Goal: Task Accomplishment & Management: Manage account settings

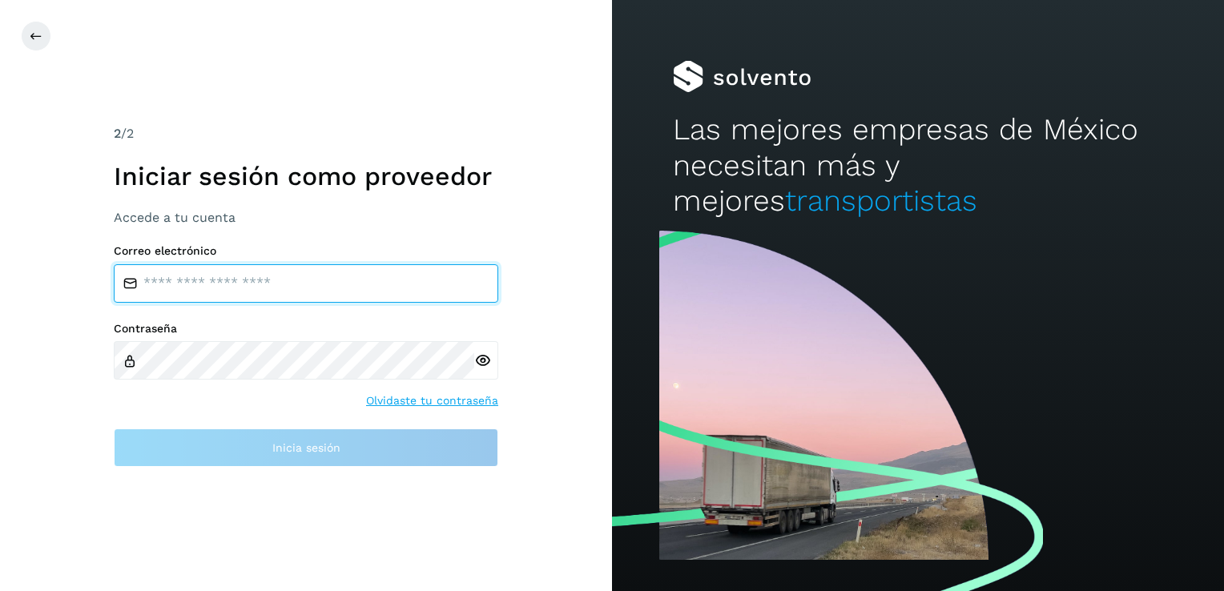
click at [157, 282] on input "email" at bounding box center [306, 283] width 385 height 38
click at [182, 271] on input "email" at bounding box center [306, 283] width 385 height 38
type input "**********"
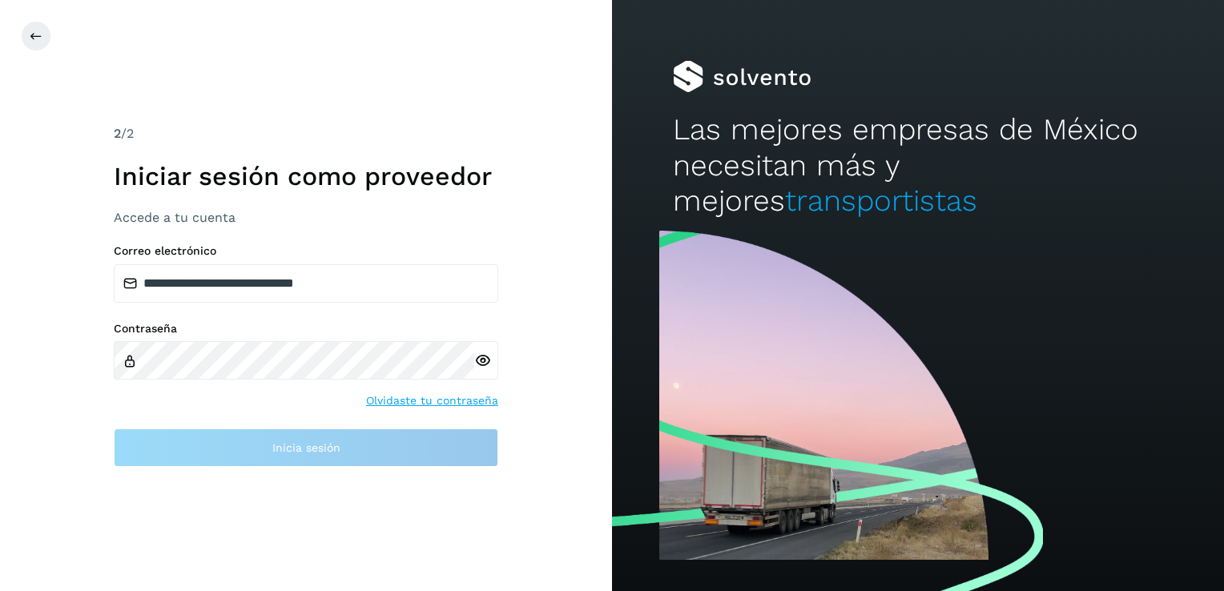
click at [480, 361] on div at bounding box center [486, 360] width 24 height 38
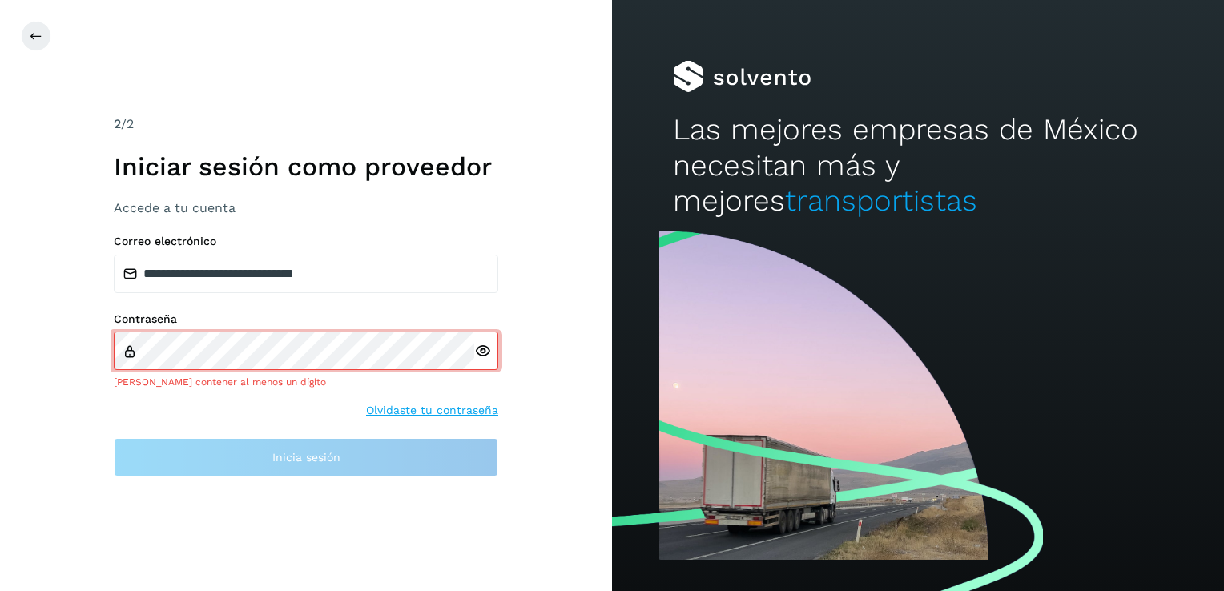
click at [484, 350] on icon at bounding box center [482, 351] width 17 height 17
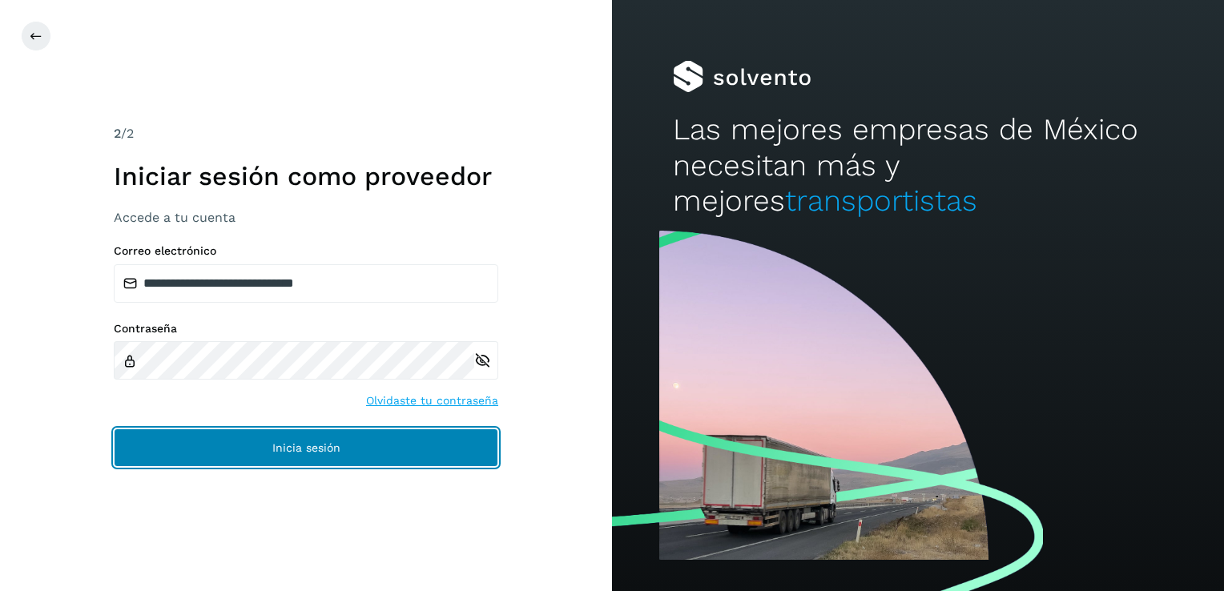
click at [301, 454] on button "Inicia sesión" at bounding box center [306, 448] width 385 height 38
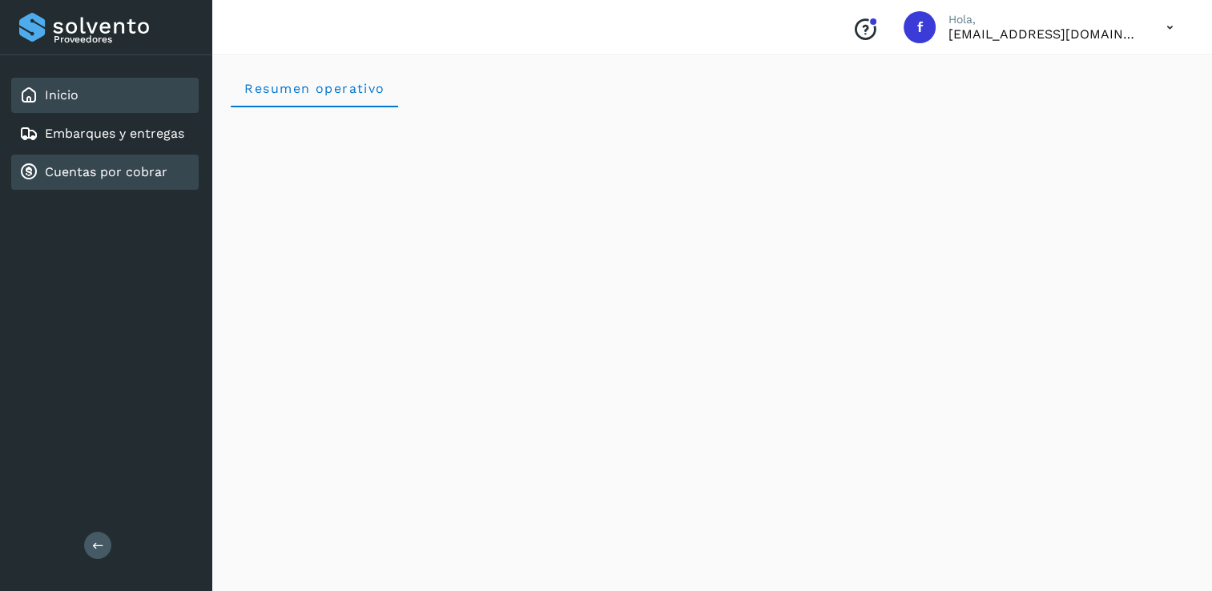
click at [67, 165] on link "Cuentas por cobrar" at bounding box center [106, 171] width 123 height 15
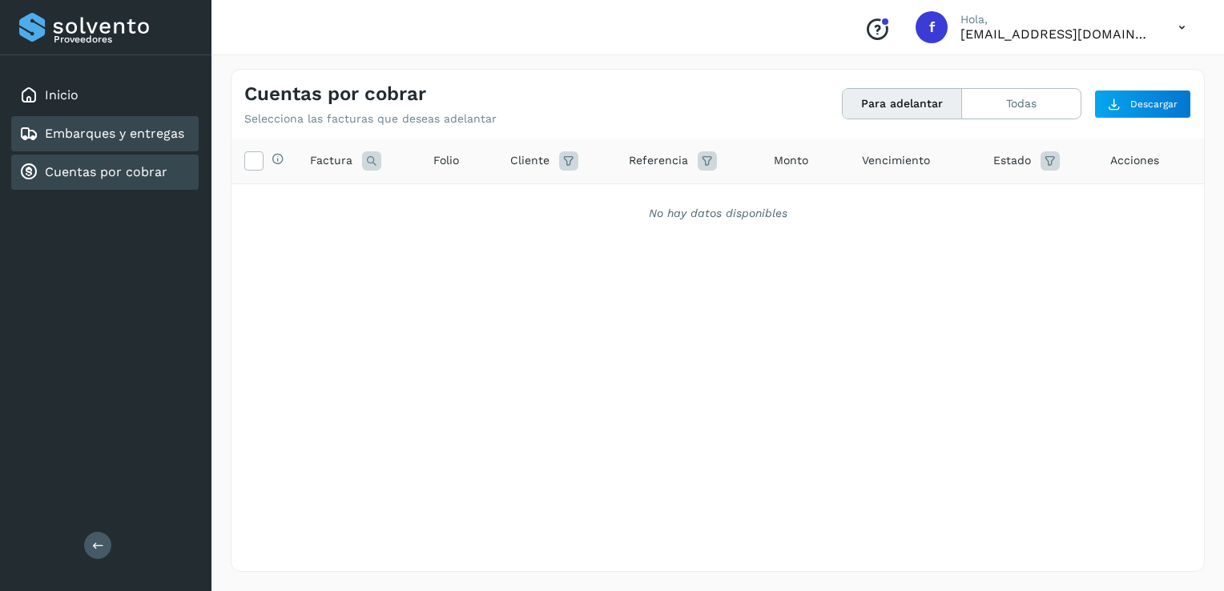
click at [106, 130] on link "Embarques y entregas" at bounding box center [114, 133] width 139 height 15
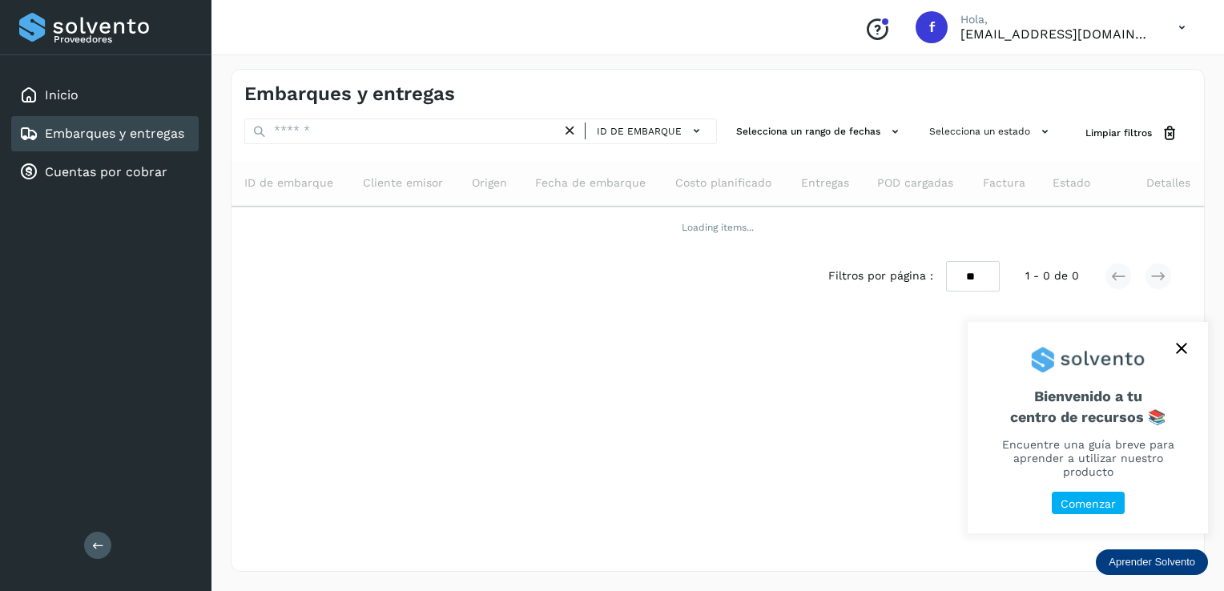
click at [1183, 354] on icon "close," at bounding box center [1181, 349] width 10 height 10
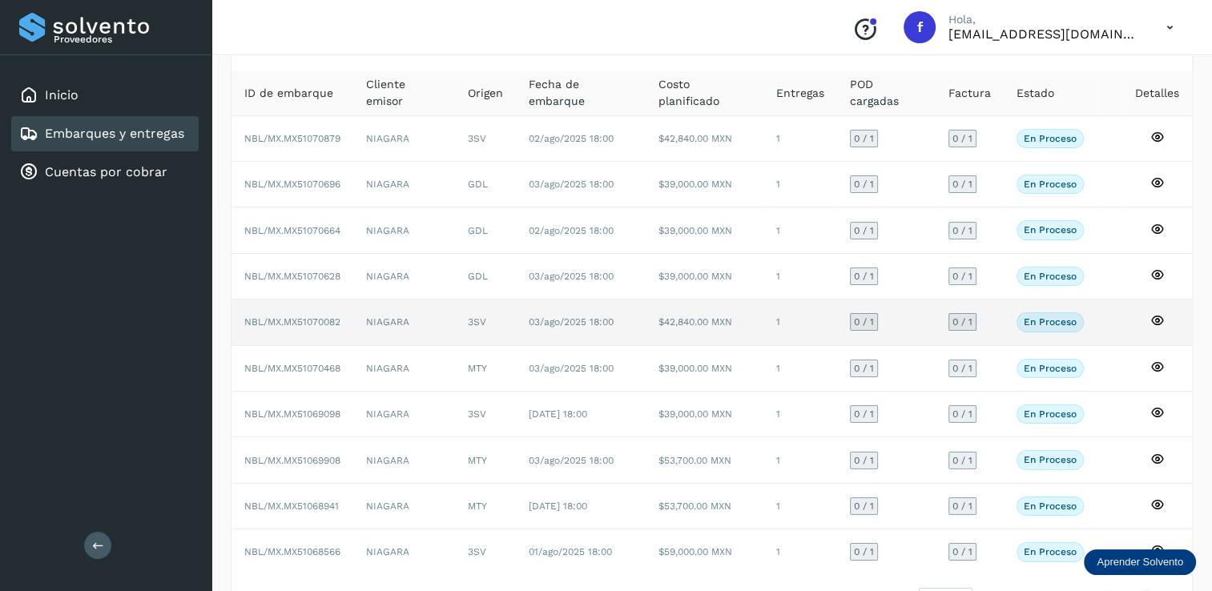
scroll to position [144, 0]
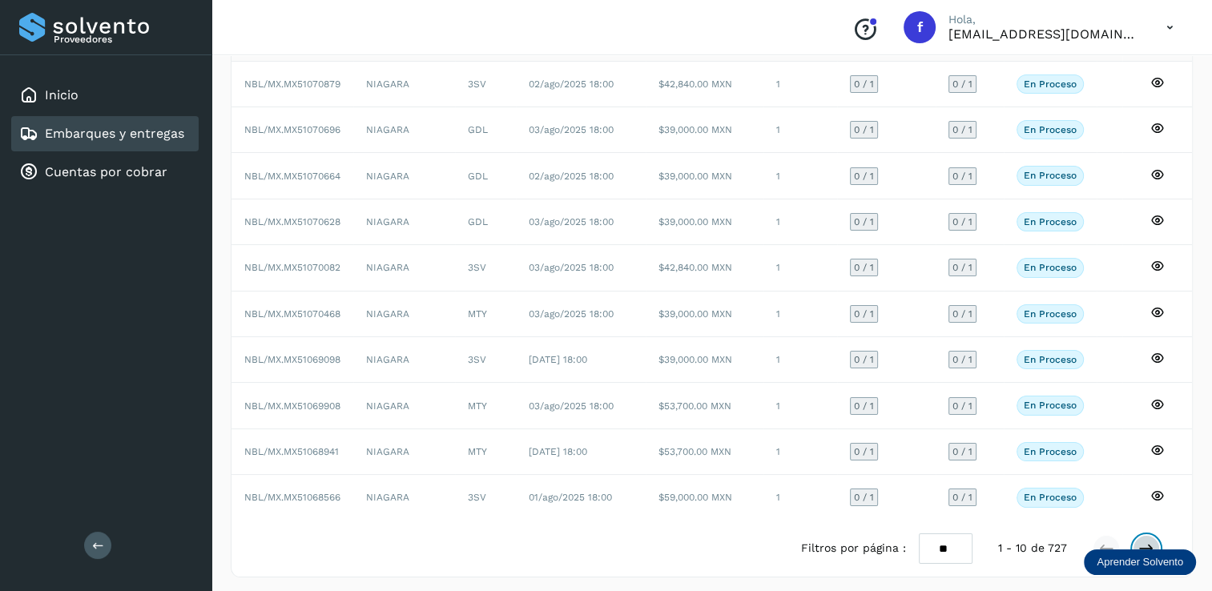
click at [1145, 541] on icon at bounding box center [1147, 549] width 16 height 16
click at [1138, 538] on button at bounding box center [1146, 548] width 27 height 27
click at [1144, 541] on icon at bounding box center [1147, 549] width 16 height 16
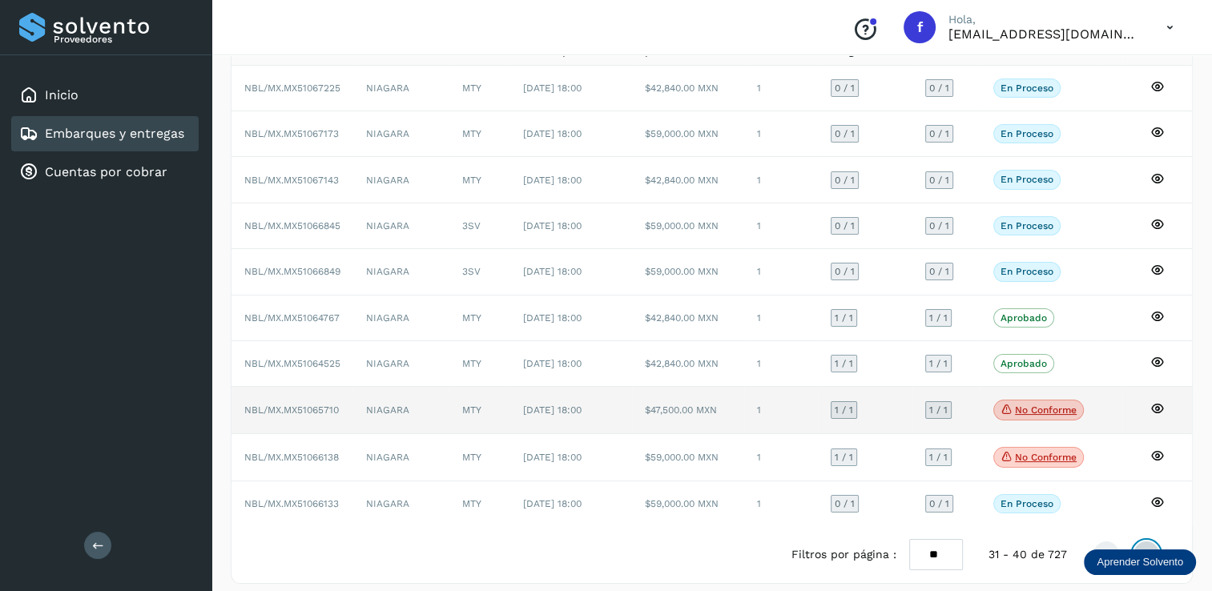
scroll to position [147, 0]
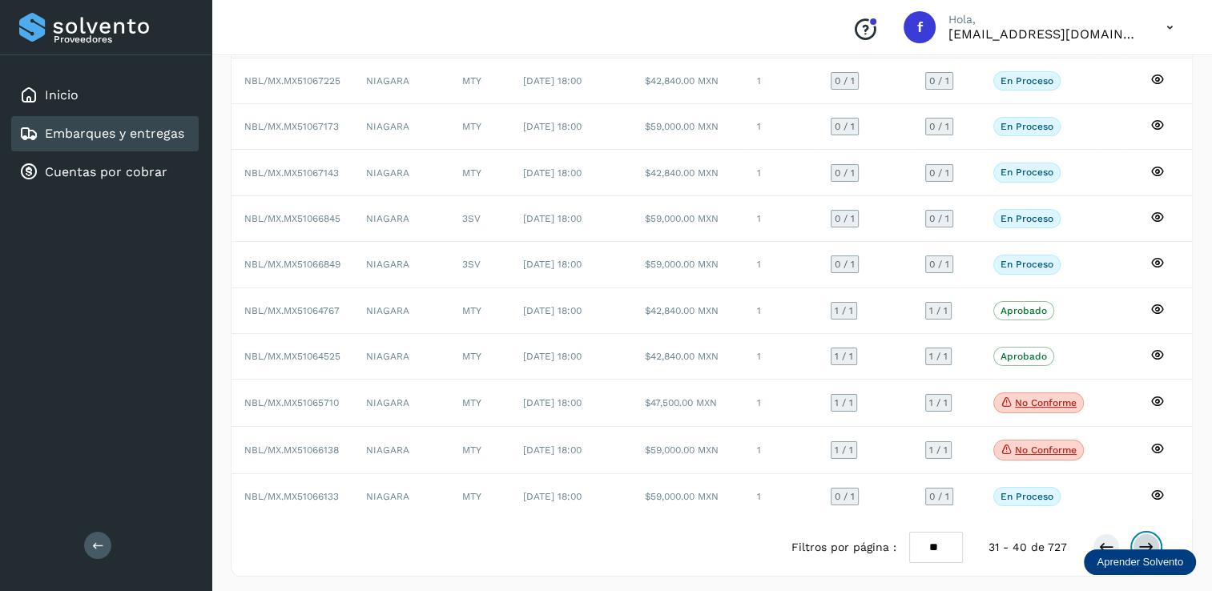
click at [1144, 539] on icon at bounding box center [1147, 547] width 16 height 16
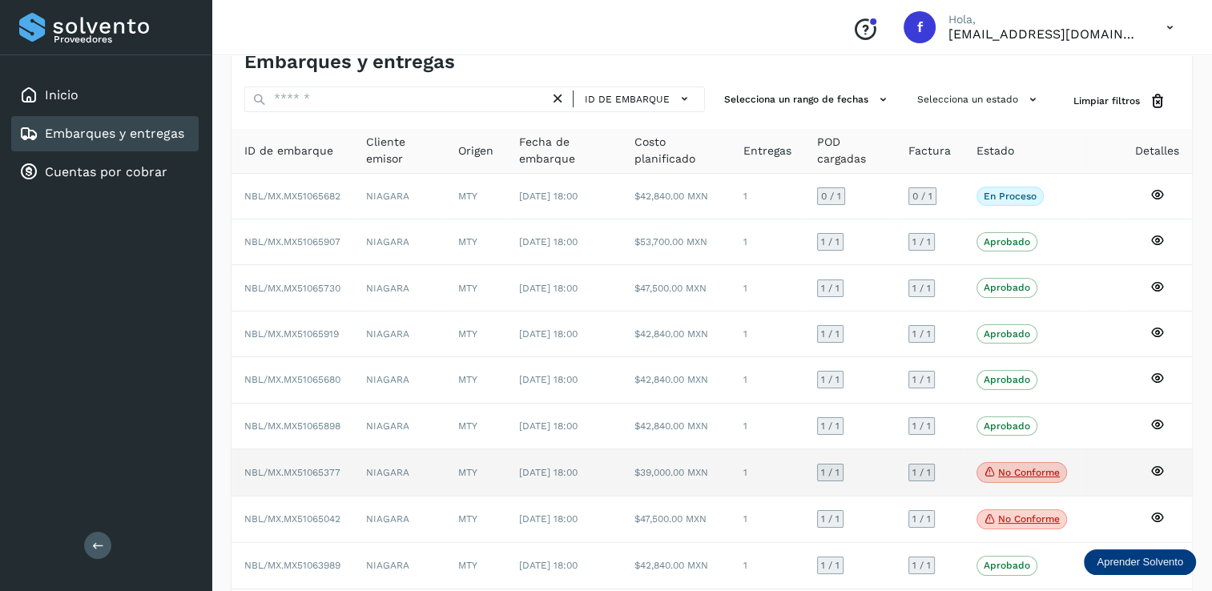
scroll to position [0, 0]
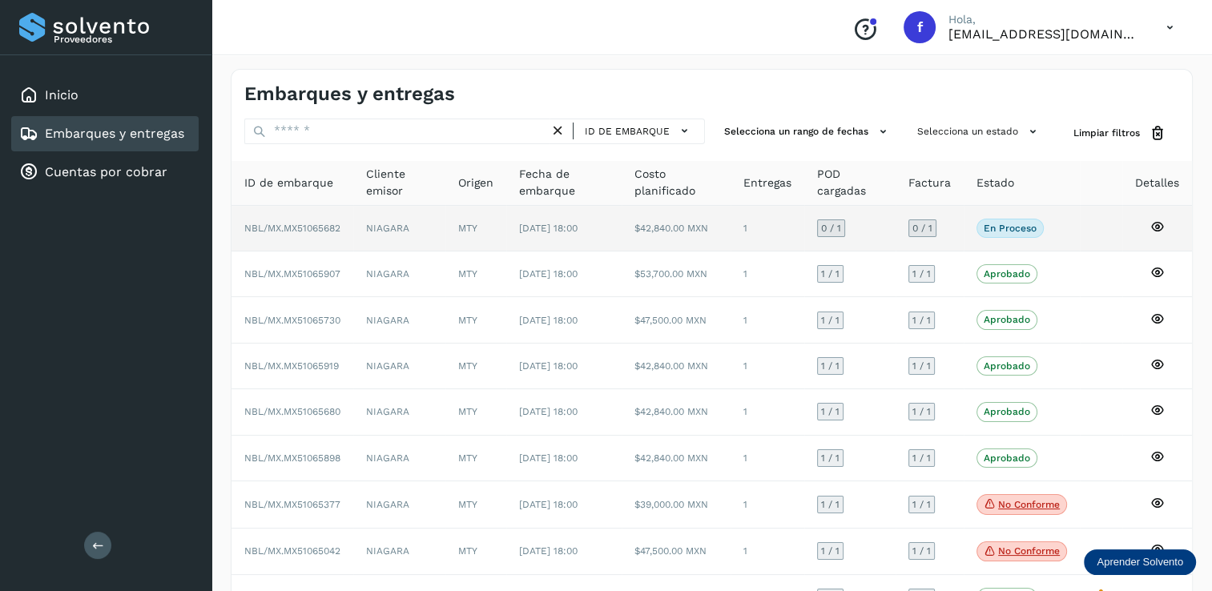
click at [827, 227] on span "0 / 1" at bounding box center [831, 229] width 20 height 10
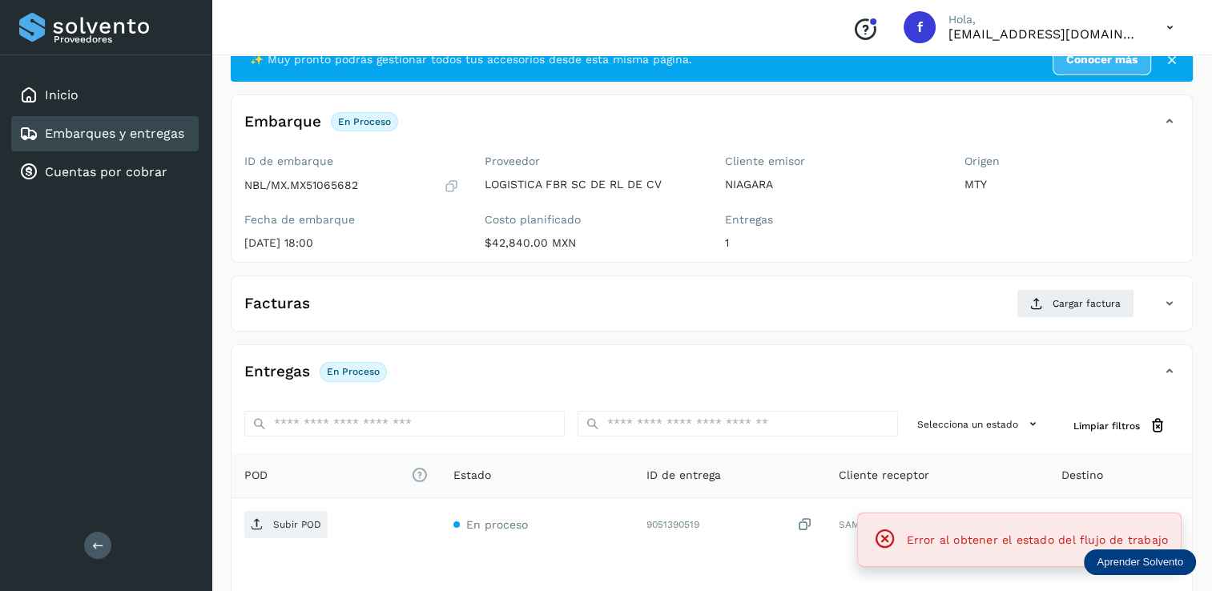
scroll to position [80, 0]
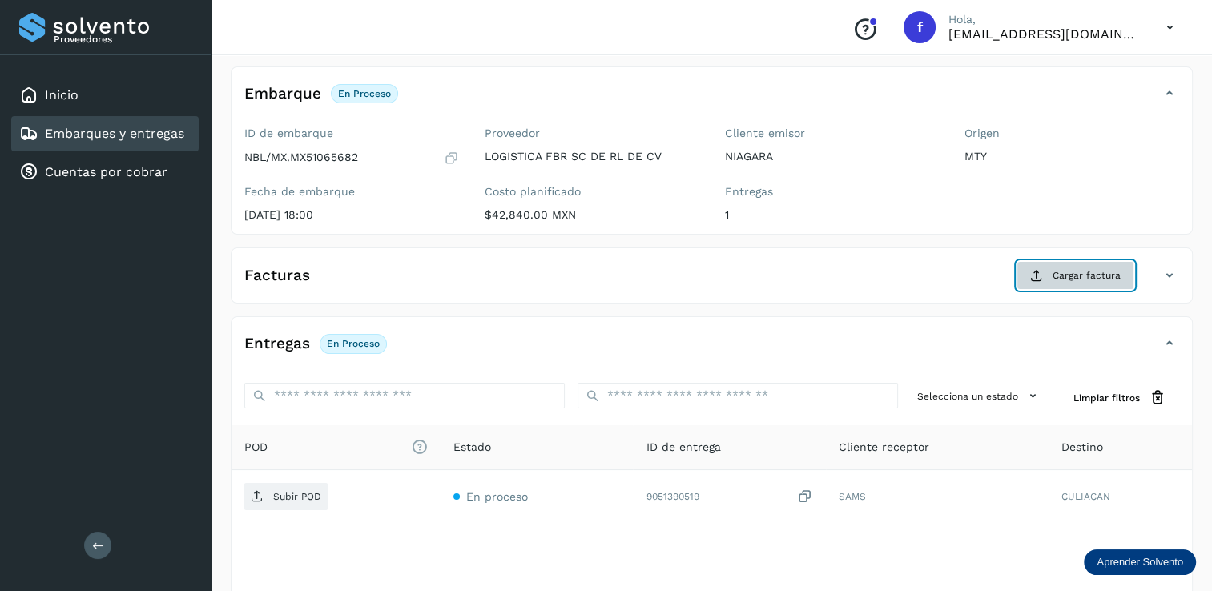
click at [1077, 272] on span "Cargar factura" at bounding box center [1087, 275] width 68 height 14
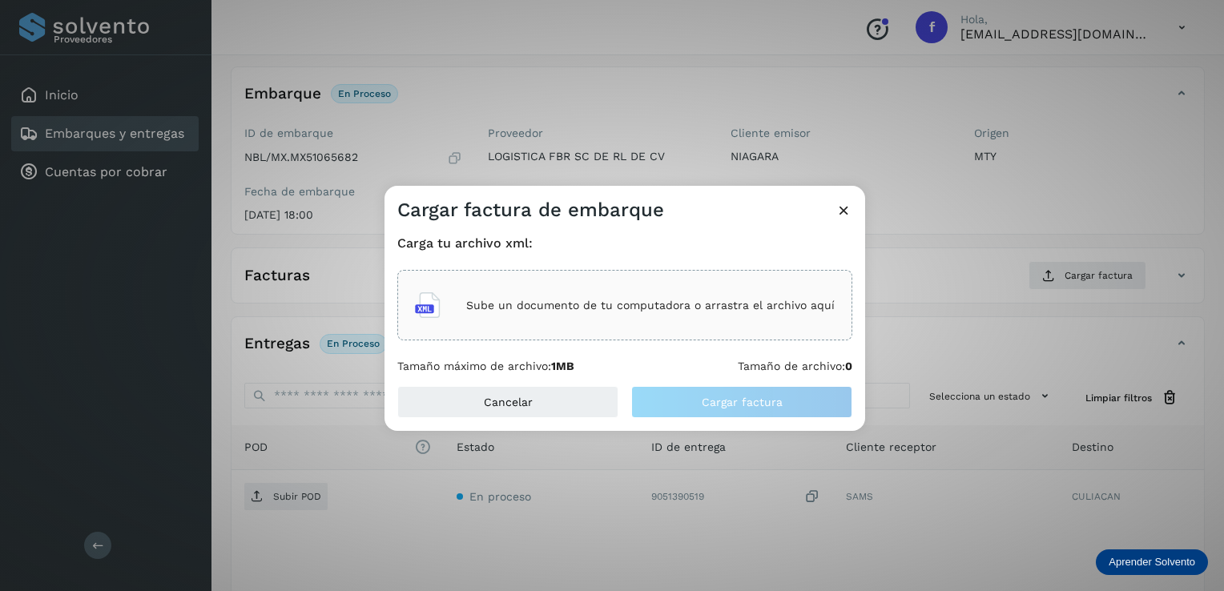
click at [595, 312] on p "Sube un documento de tu computadora o arrastra el archivo aquí" at bounding box center [650, 306] width 369 height 14
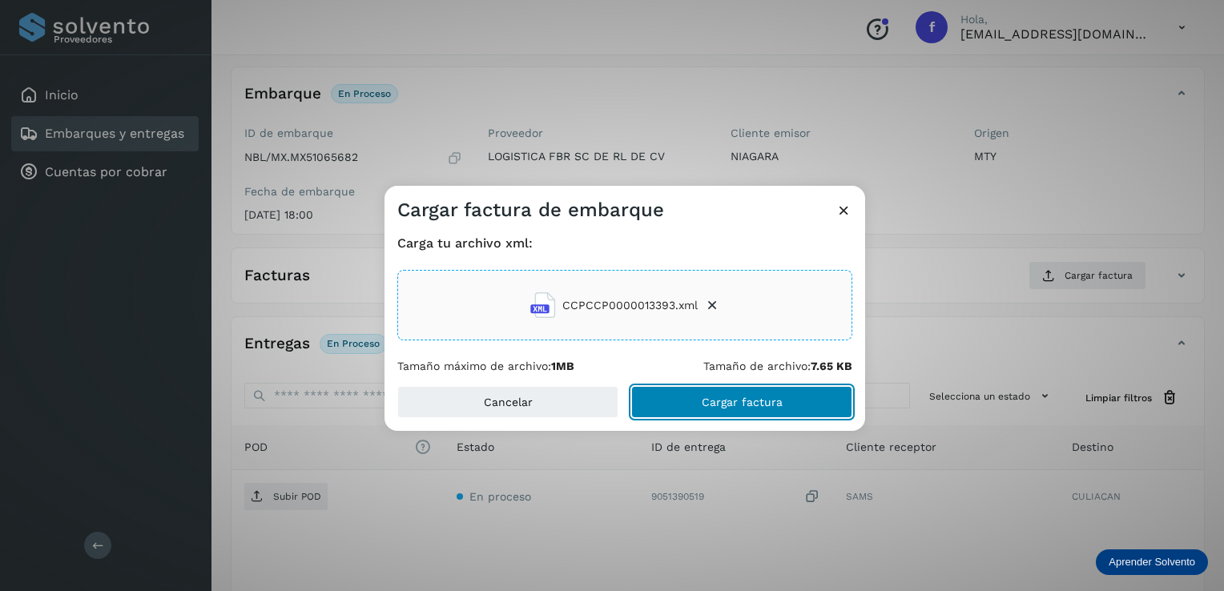
click at [700, 393] on button "Cargar factura" at bounding box center [741, 402] width 221 height 32
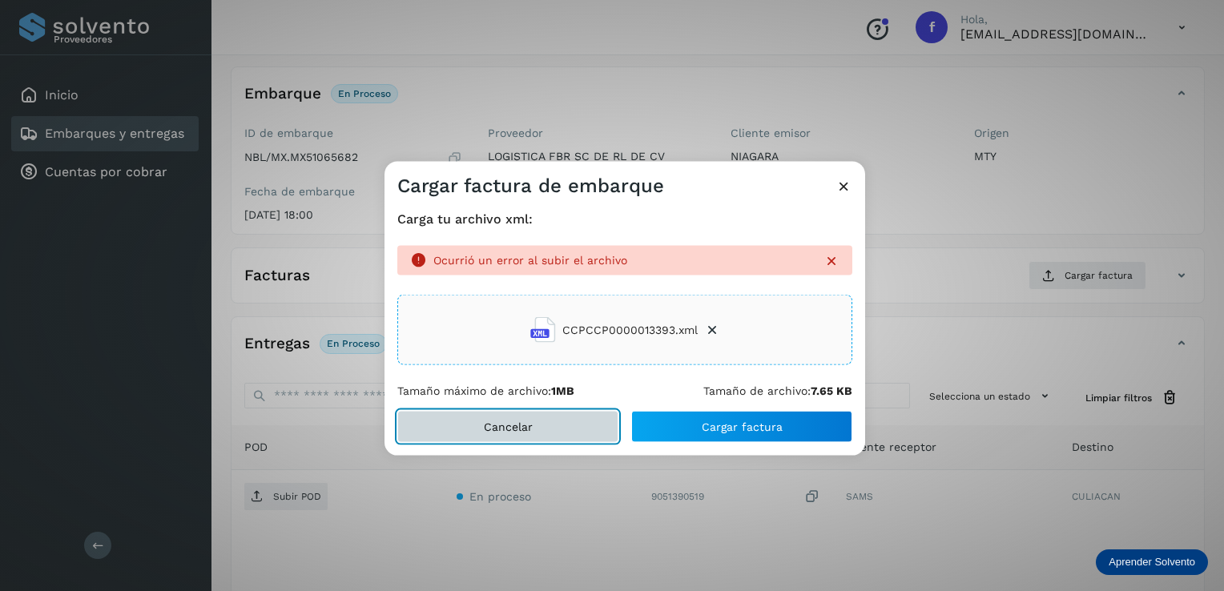
click at [519, 421] on span "Cancelar" at bounding box center [508, 426] width 49 height 11
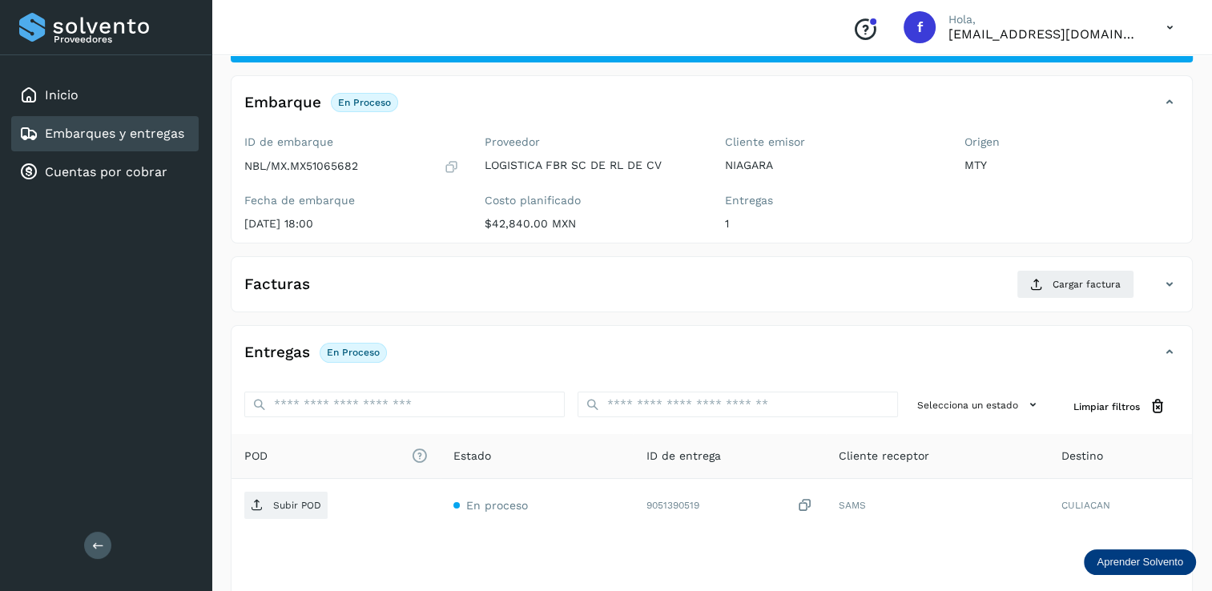
scroll to position [167, 0]
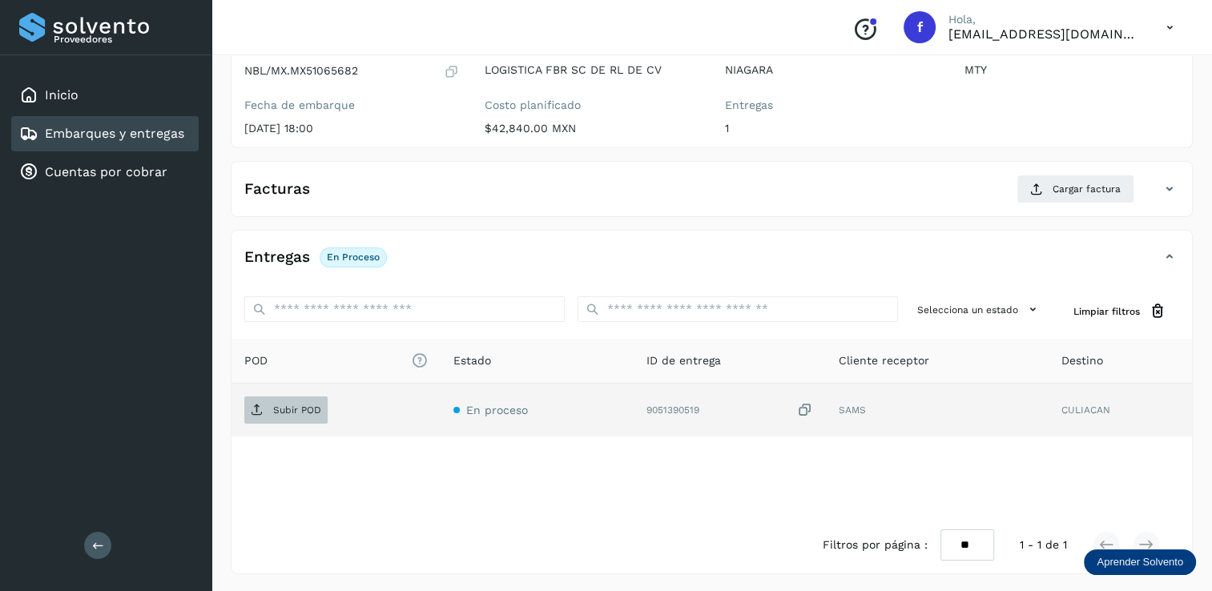
click at [282, 406] on p "Subir POD" at bounding box center [297, 410] width 48 height 11
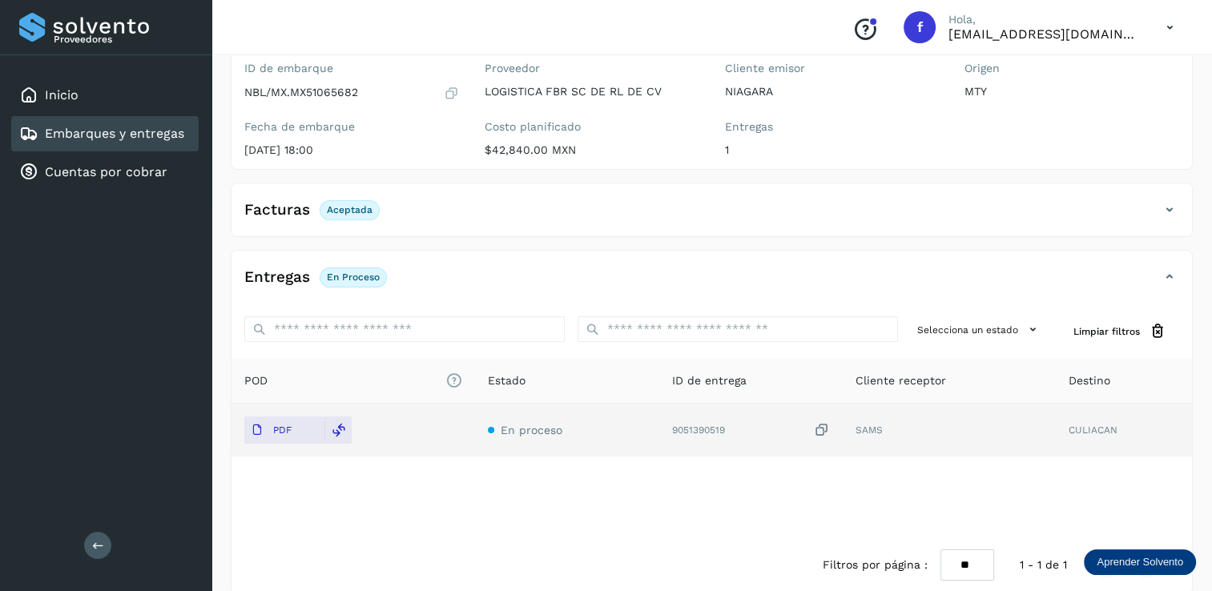
scroll to position [160, 0]
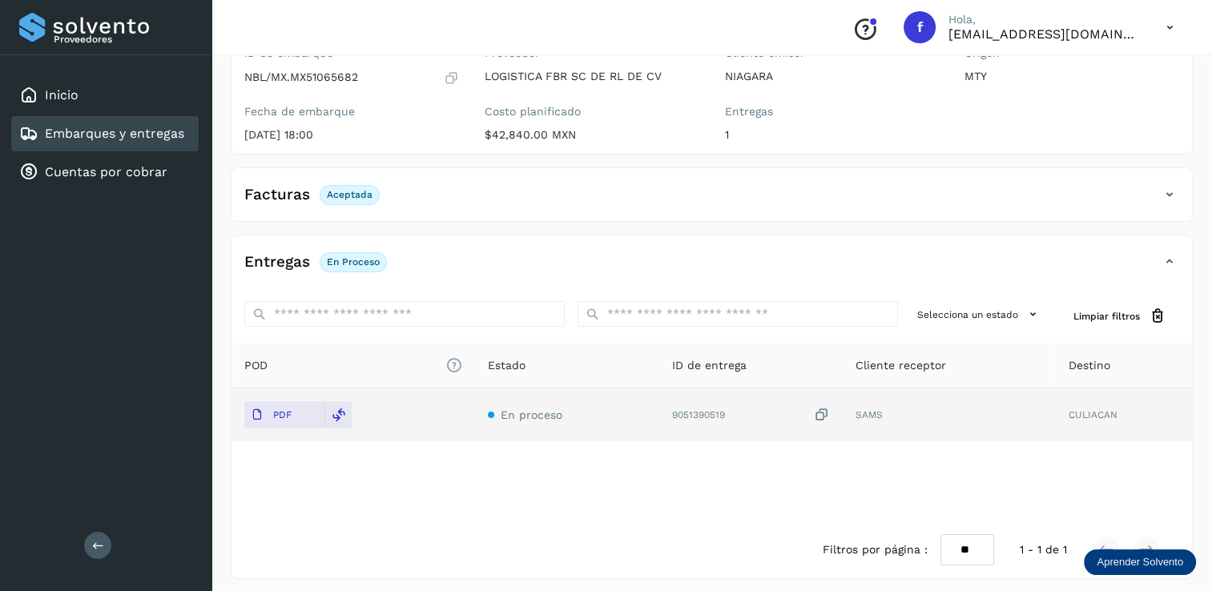
click at [338, 195] on p "Aceptada" at bounding box center [350, 194] width 46 height 11
click at [1167, 192] on icon at bounding box center [1169, 194] width 19 height 19
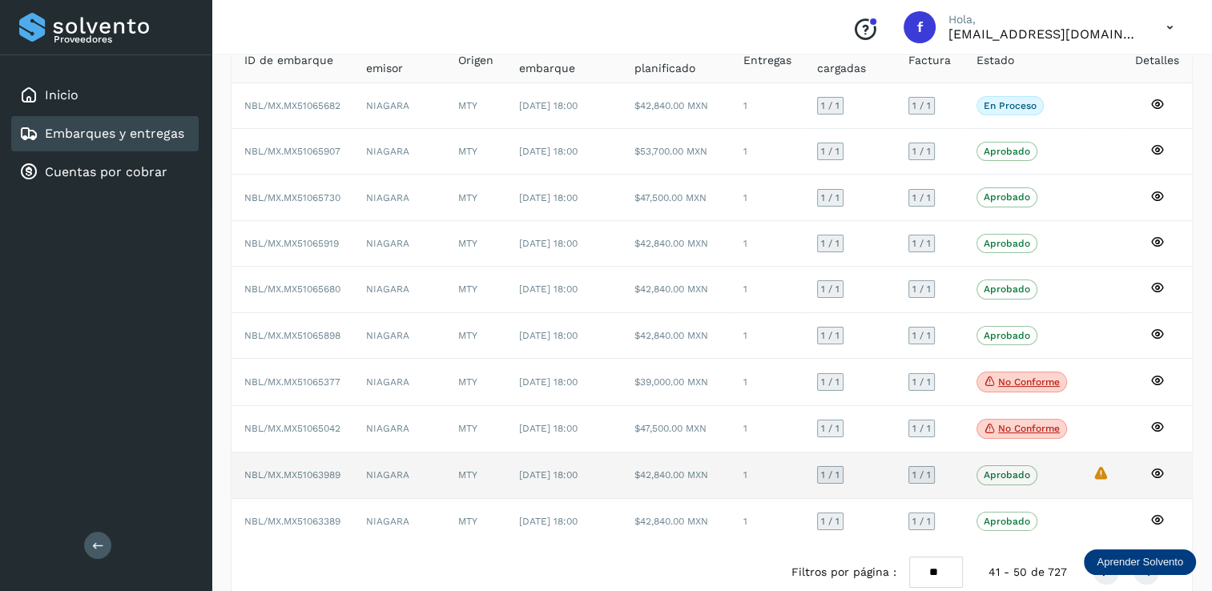
scroll to position [147, 0]
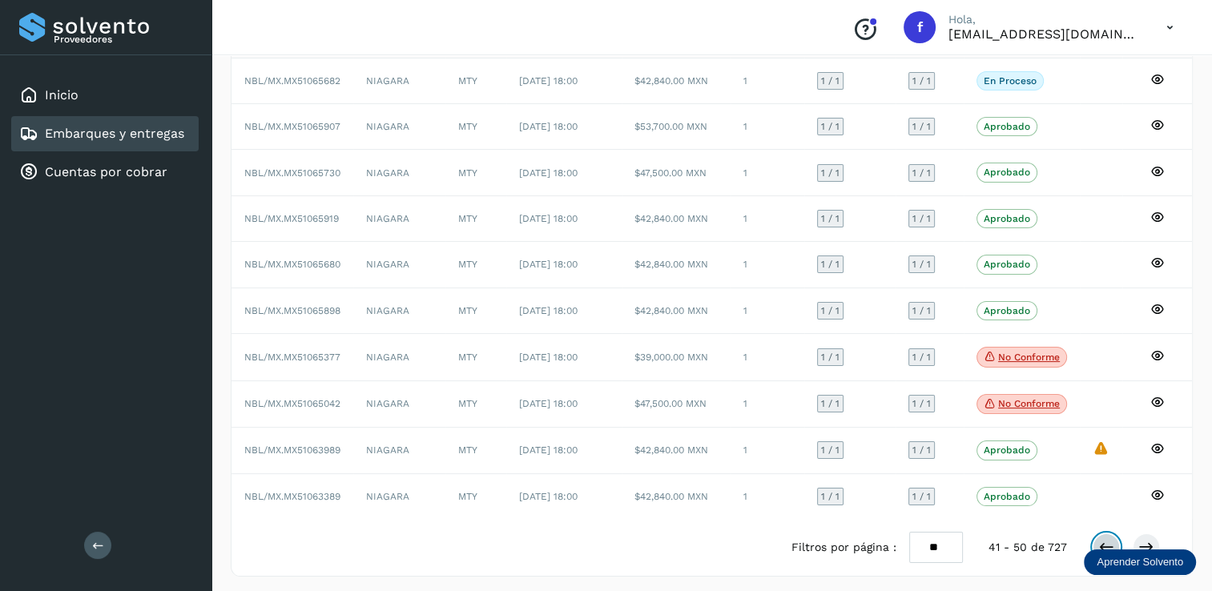
click at [1105, 545] on icon at bounding box center [1107, 547] width 16 height 16
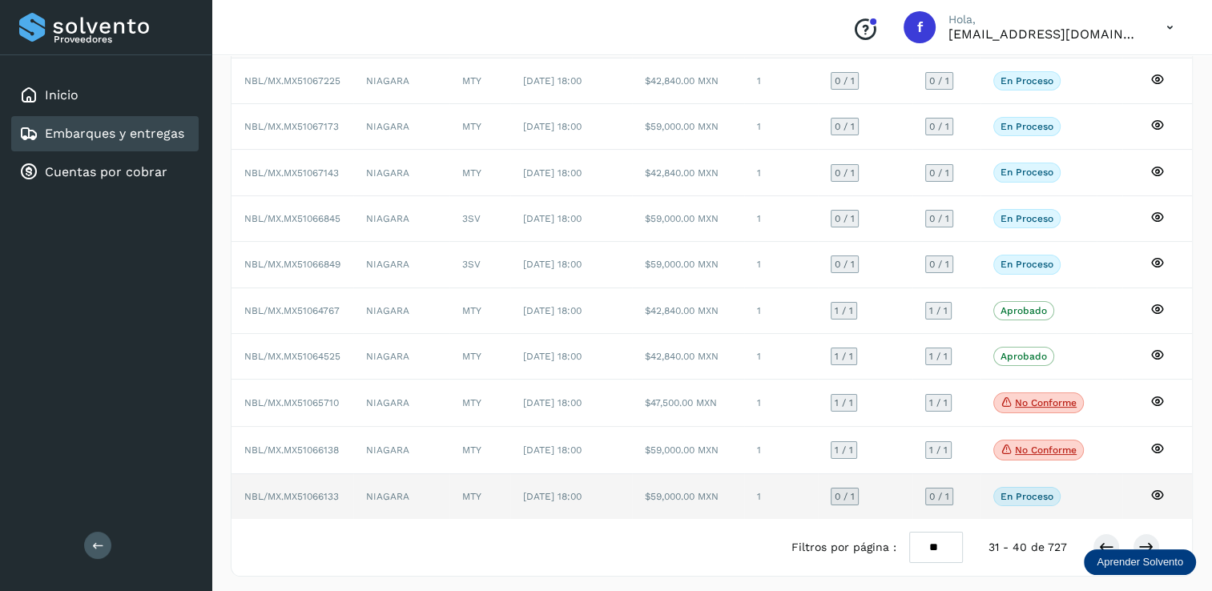
click at [846, 492] on span "0 / 1" at bounding box center [845, 497] width 20 height 10
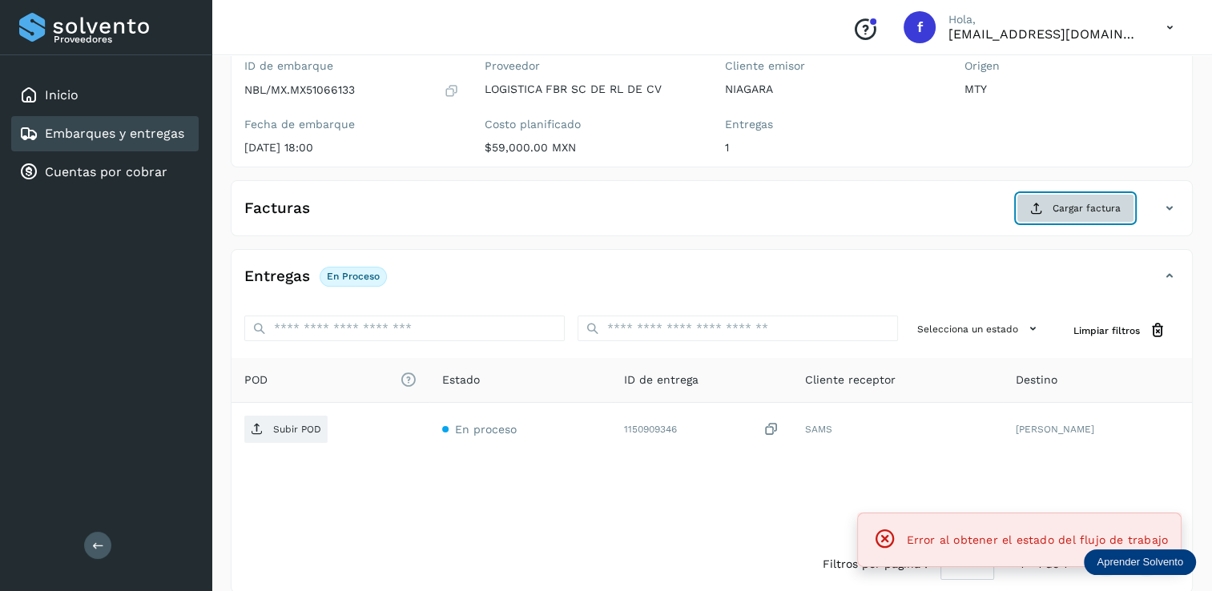
click at [1055, 204] on span "Cargar factura" at bounding box center [1087, 208] width 68 height 14
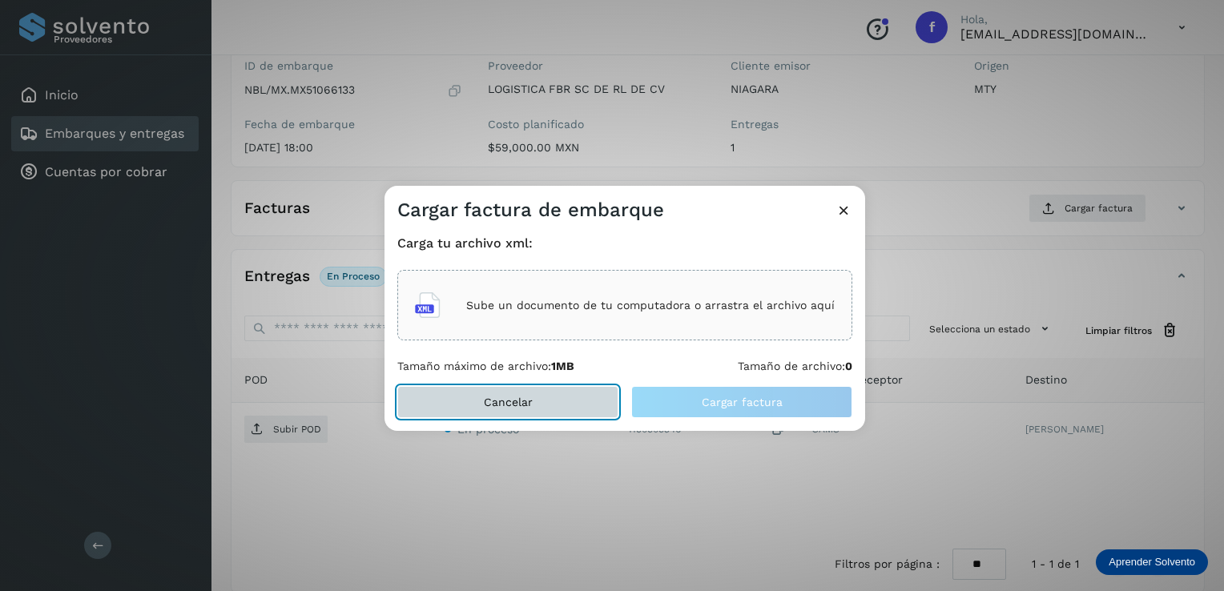
click at [499, 401] on span "Cancelar" at bounding box center [508, 402] width 49 height 11
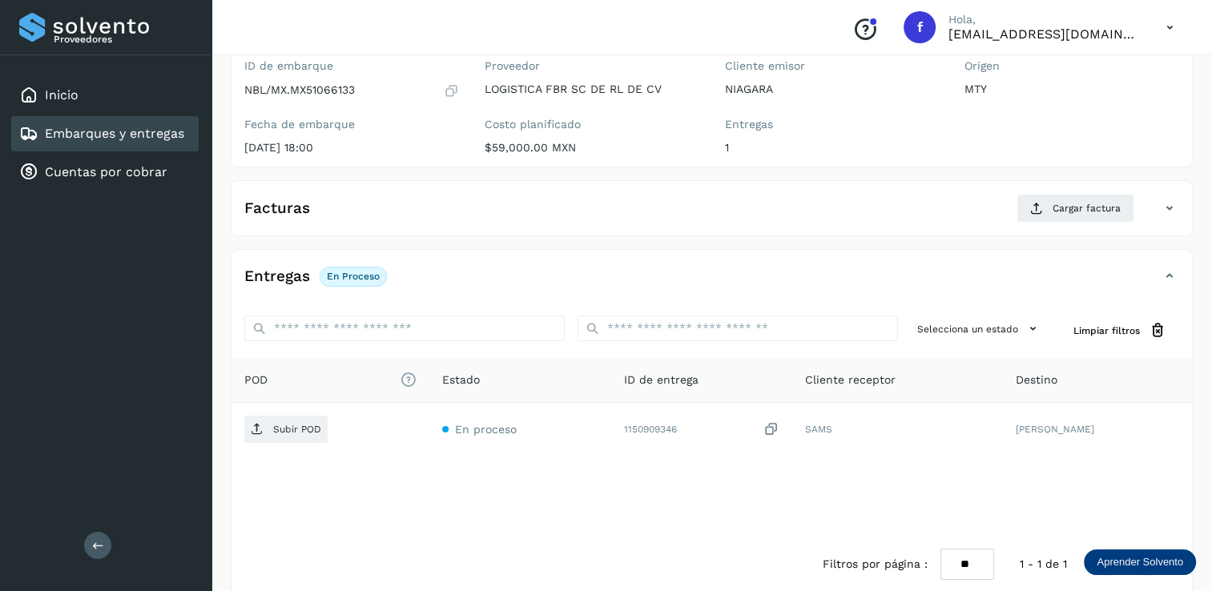
click at [828, 210] on div "Facturas Cargar factura" at bounding box center [696, 208] width 929 height 29
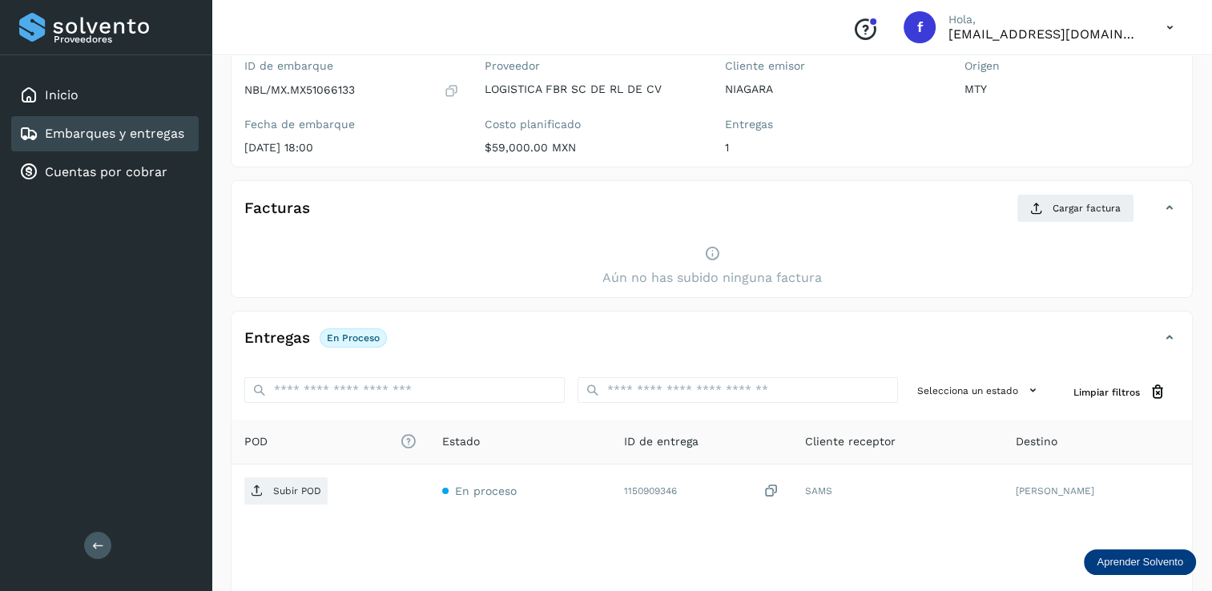
click at [868, 222] on div "Facturas Cargar factura" at bounding box center [712, 215] width 961 height 42
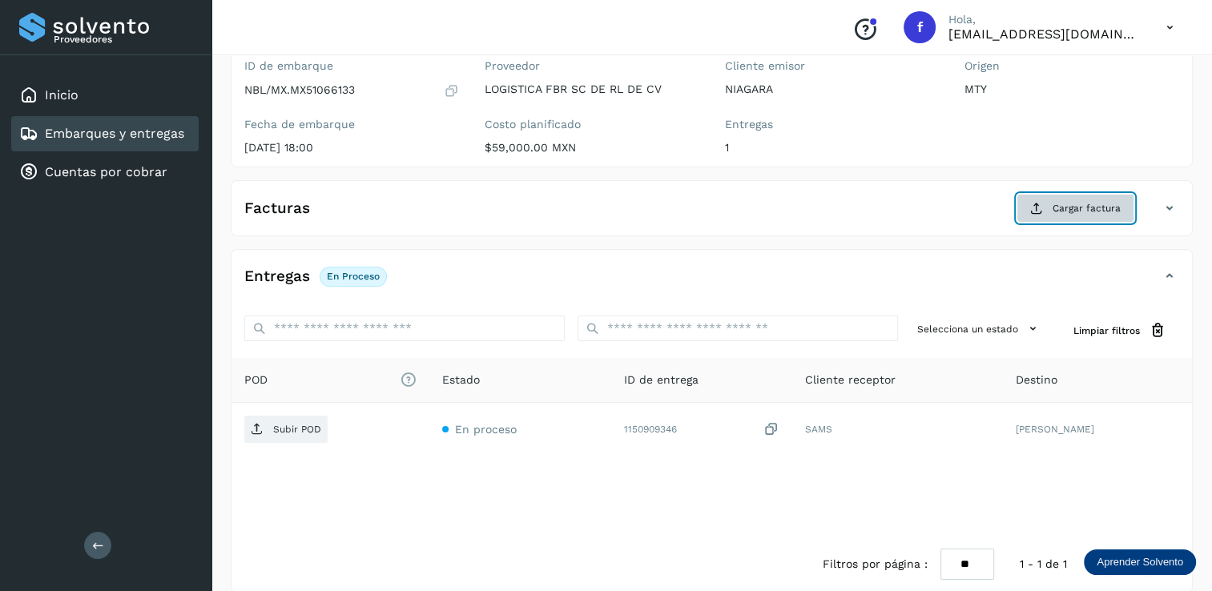
click at [1071, 204] on span "Cargar factura" at bounding box center [1087, 208] width 68 height 14
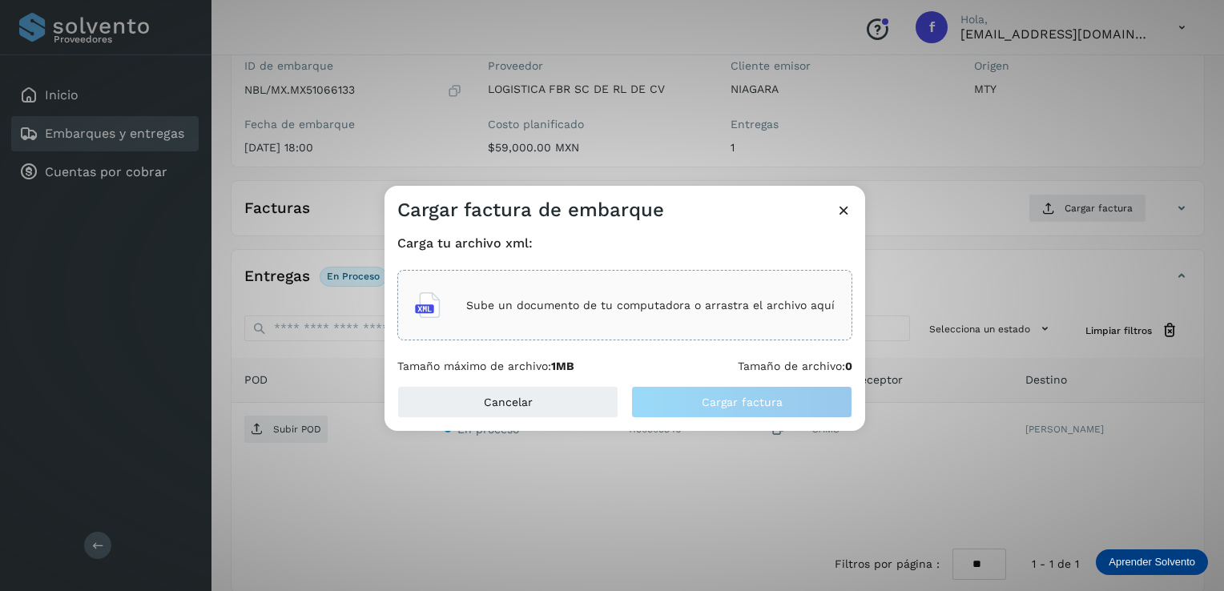
click at [584, 296] on div "Sube un documento de tu computadora o arrastra el archivo aquí" at bounding box center [625, 305] width 420 height 43
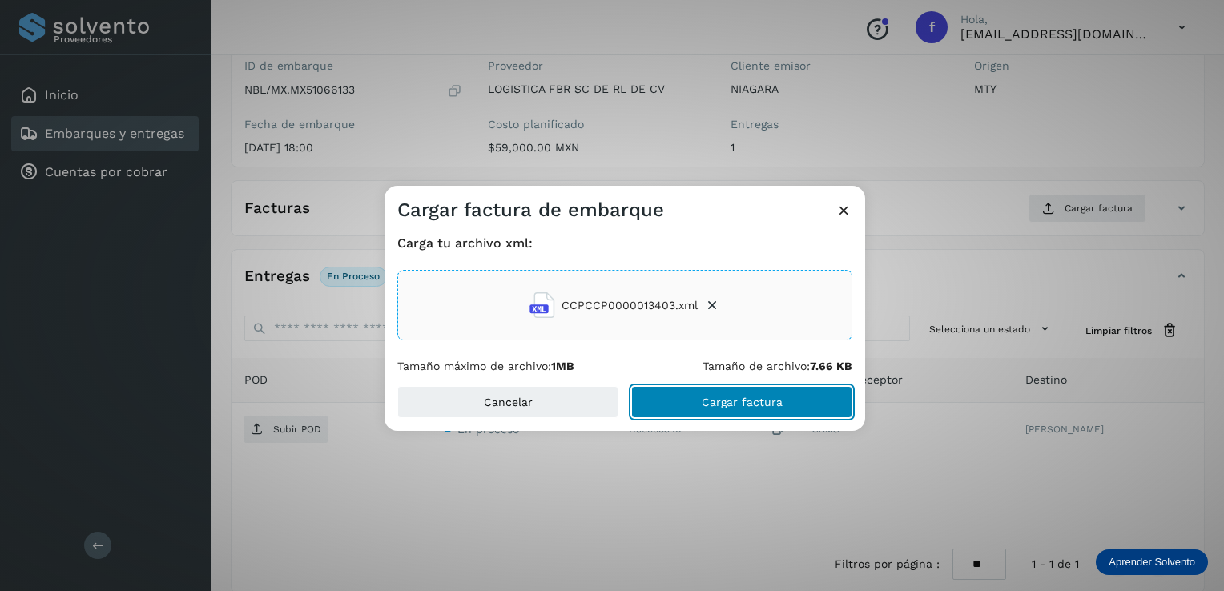
click at [724, 404] on span "Cargar factura" at bounding box center [742, 402] width 81 height 11
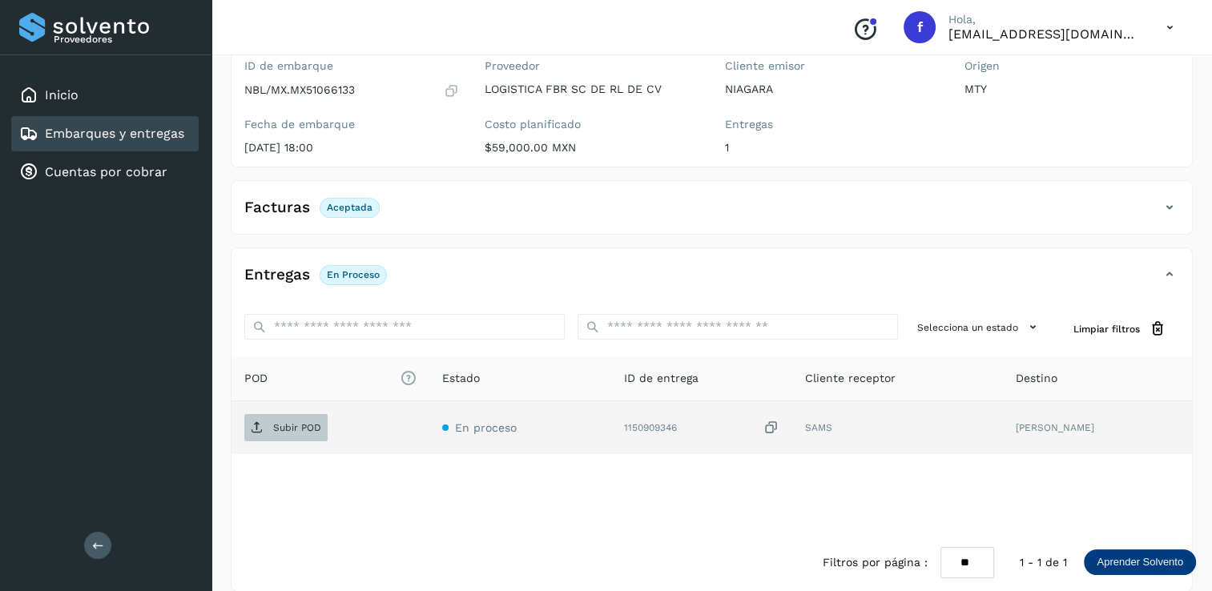
click at [294, 422] on p "Subir POD" at bounding box center [297, 427] width 48 height 11
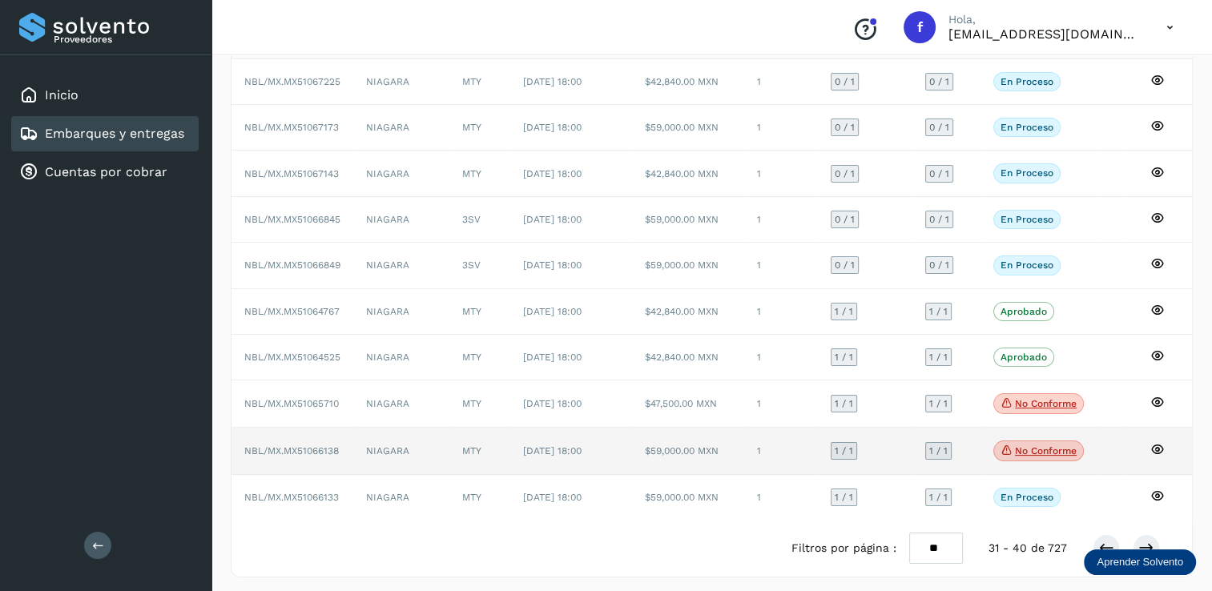
scroll to position [147, 0]
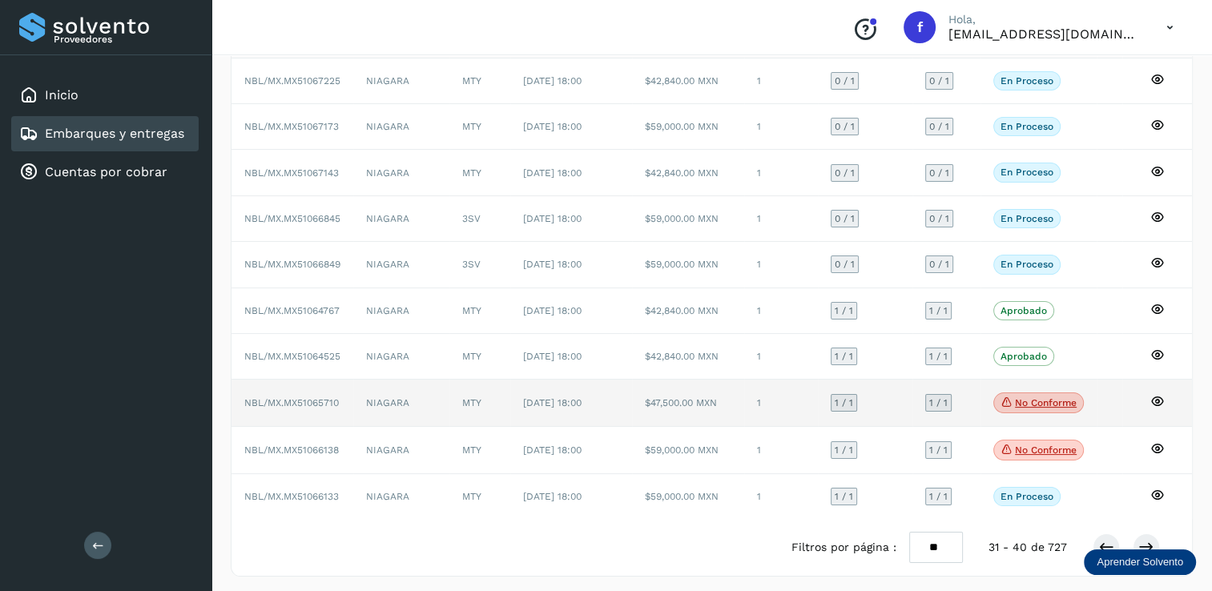
click at [1046, 399] on p "No conforme" at bounding box center [1046, 402] width 62 height 11
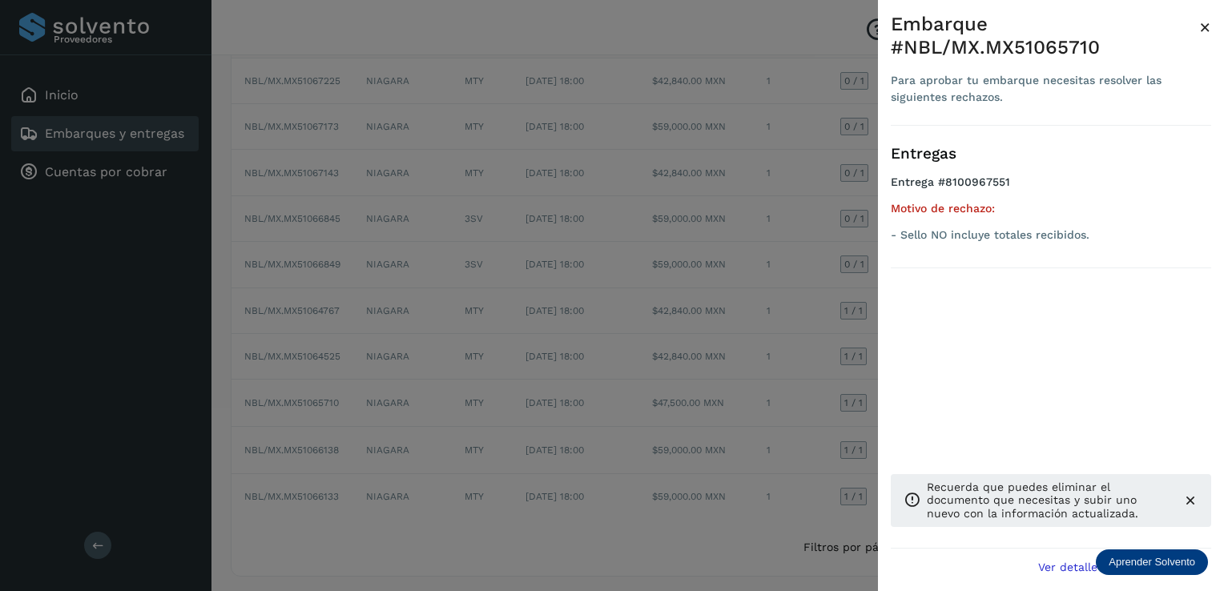
click at [1210, 30] on span "×" at bounding box center [1206, 27] width 12 height 22
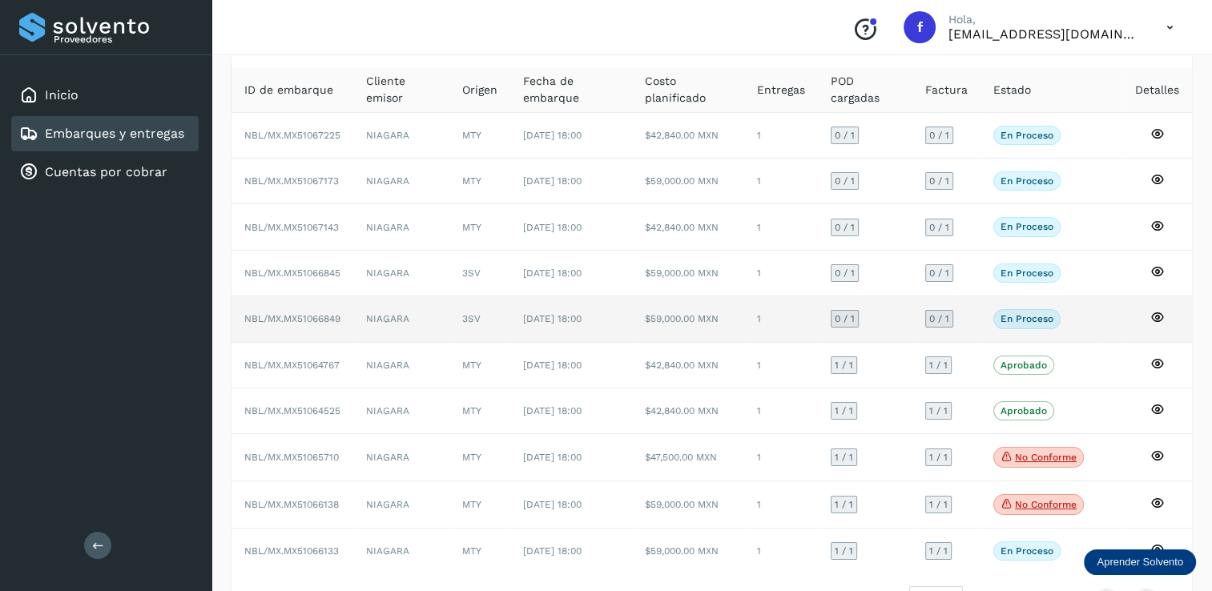
scroll to position [67, 0]
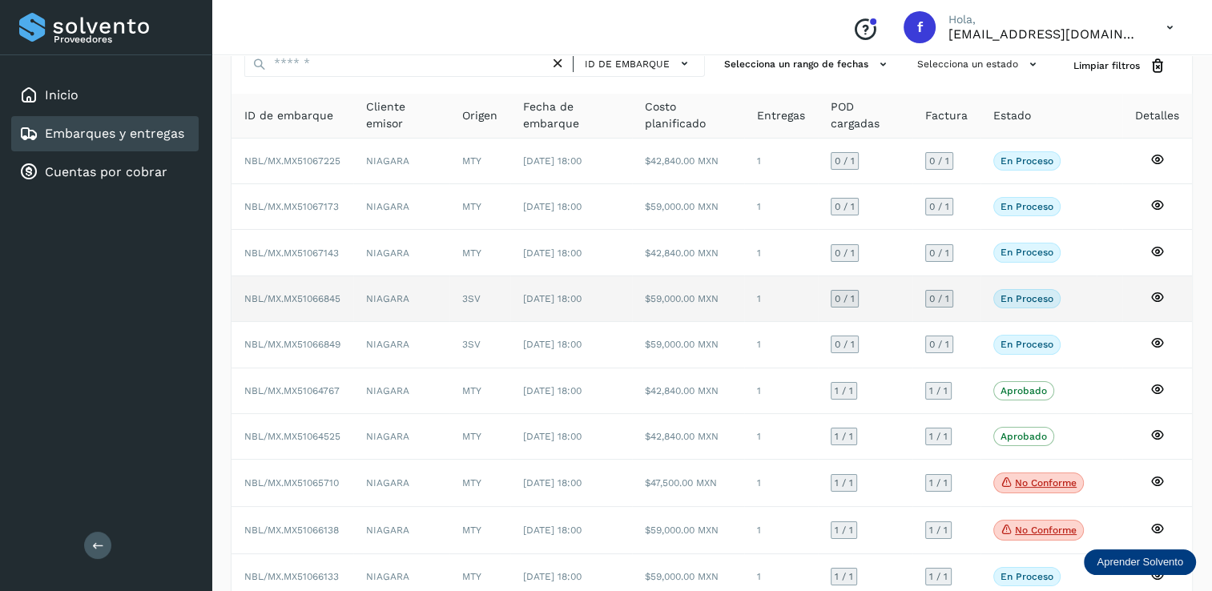
click at [842, 294] on span "0 / 1" at bounding box center [845, 299] width 20 height 10
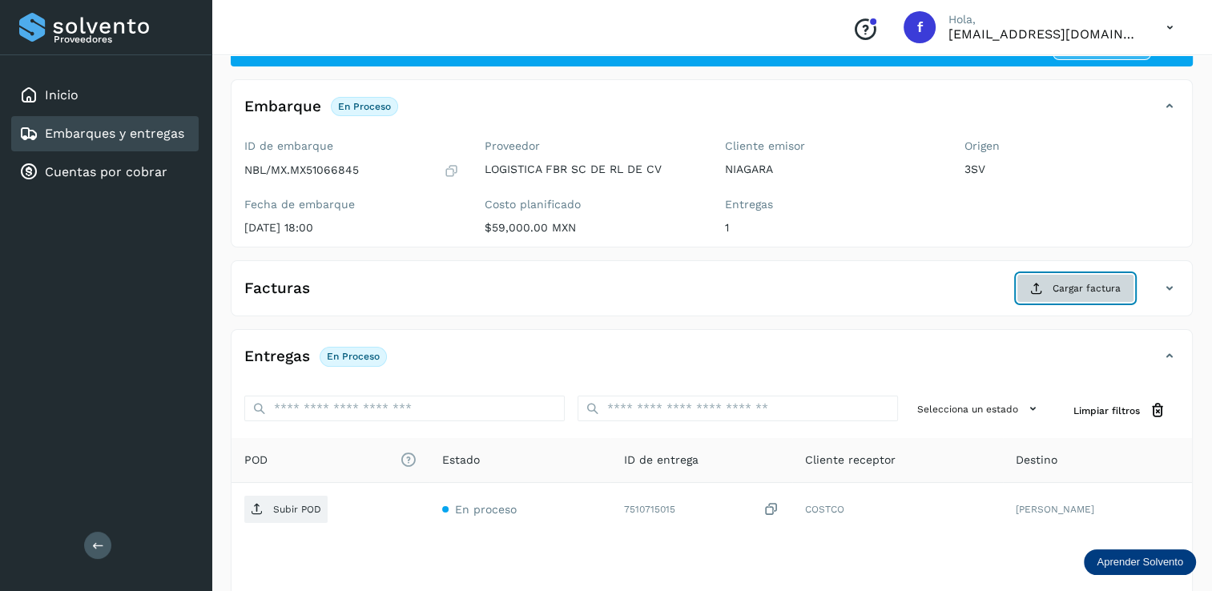
click at [1066, 283] on span "Cargar factura" at bounding box center [1087, 288] width 68 height 14
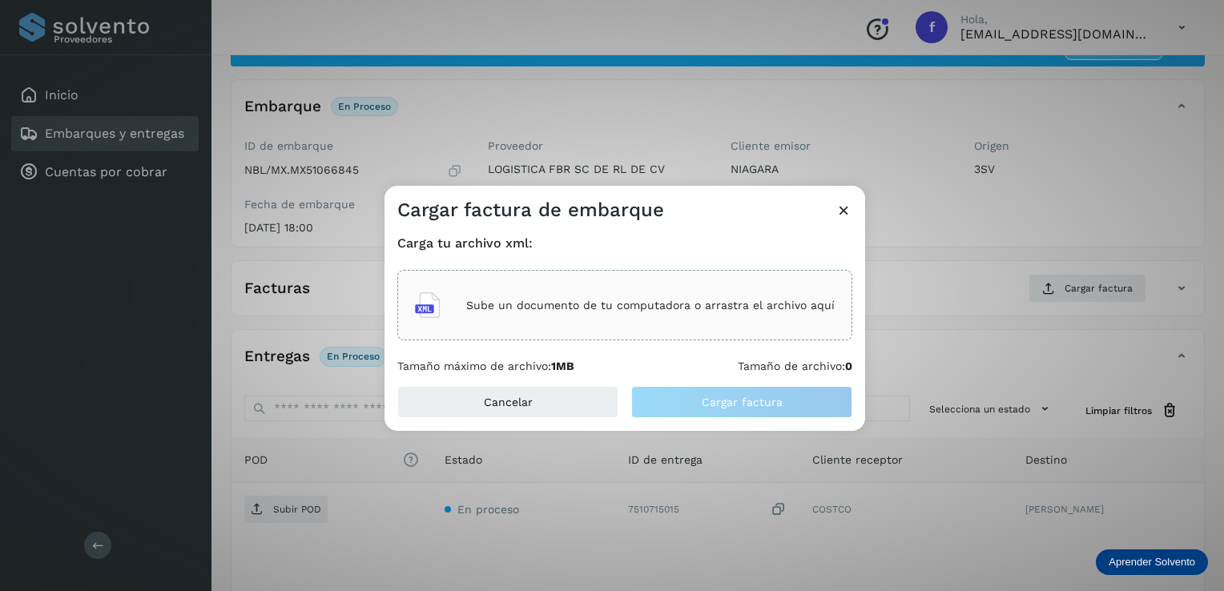
click at [574, 307] on p "Sube un documento de tu computadora o arrastra el archivo aquí" at bounding box center [650, 306] width 369 height 14
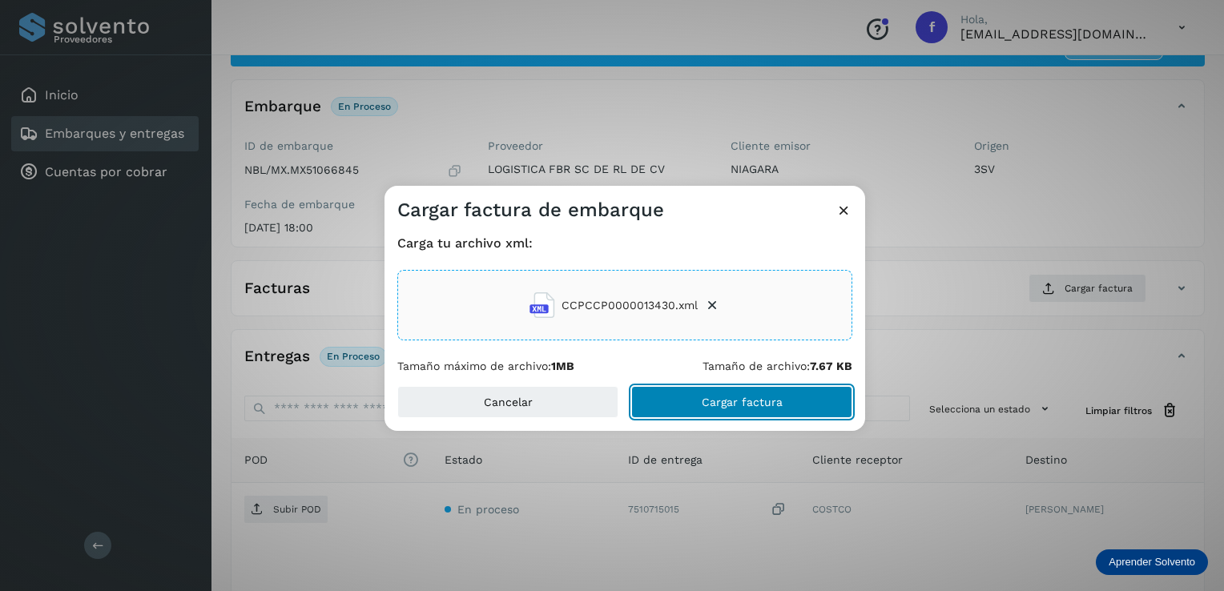
click at [733, 409] on button "Cargar factura" at bounding box center [741, 402] width 221 height 32
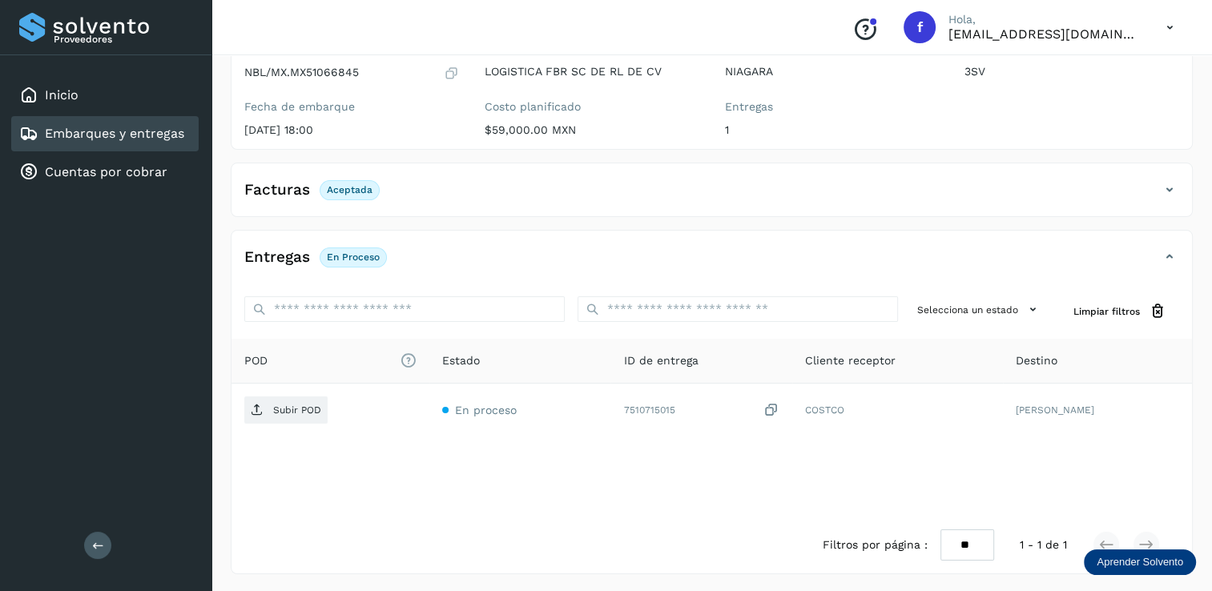
scroll to position [166, 0]
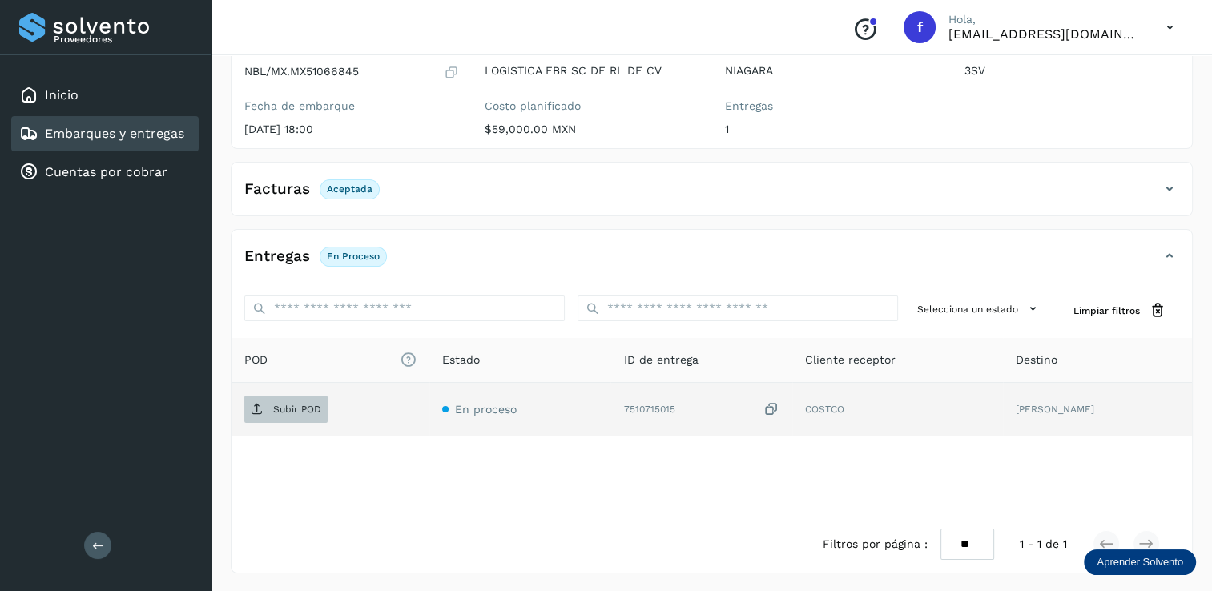
click at [276, 405] on p "Subir POD" at bounding box center [297, 409] width 48 height 11
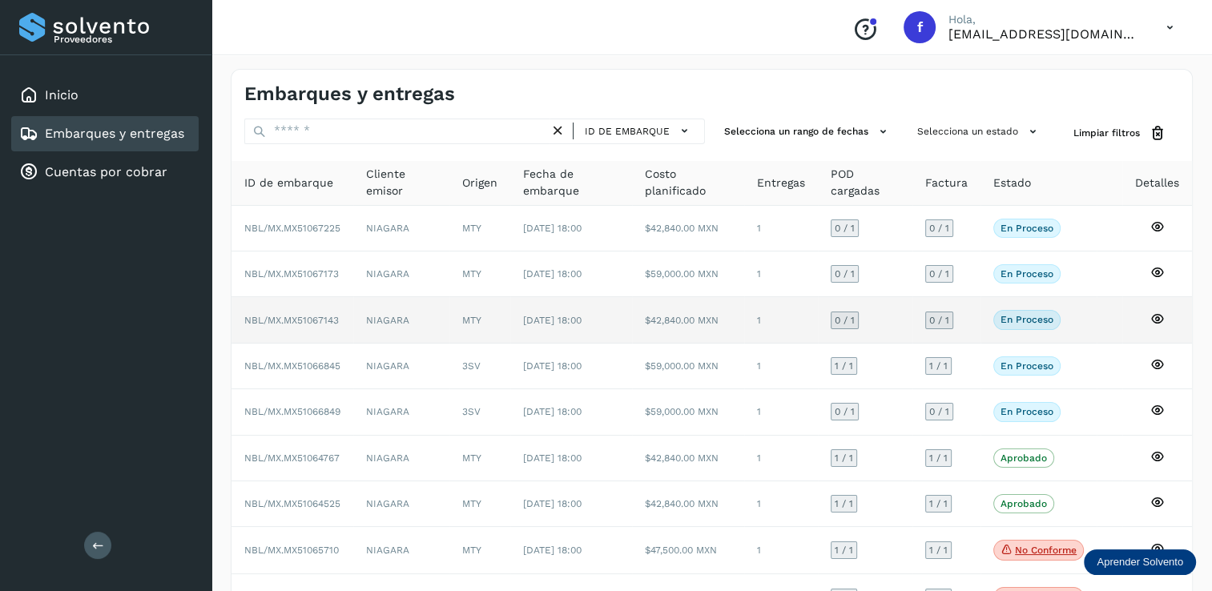
click at [851, 317] on span "0 / 1" at bounding box center [845, 321] width 20 height 10
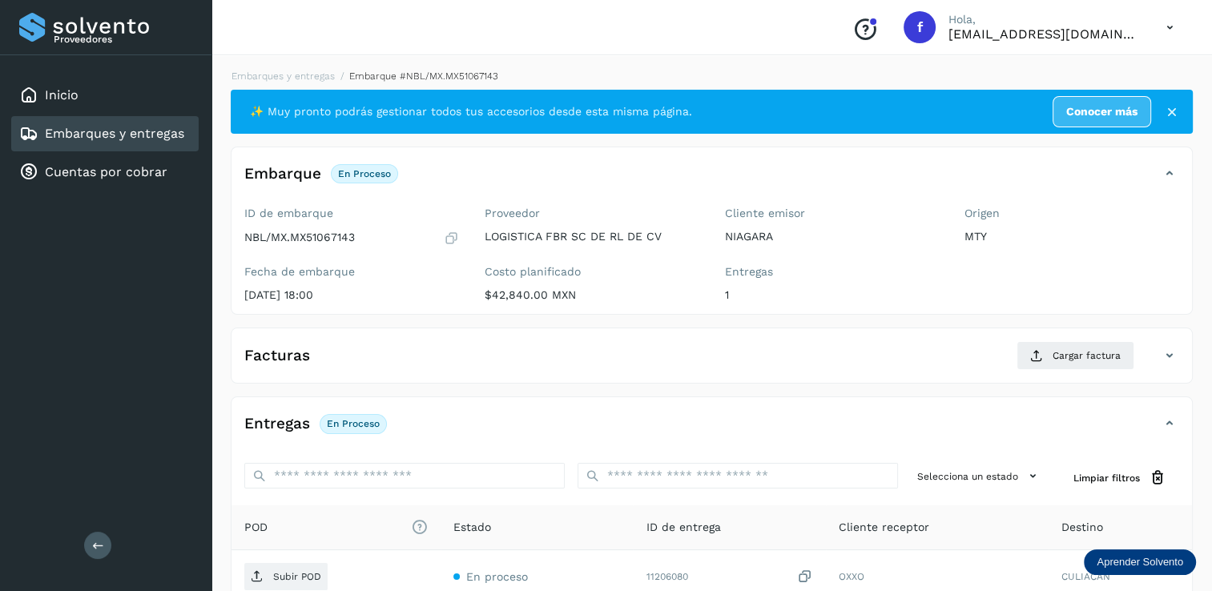
scroll to position [80, 0]
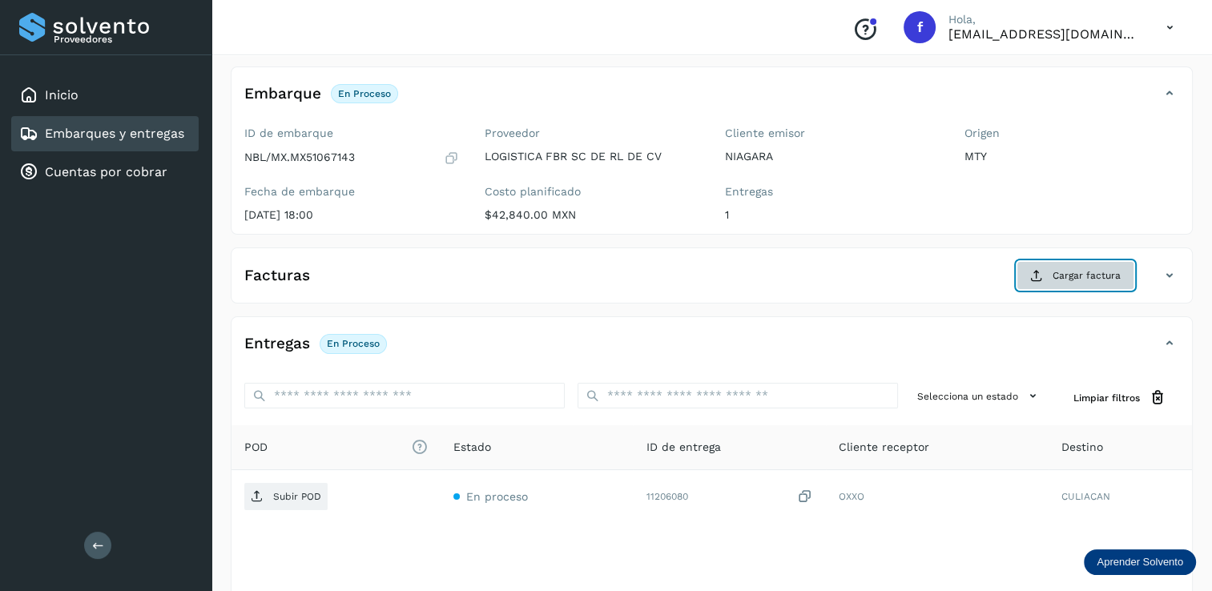
click at [1065, 270] on span "Cargar factura" at bounding box center [1087, 275] width 68 height 14
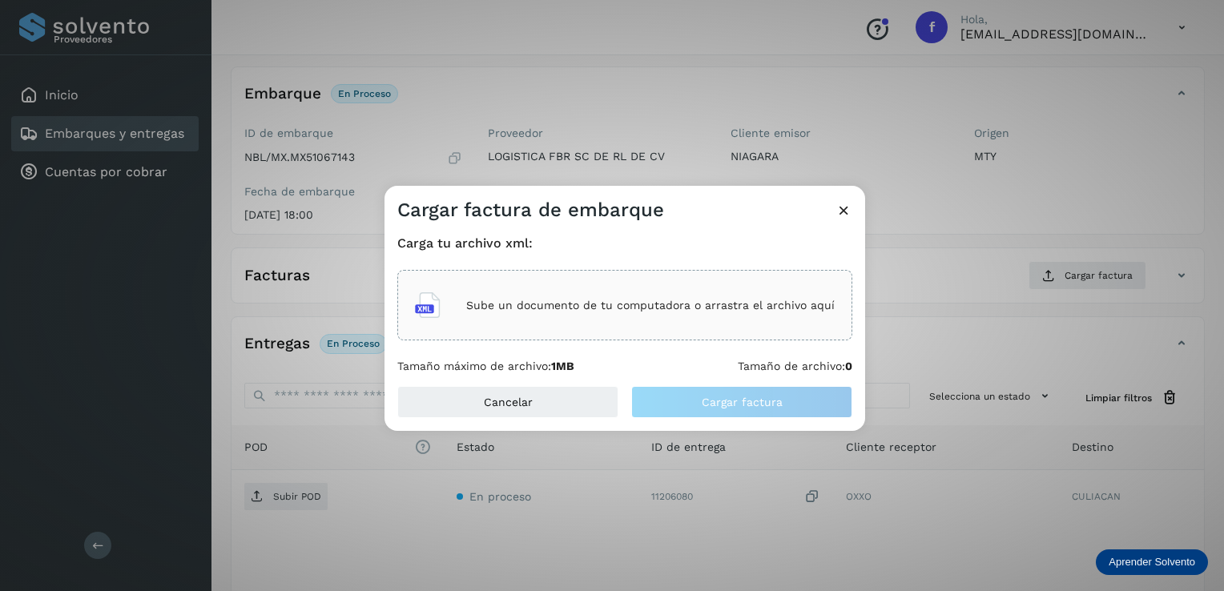
click at [571, 297] on div "Sube un documento de tu computadora o arrastra el archivo aquí" at bounding box center [625, 305] width 420 height 43
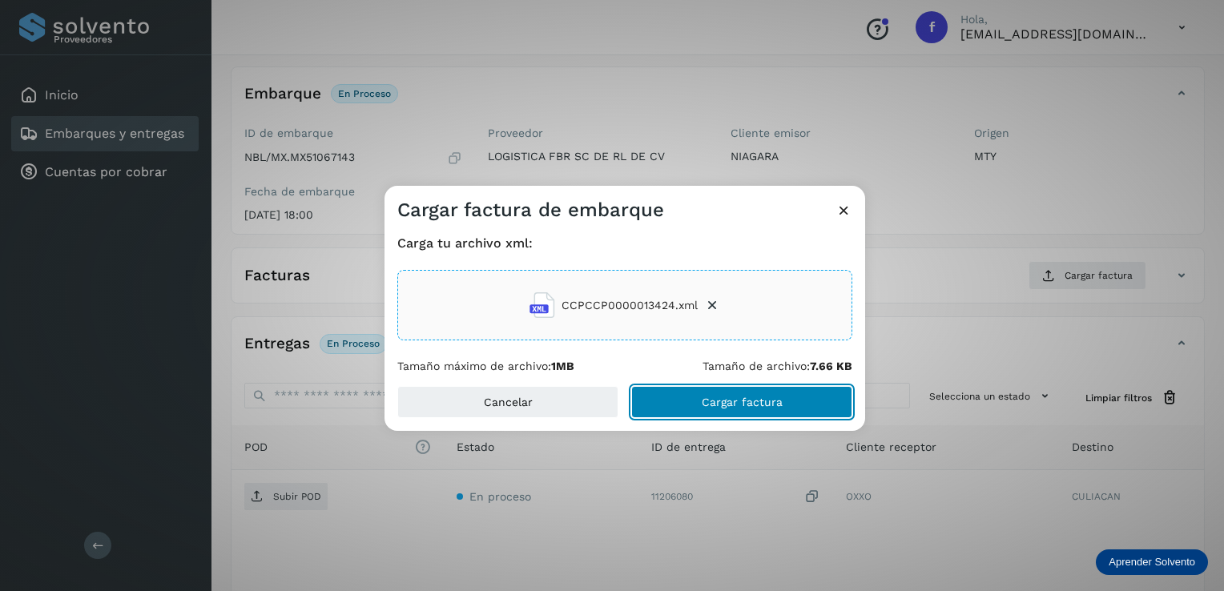
click at [708, 397] on span "Cargar factura" at bounding box center [742, 402] width 81 height 11
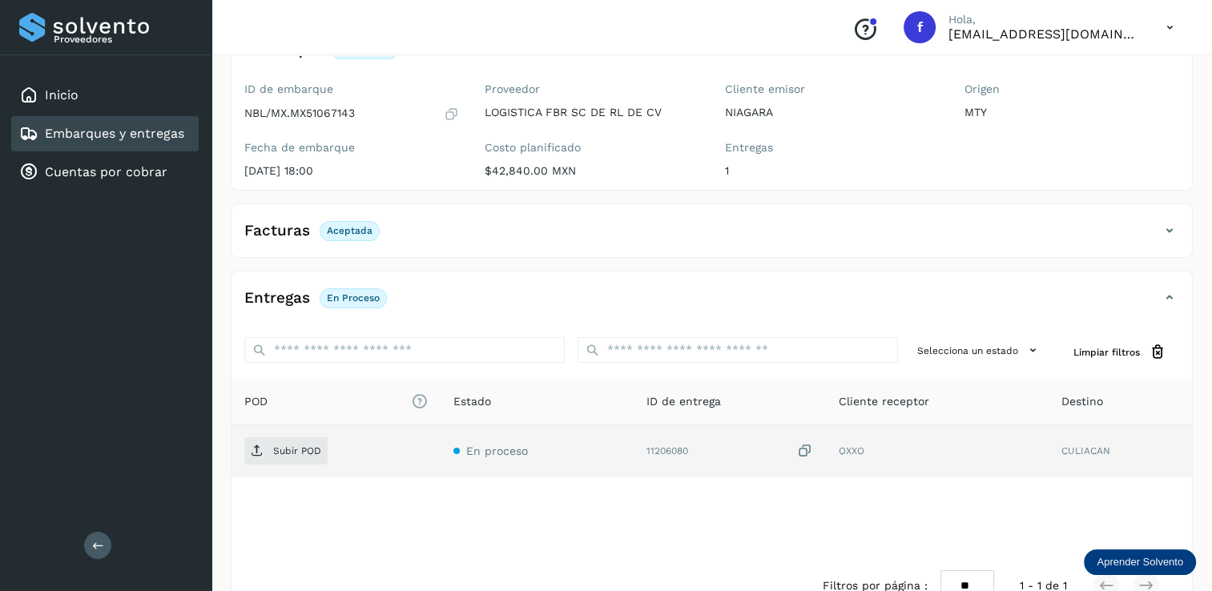
scroll to position [166, 0]
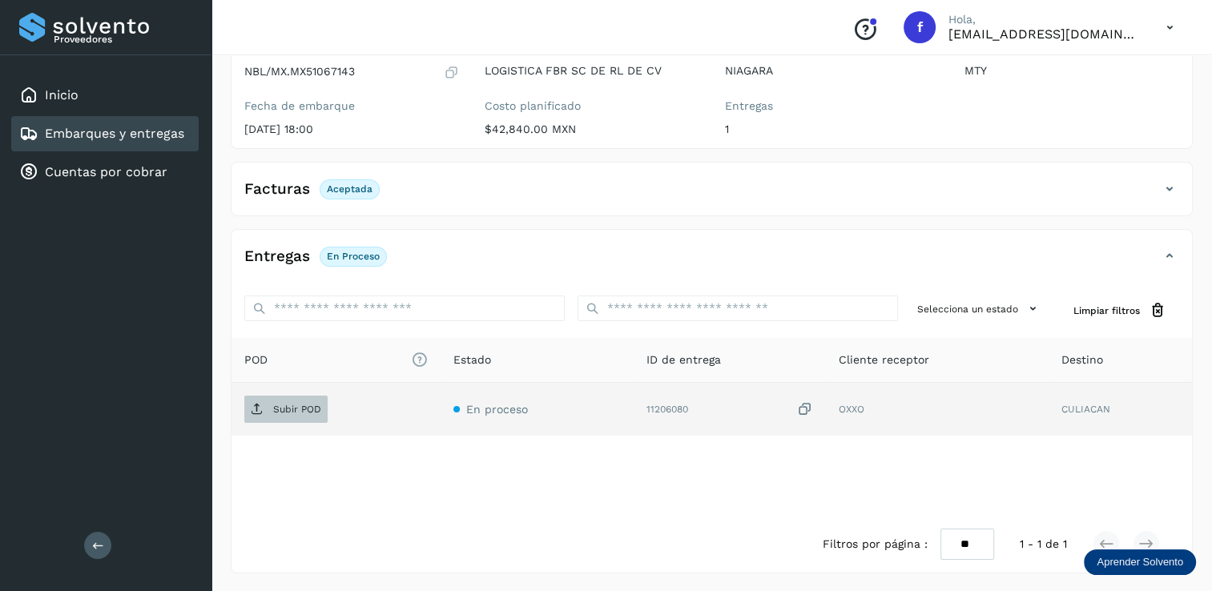
click at [284, 409] on p "Subir POD" at bounding box center [297, 409] width 48 height 11
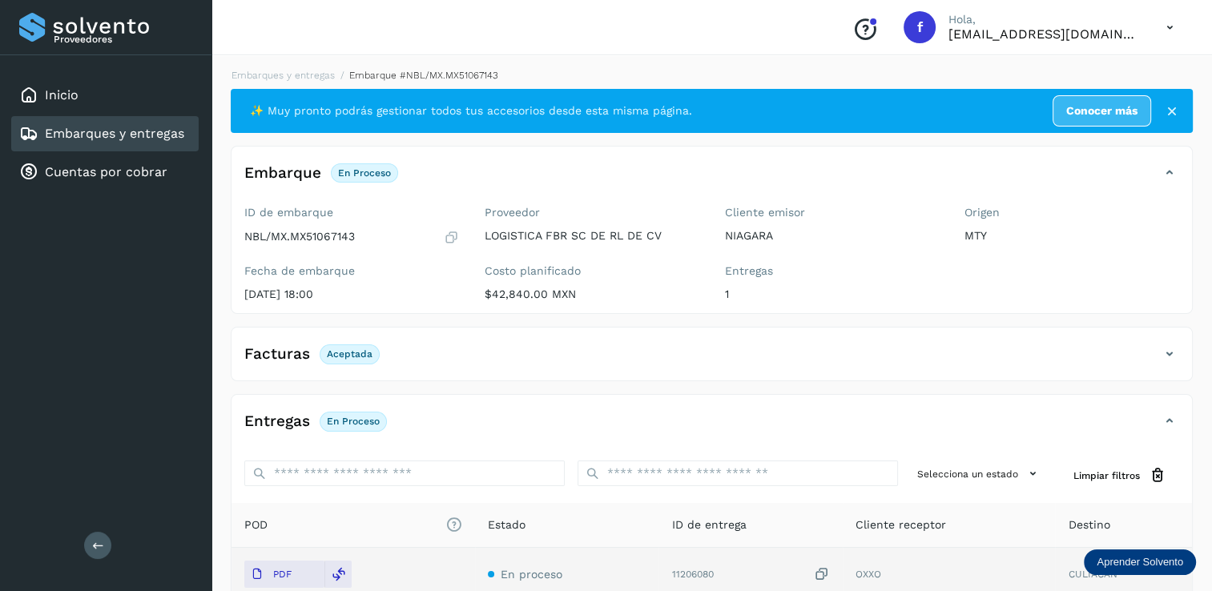
scroll to position [0, 0]
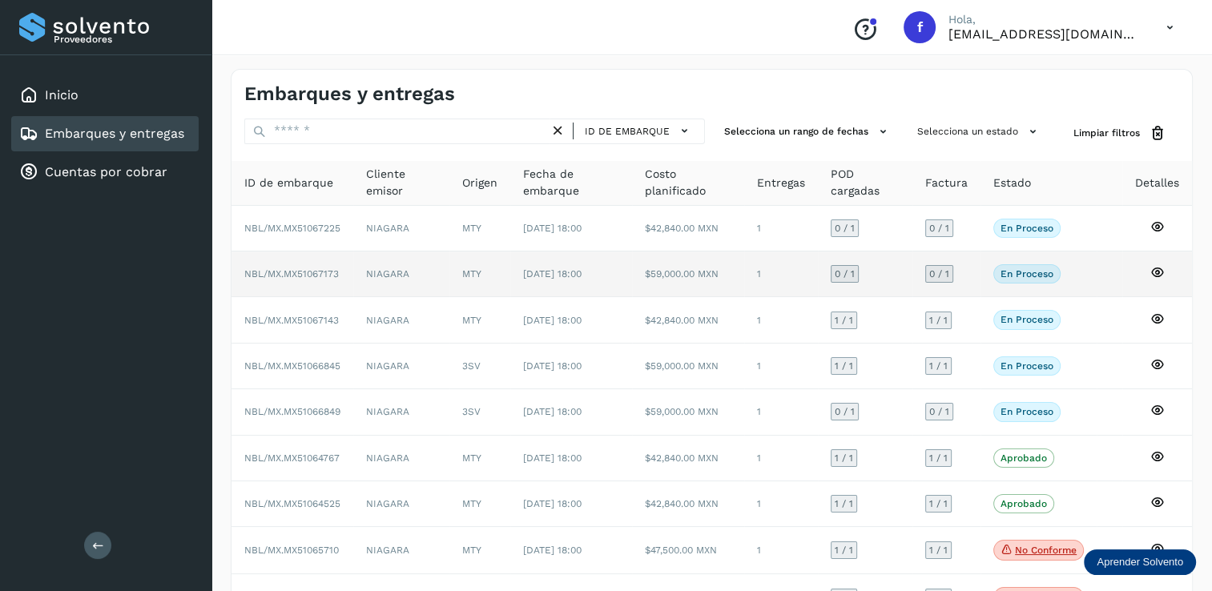
click at [838, 270] on span "0 / 1" at bounding box center [845, 274] width 20 height 10
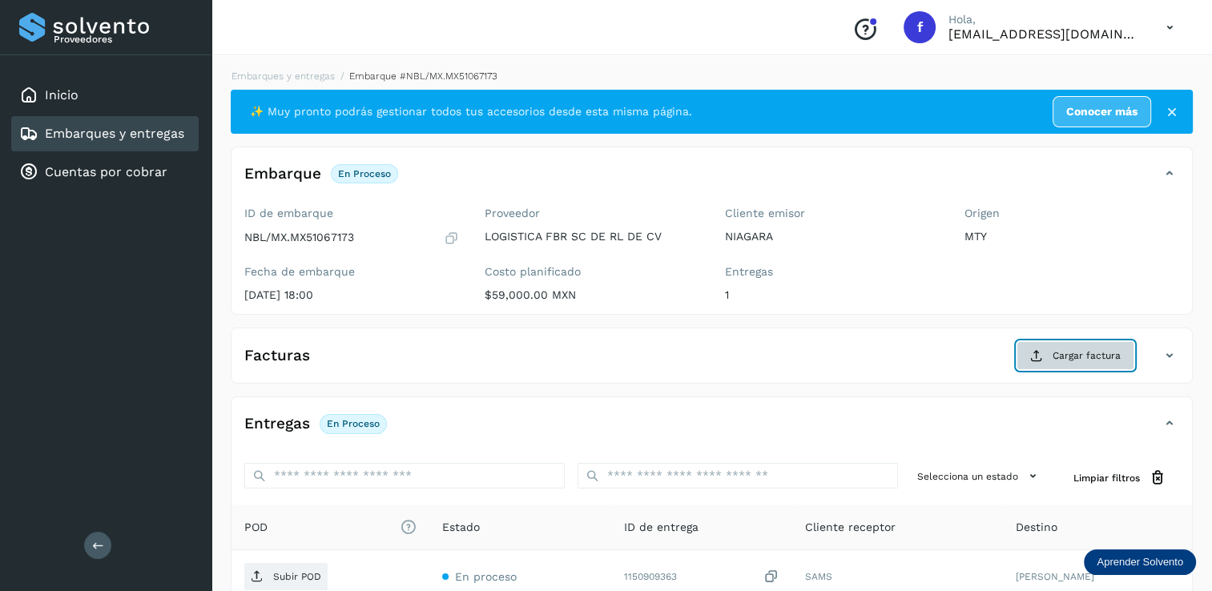
click at [1080, 355] on span "Cargar factura" at bounding box center [1087, 356] width 68 height 14
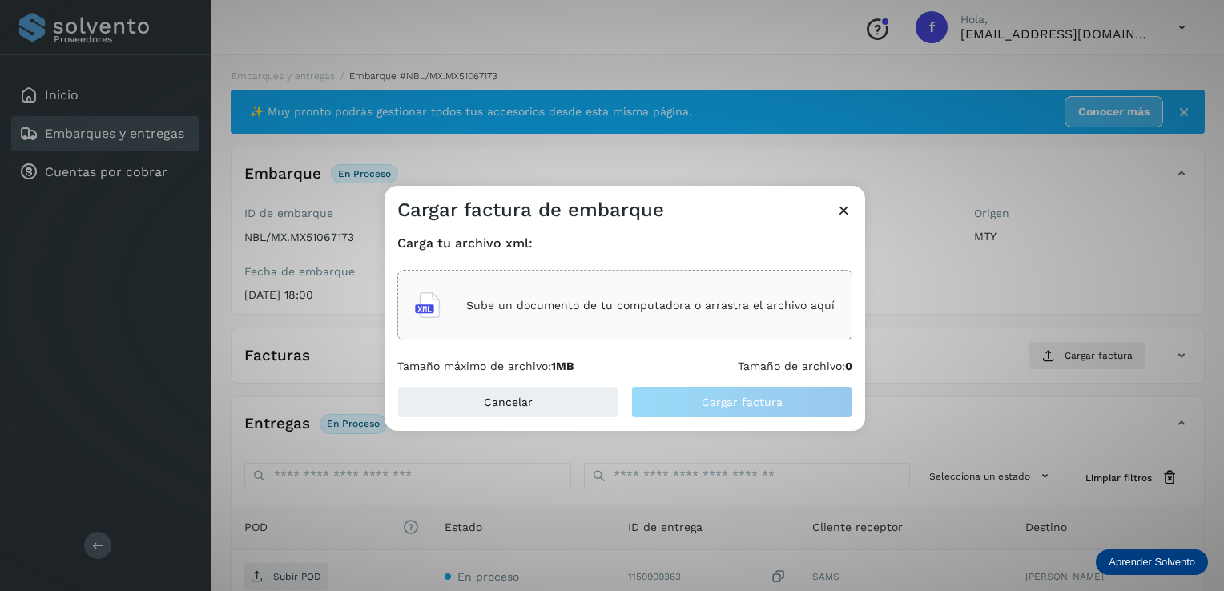
click at [513, 310] on p "Sube un documento de tu computadora o arrastra el archivo aquí" at bounding box center [650, 306] width 369 height 14
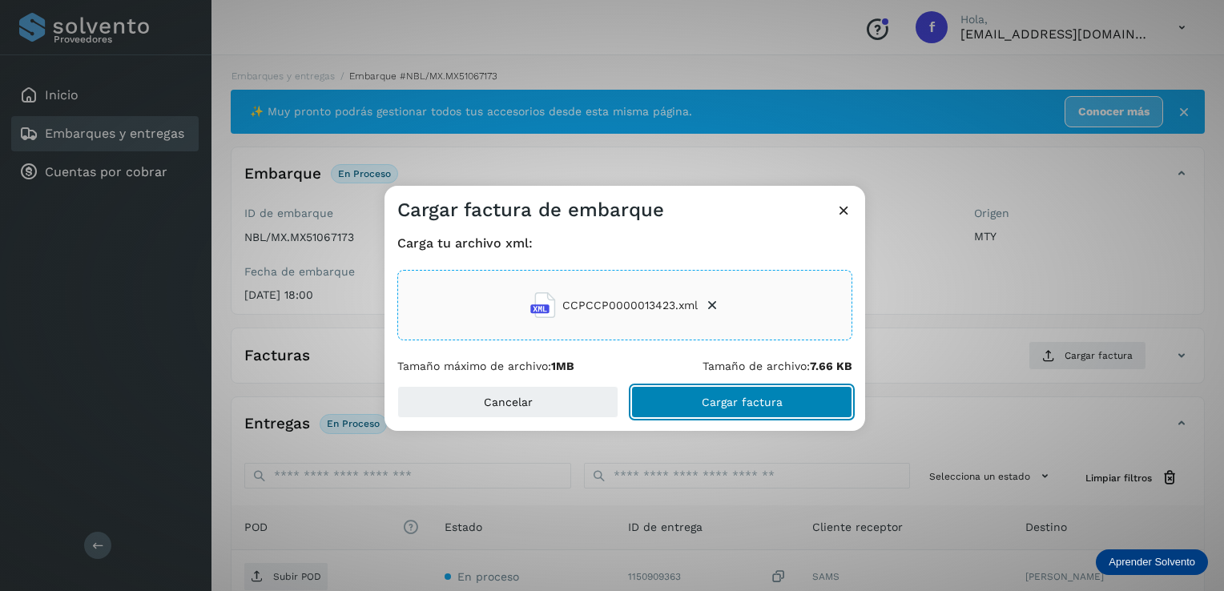
click at [716, 397] on span "Cargar factura" at bounding box center [742, 402] width 81 height 11
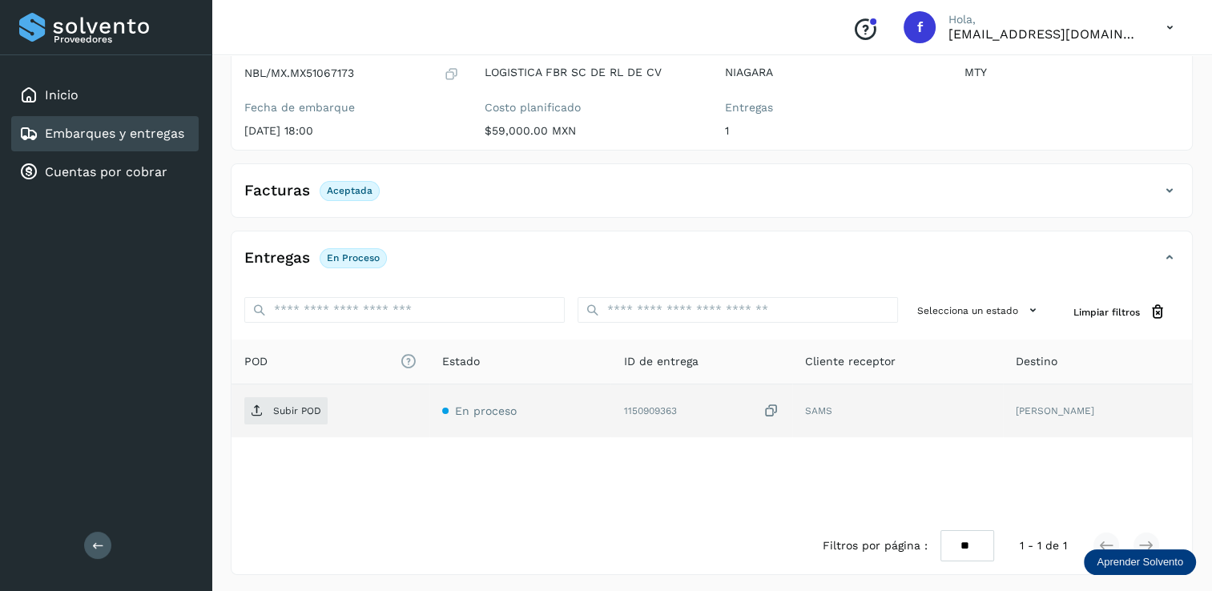
scroll to position [166, 0]
click at [304, 412] on p "Subir POD" at bounding box center [297, 409] width 48 height 11
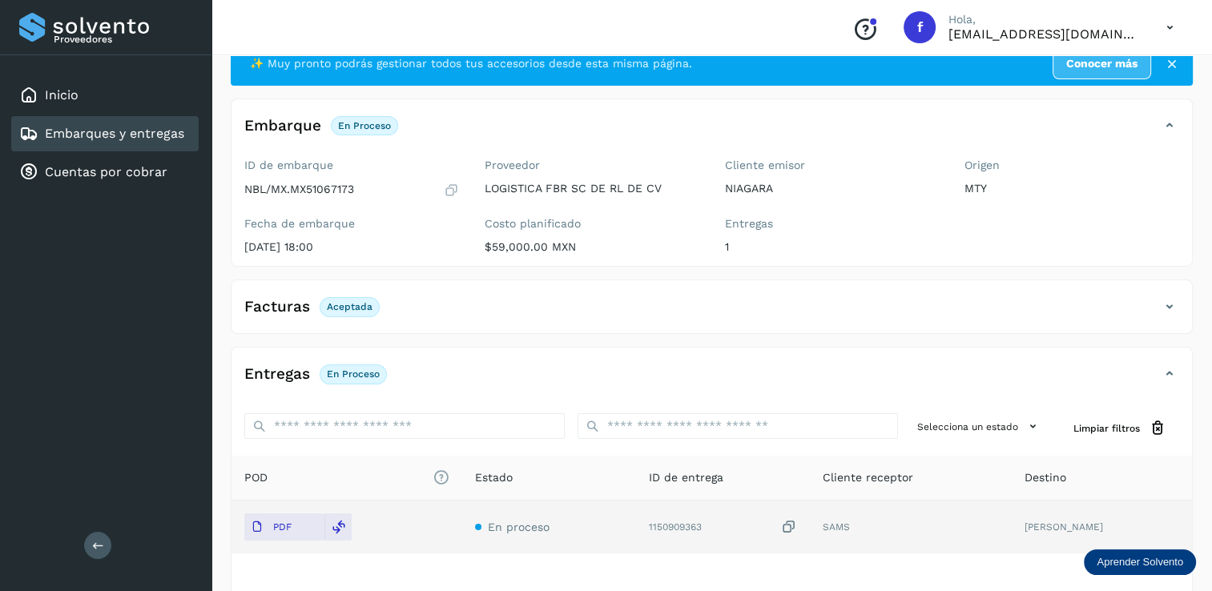
scroll to position [0, 0]
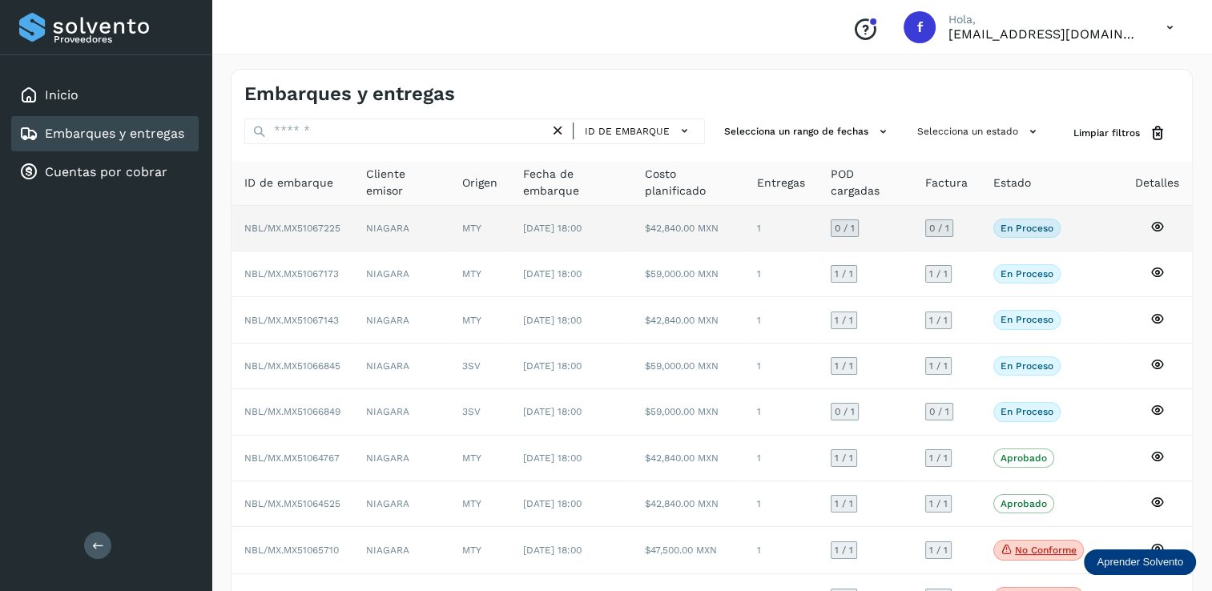
click at [845, 228] on span "0 / 1" at bounding box center [845, 229] width 20 height 10
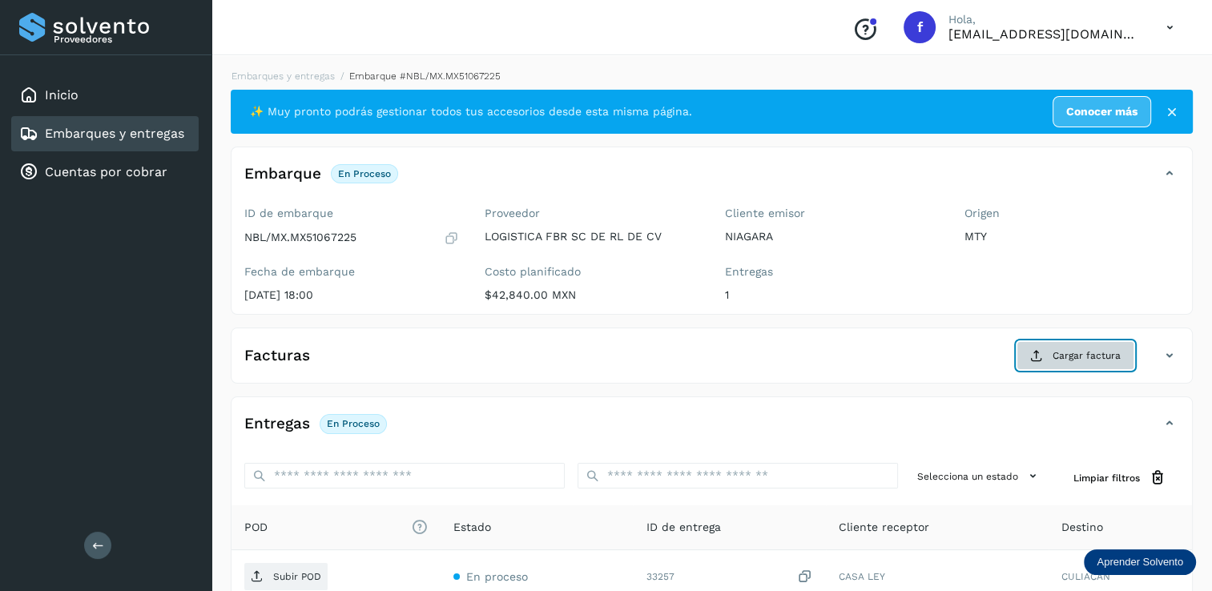
click at [1065, 356] on span "Cargar factura" at bounding box center [1087, 356] width 68 height 14
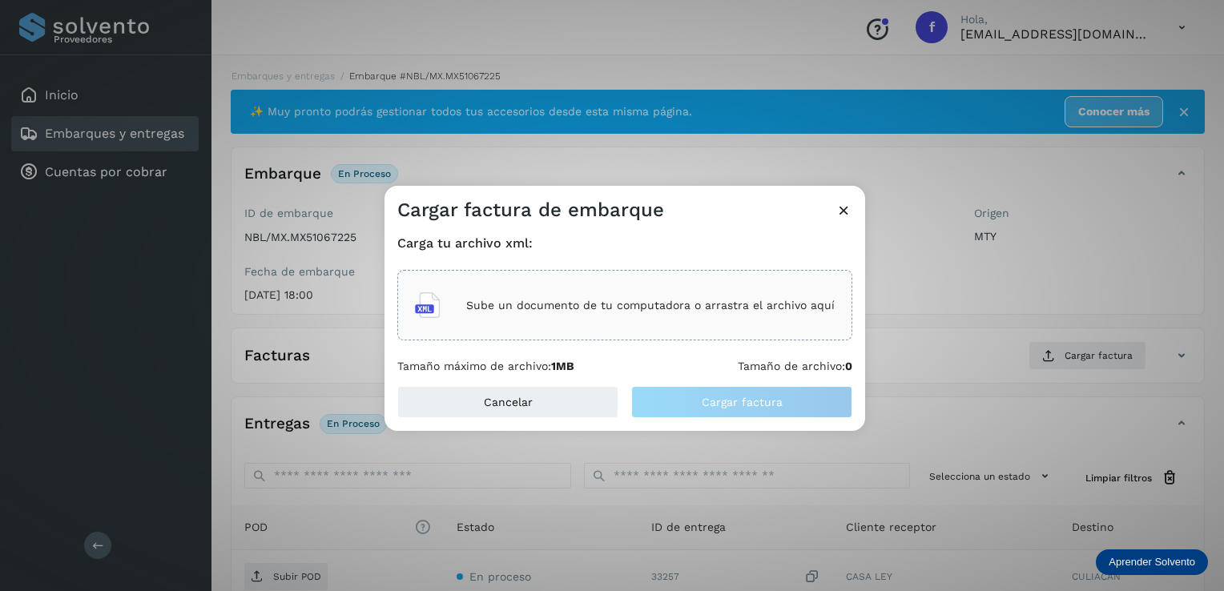
click at [625, 308] on p "Sube un documento de tu computadora o arrastra el archivo aquí" at bounding box center [650, 306] width 369 height 14
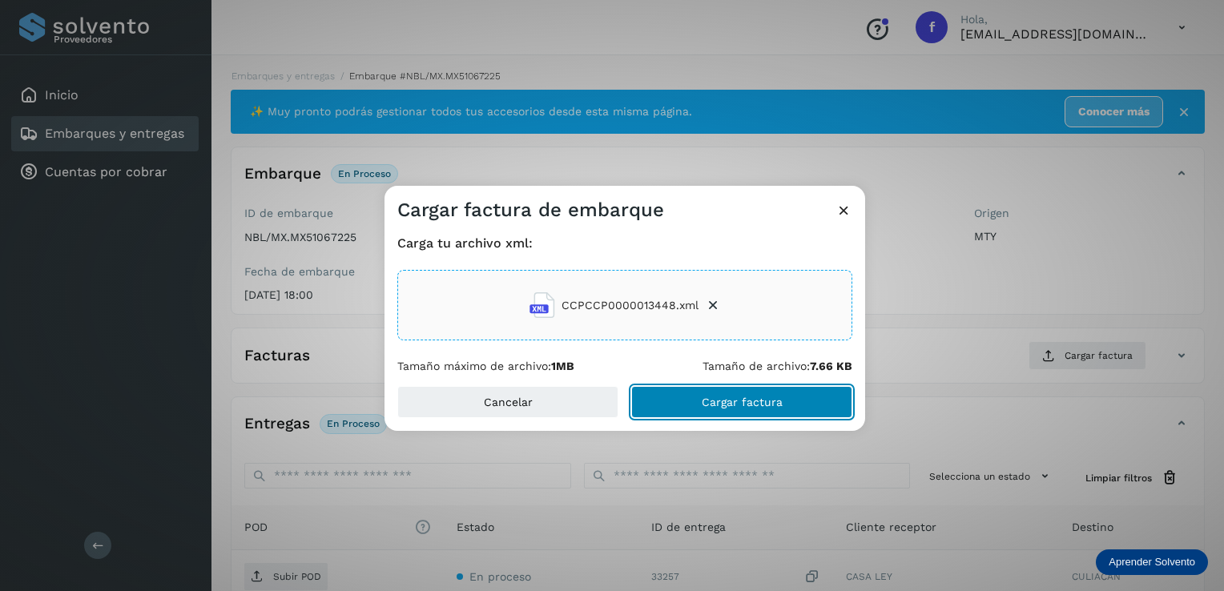
click at [721, 398] on span "Cargar factura" at bounding box center [742, 402] width 81 height 11
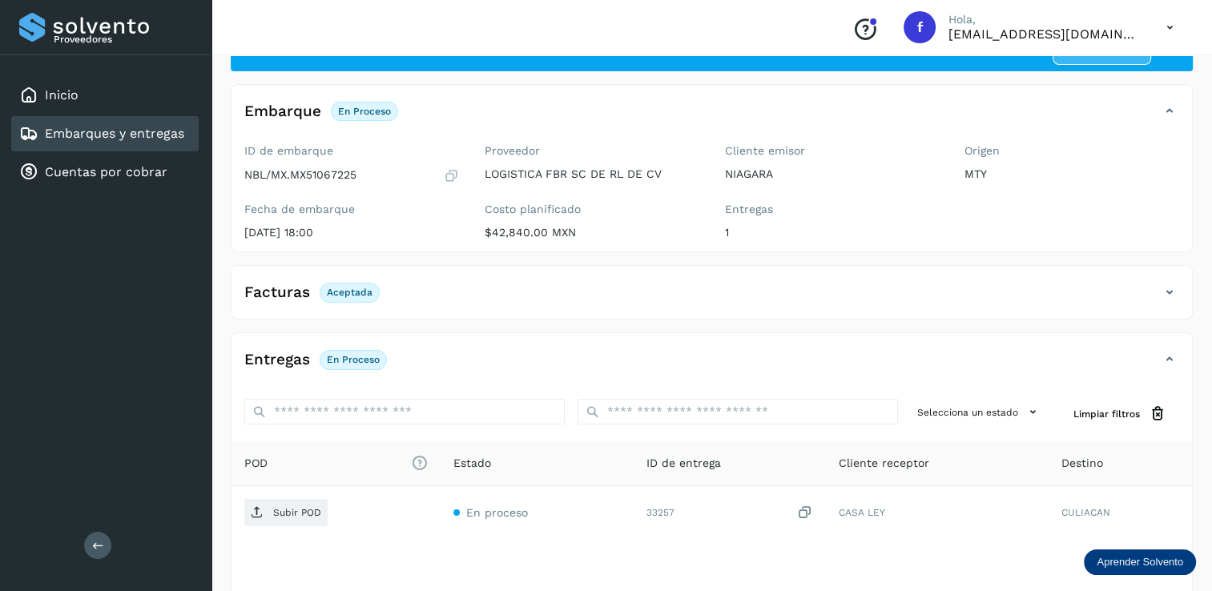
scroll to position [166, 0]
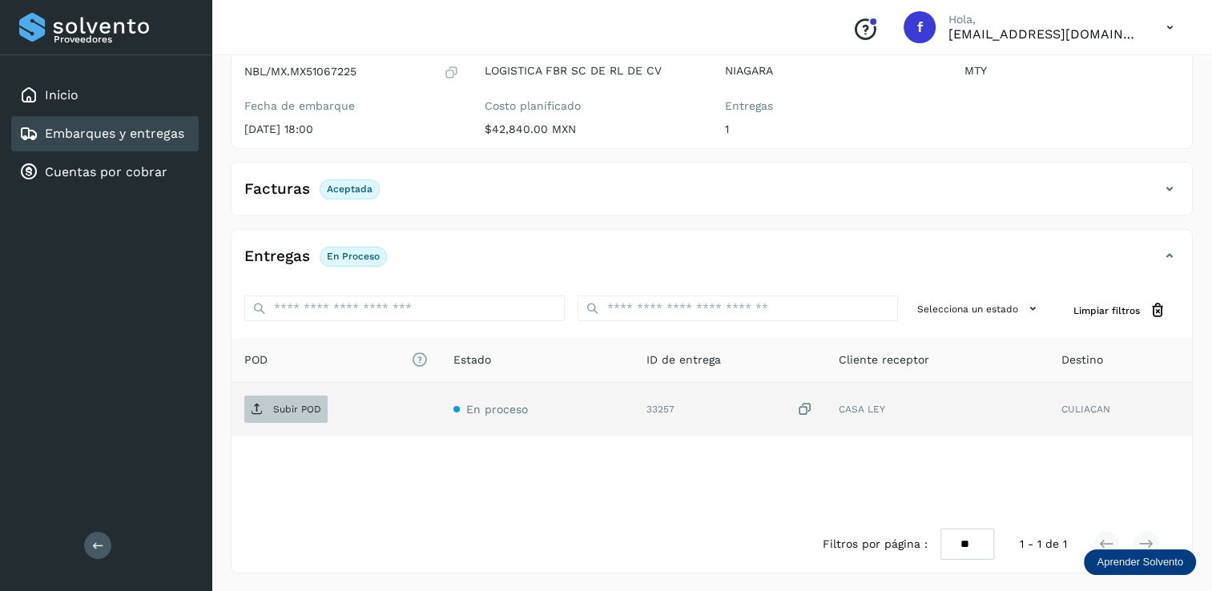
click at [282, 401] on span "Subir POD" at bounding box center [285, 410] width 83 height 26
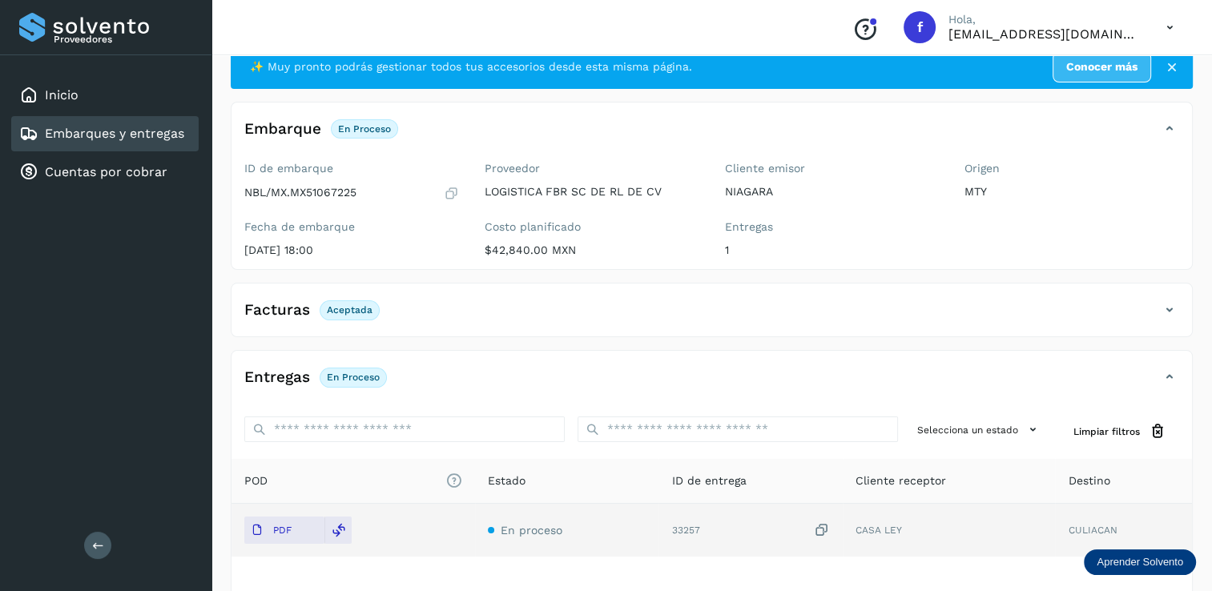
scroll to position [0, 0]
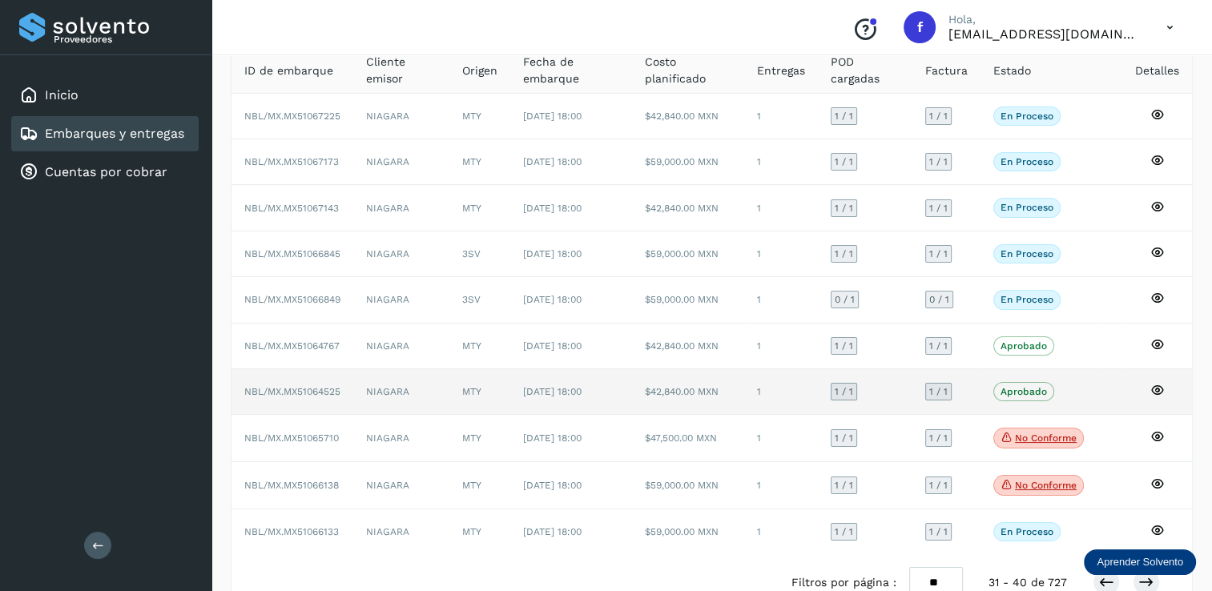
scroll to position [147, 0]
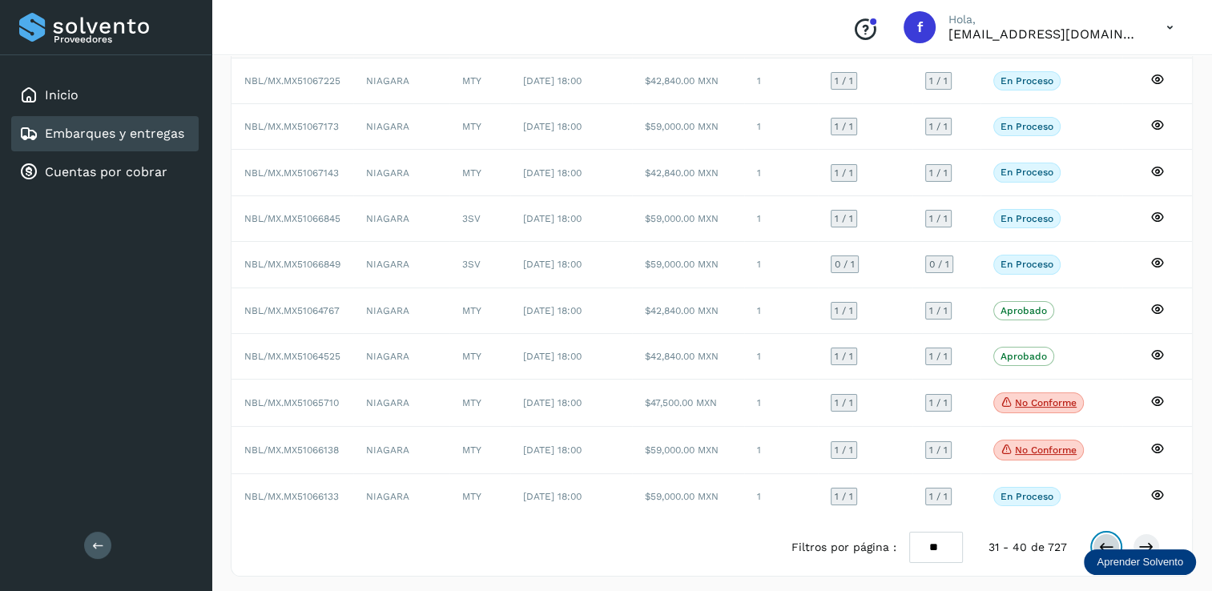
click at [1106, 540] on icon at bounding box center [1107, 547] width 16 height 16
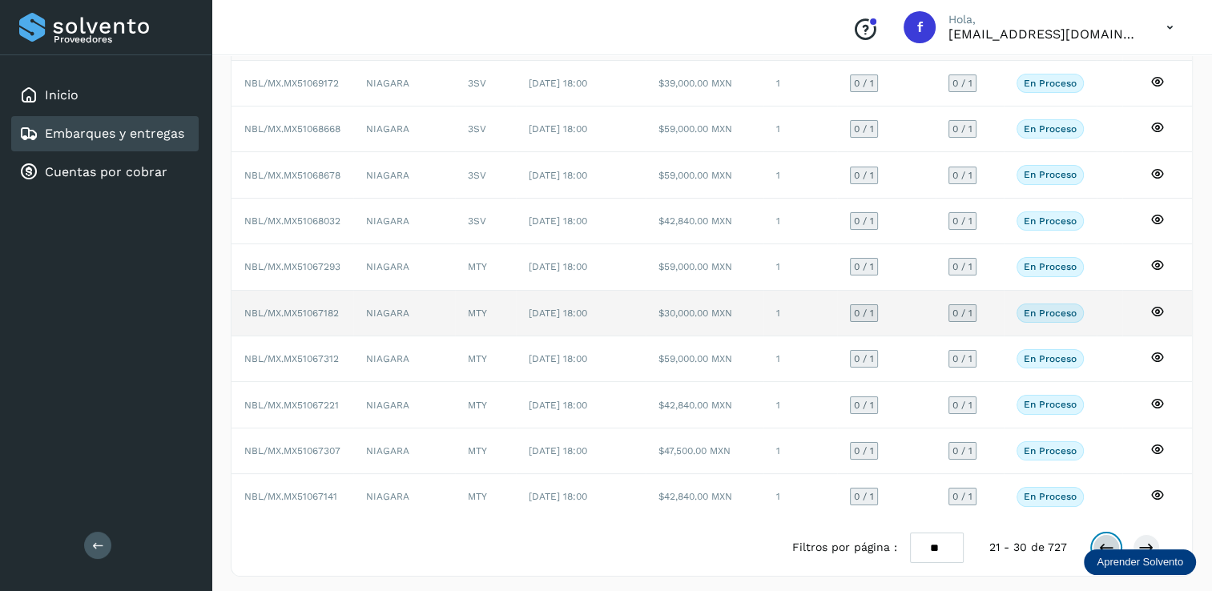
scroll to position [144, 0]
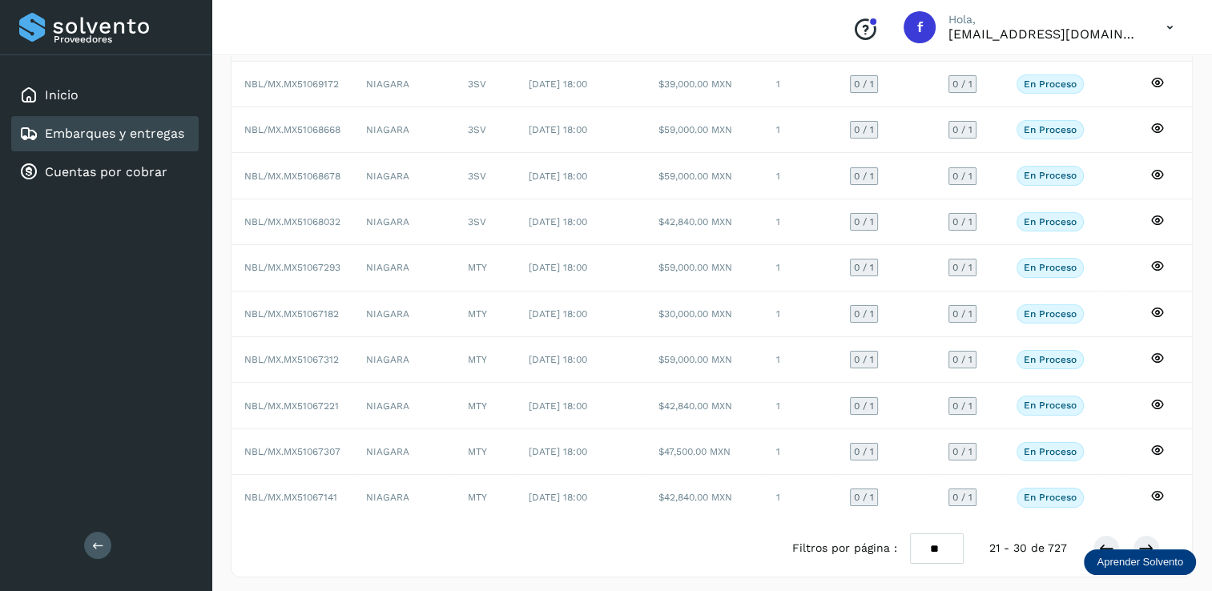
click at [1171, 27] on icon at bounding box center [1170, 27] width 33 height 33
click at [1067, 79] on div "Cerrar sesión" at bounding box center [1090, 72] width 191 height 30
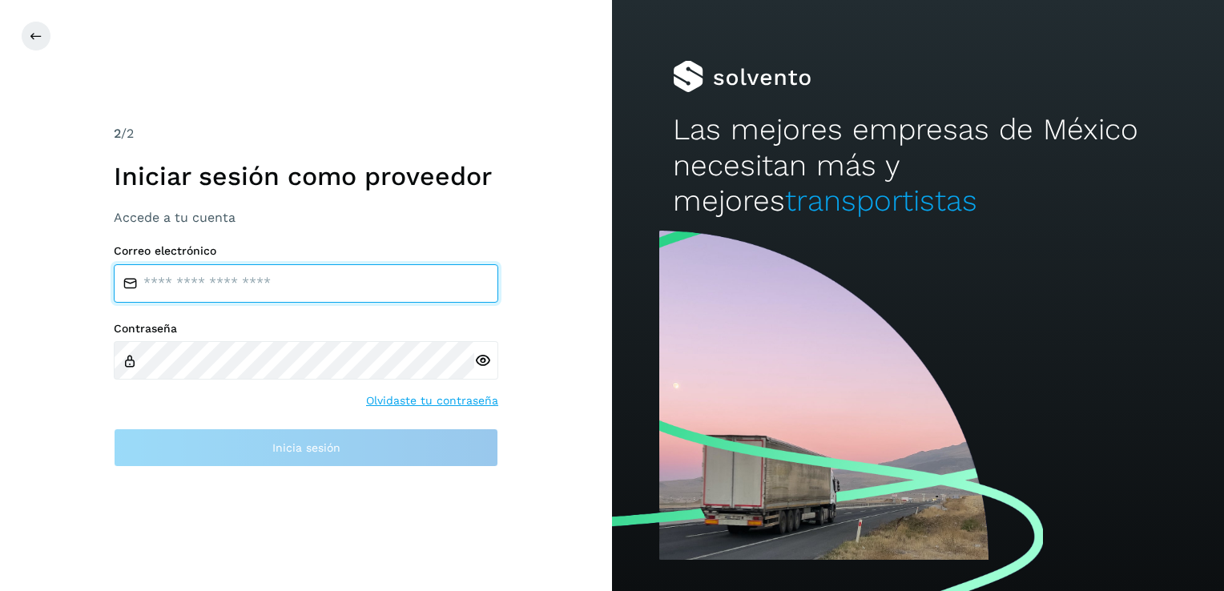
click at [163, 282] on input "email" at bounding box center [306, 283] width 385 height 38
type input "**********"
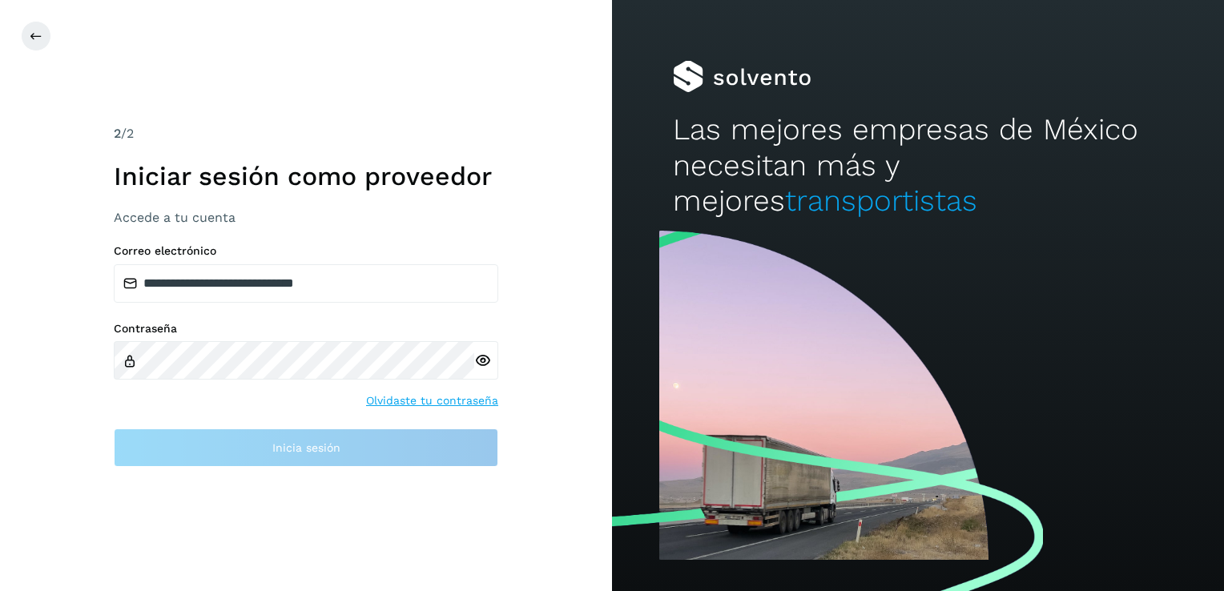
click at [144, 327] on label "Contraseña" at bounding box center [306, 329] width 385 height 14
click at [478, 363] on div at bounding box center [486, 360] width 24 height 38
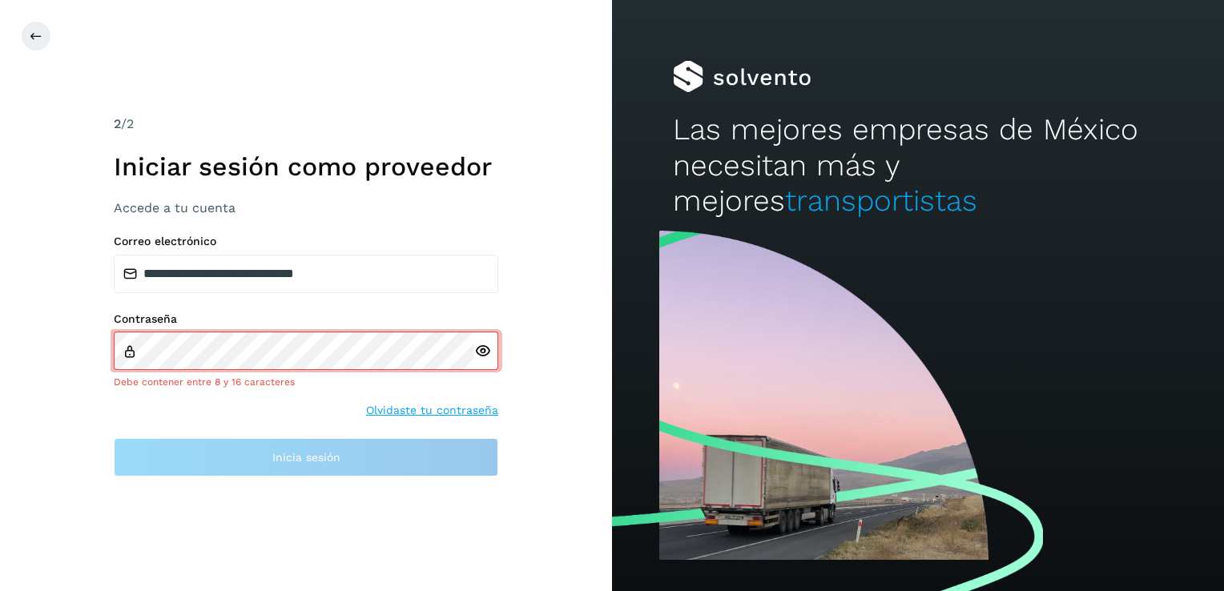
click at [478, 354] on icon at bounding box center [482, 351] width 17 height 17
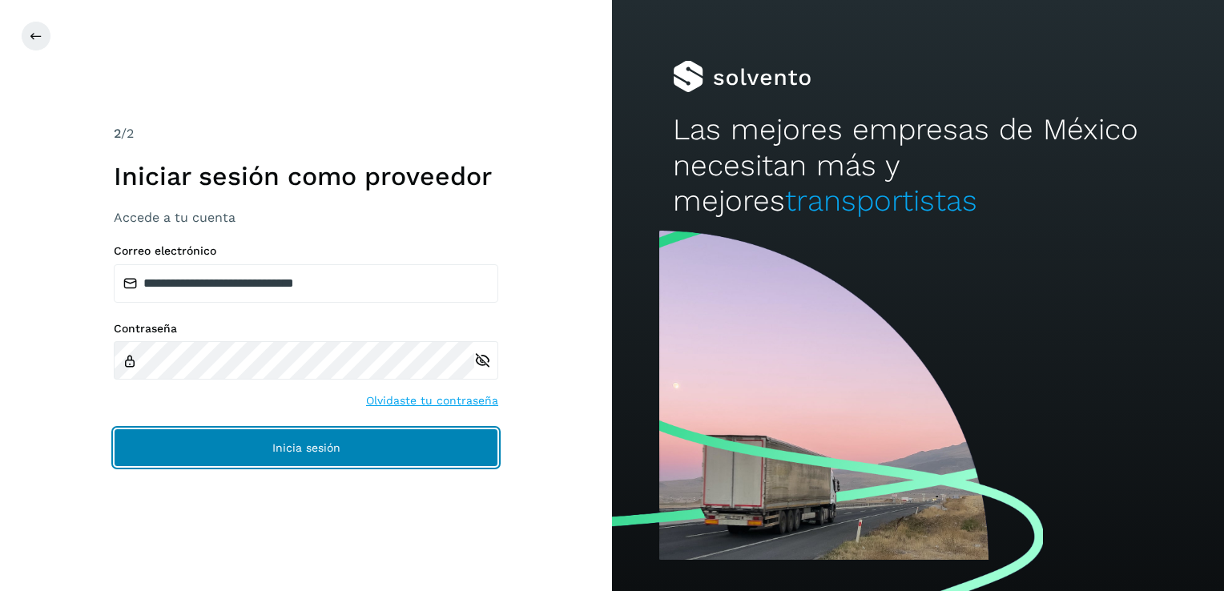
click at [316, 445] on span "Inicia sesión" at bounding box center [306, 447] width 68 height 11
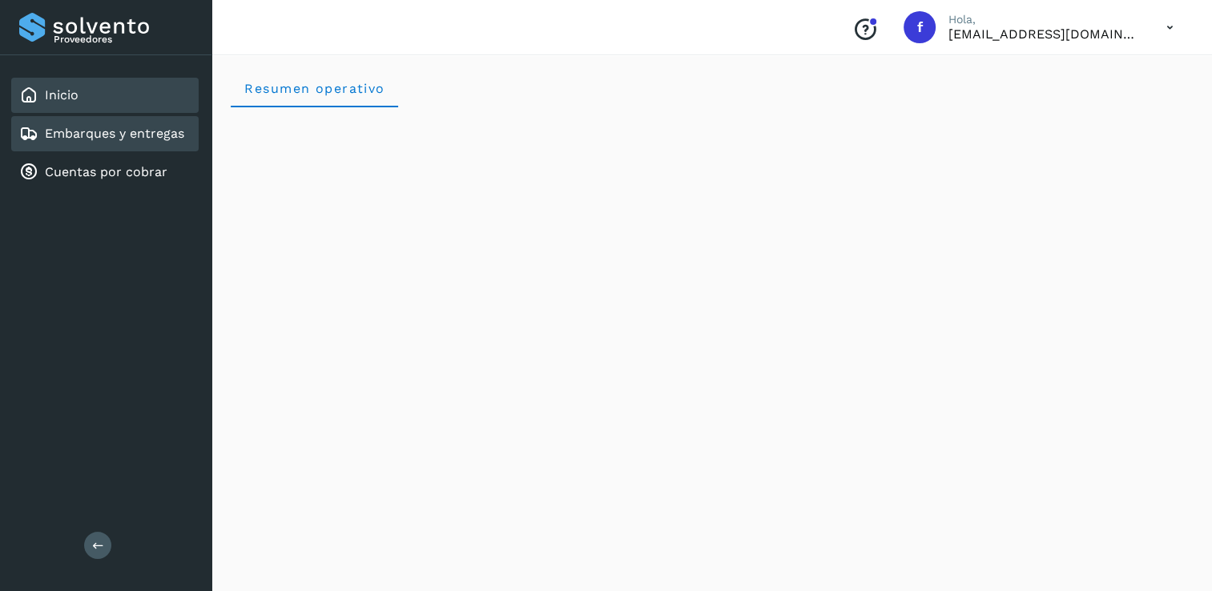
click at [71, 133] on link "Embarques y entregas" at bounding box center [114, 133] width 139 height 15
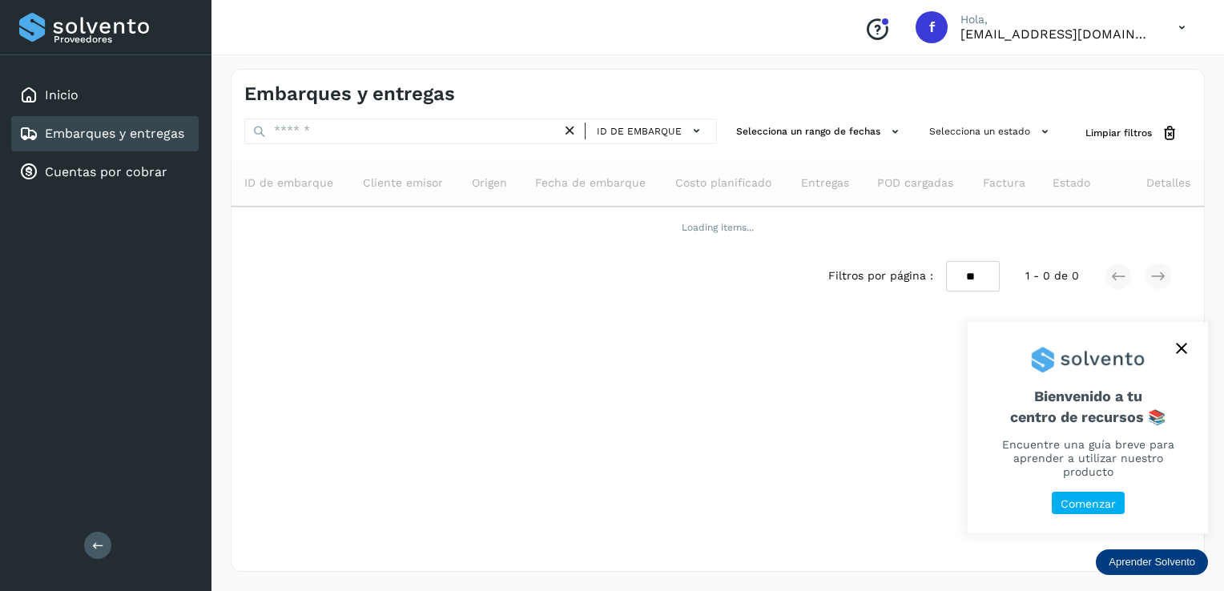
click at [1180, 354] on icon "close," at bounding box center [1181, 348] width 11 height 11
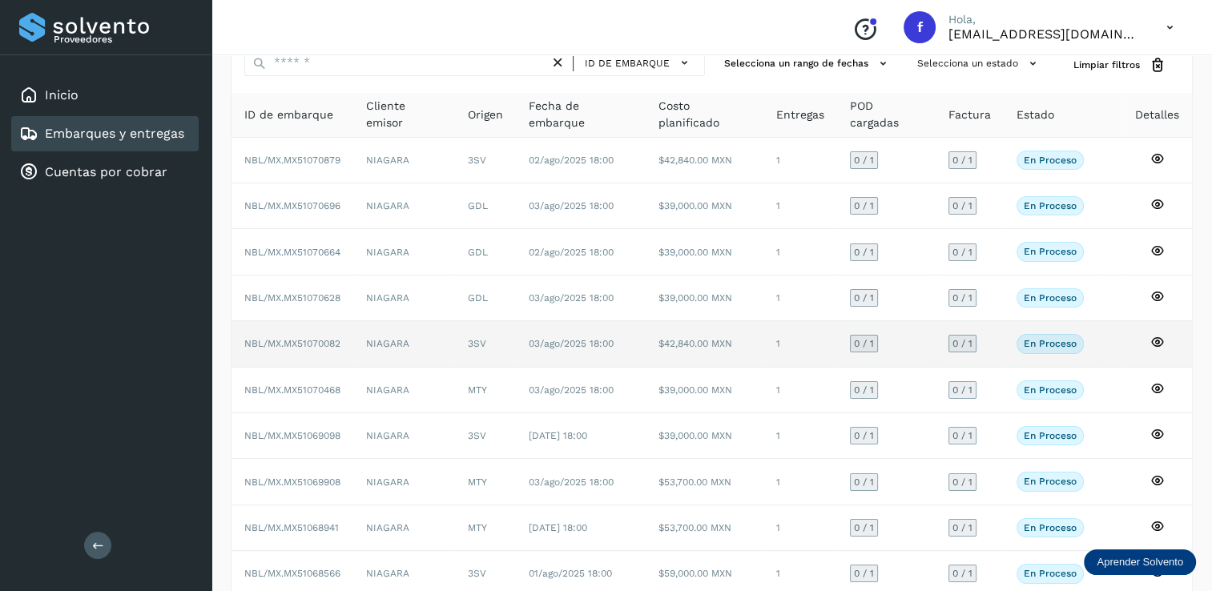
scroll to position [144, 0]
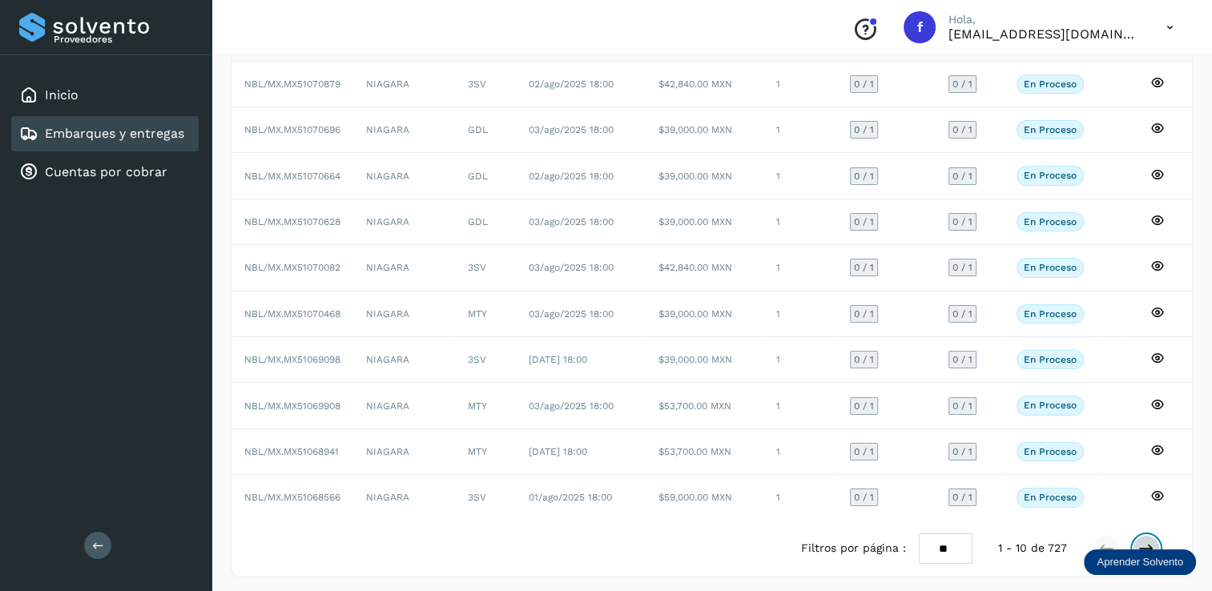
click at [1147, 541] on icon at bounding box center [1147, 549] width 16 height 16
click at [1143, 541] on icon at bounding box center [1147, 549] width 16 height 16
click at [1151, 541] on icon at bounding box center [1147, 549] width 16 height 16
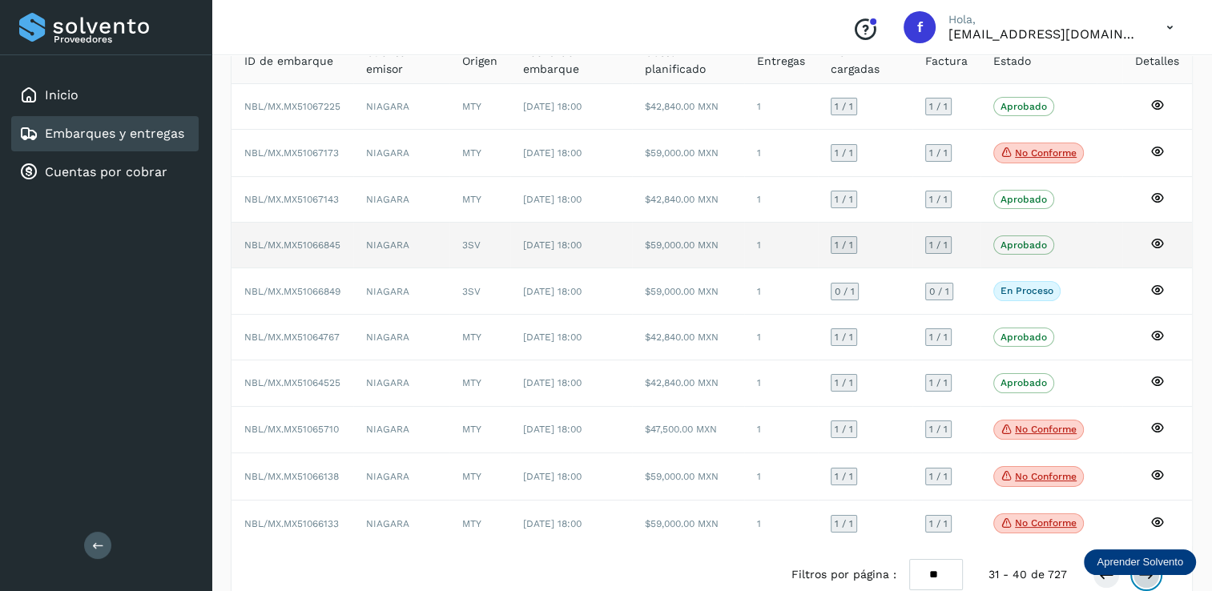
scroll to position [151, 0]
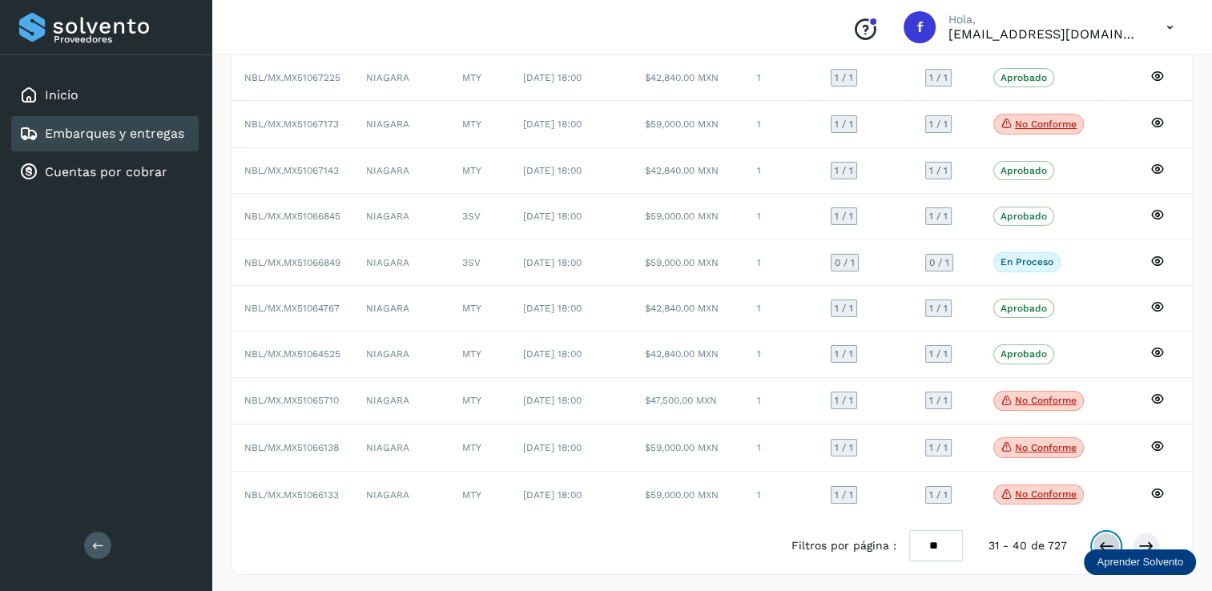
click at [1105, 538] on icon at bounding box center [1107, 546] width 16 height 16
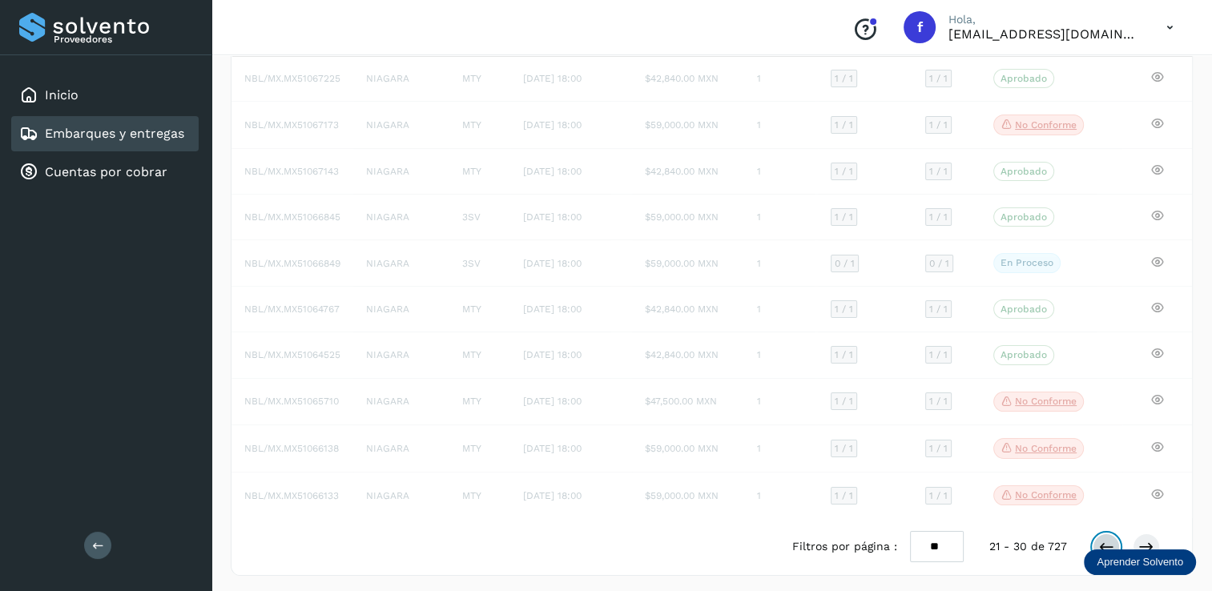
scroll to position [144, 0]
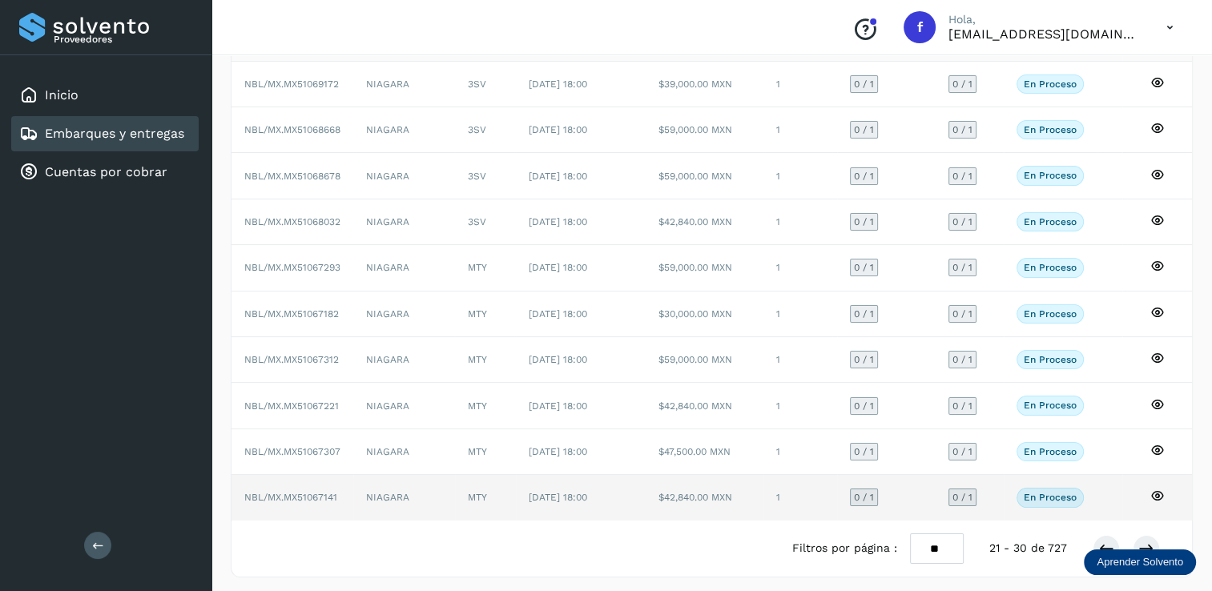
click at [869, 493] on span "0 / 1" at bounding box center [864, 498] width 20 height 10
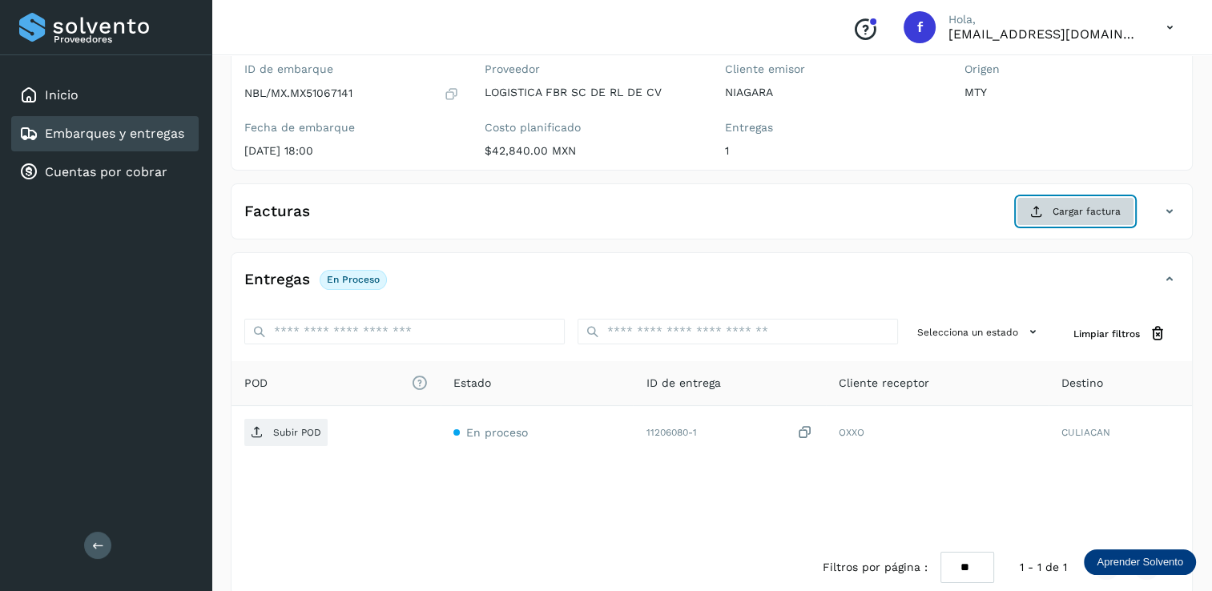
click at [1061, 207] on span "Cargar factura" at bounding box center [1087, 211] width 68 height 14
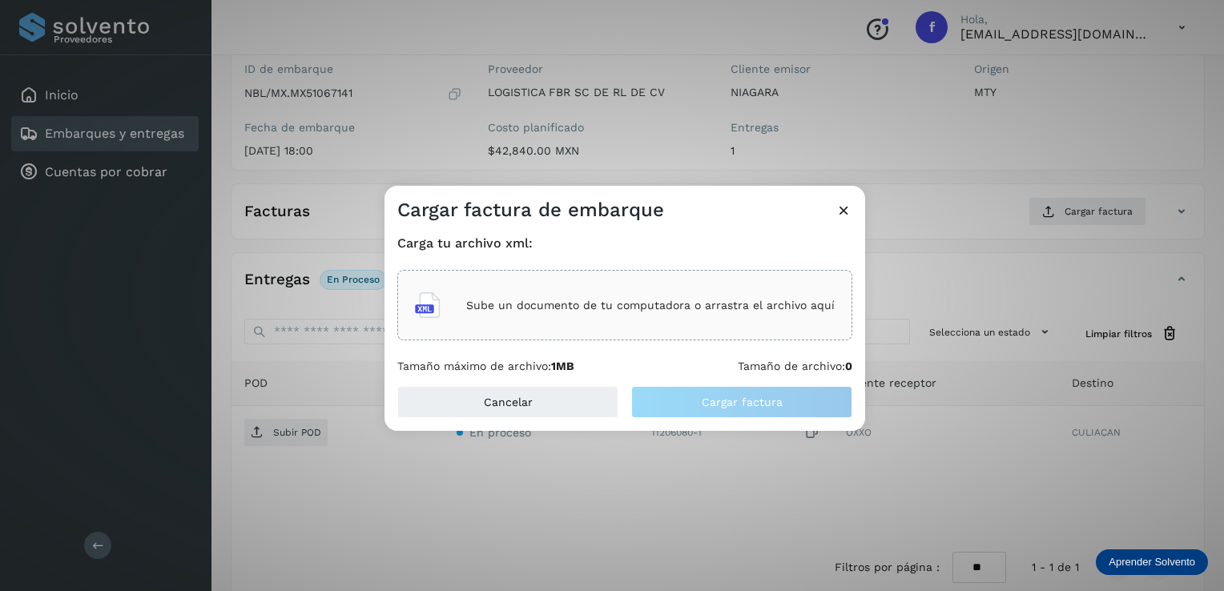
click at [526, 304] on p "Sube un documento de tu computadora o arrastra el archivo aquí" at bounding box center [650, 306] width 369 height 14
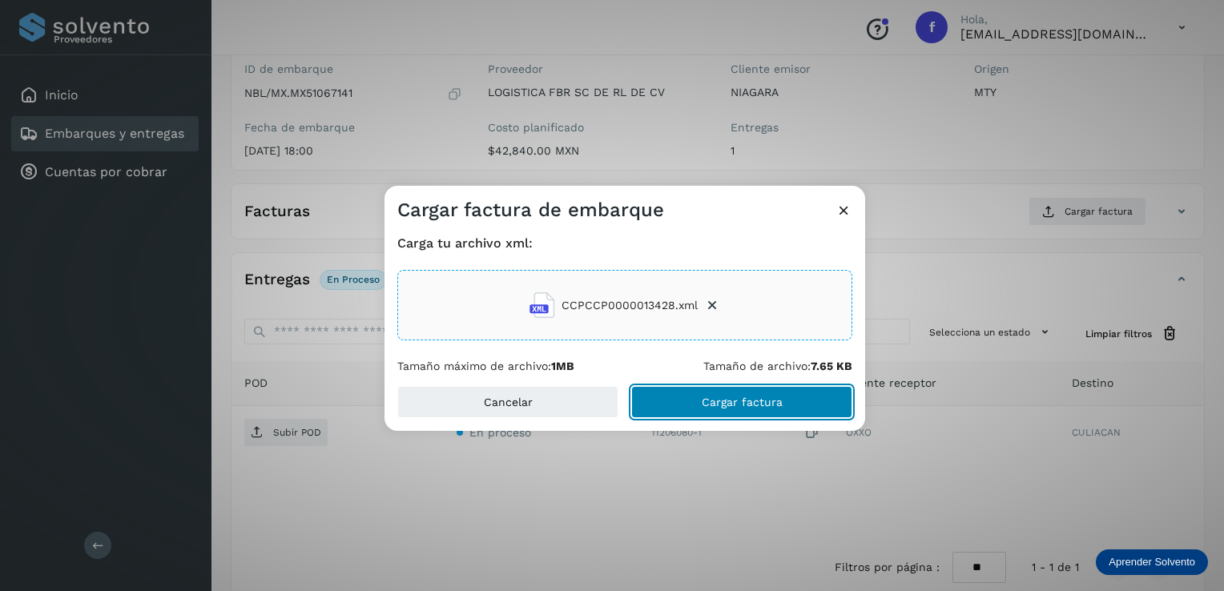
click at [722, 397] on span "Cargar factura" at bounding box center [742, 402] width 81 height 11
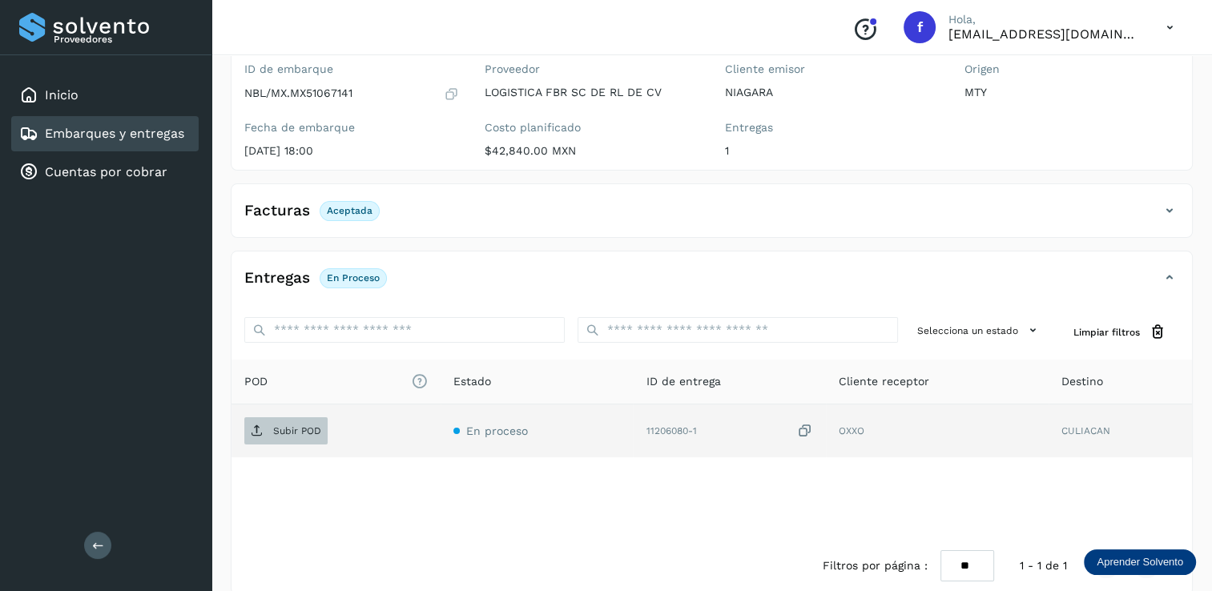
click at [276, 428] on p "Subir POD" at bounding box center [297, 430] width 48 height 11
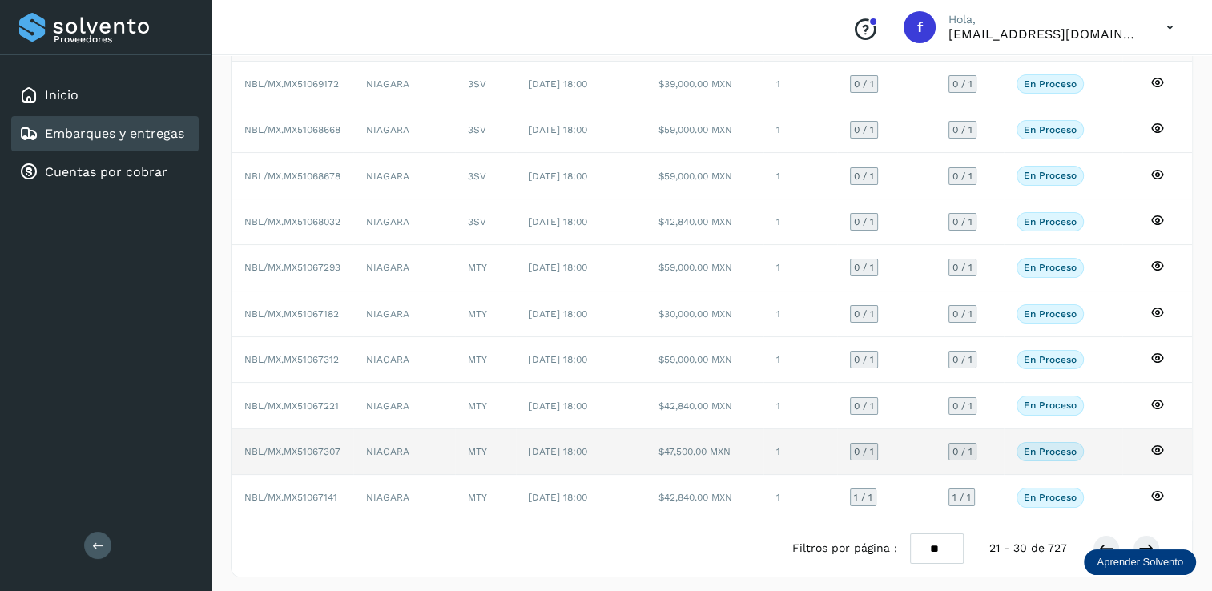
click at [864, 449] on span "0 / 1" at bounding box center [864, 452] width 20 height 10
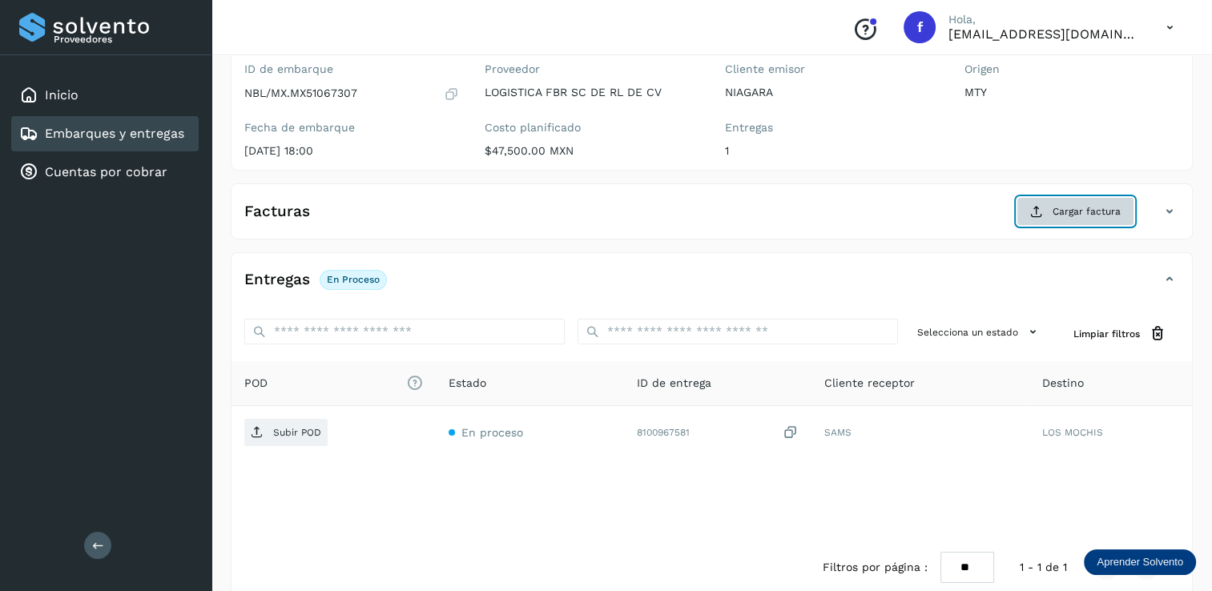
click at [1054, 200] on button "Cargar factura" at bounding box center [1076, 211] width 118 height 29
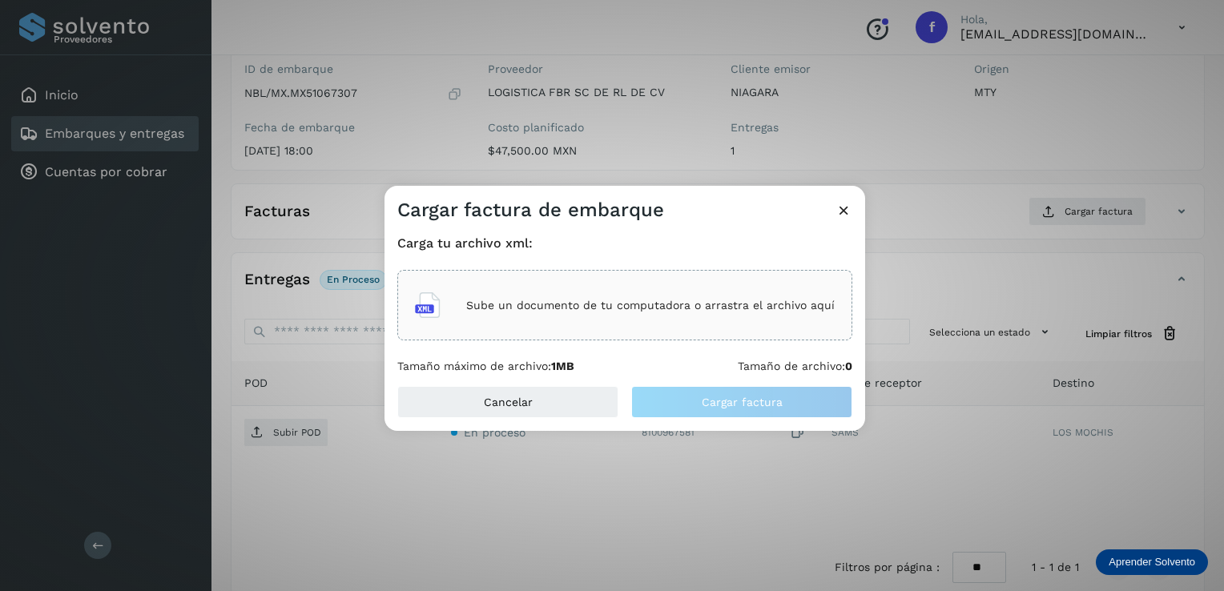
click at [529, 304] on p "Sube un documento de tu computadora o arrastra el archivo aquí" at bounding box center [650, 306] width 369 height 14
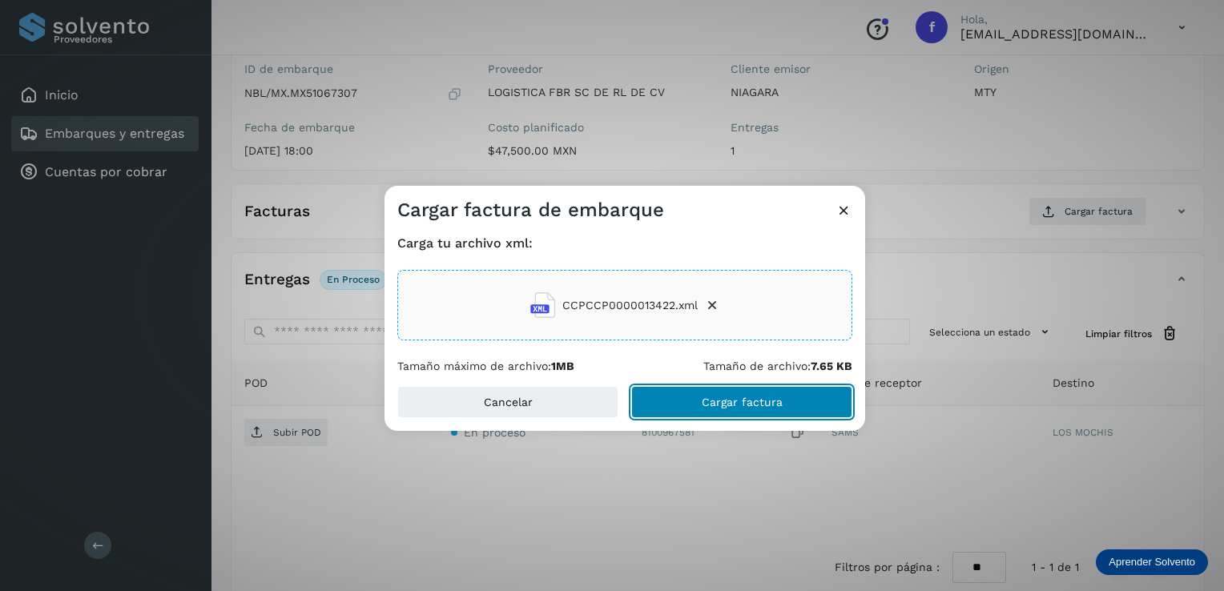
click at [716, 397] on span "Cargar factura" at bounding box center [742, 402] width 81 height 11
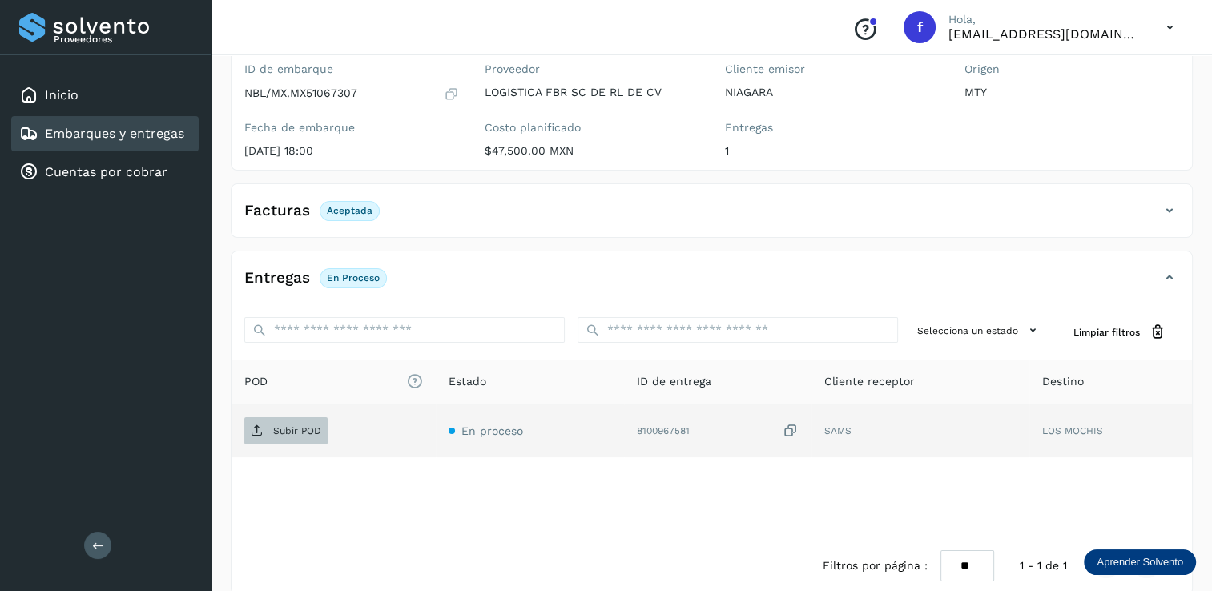
click at [301, 427] on p "Subir POD" at bounding box center [297, 430] width 48 height 11
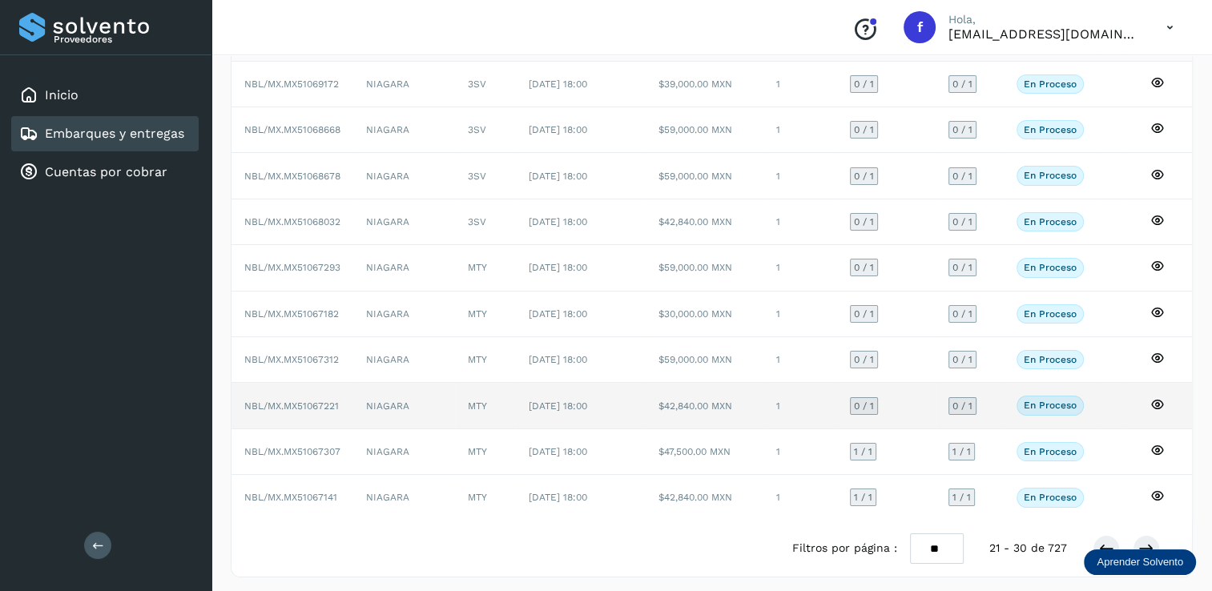
scroll to position [144, 0]
click at [862, 401] on span "0 / 1" at bounding box center [864, 406] width 20 height 10
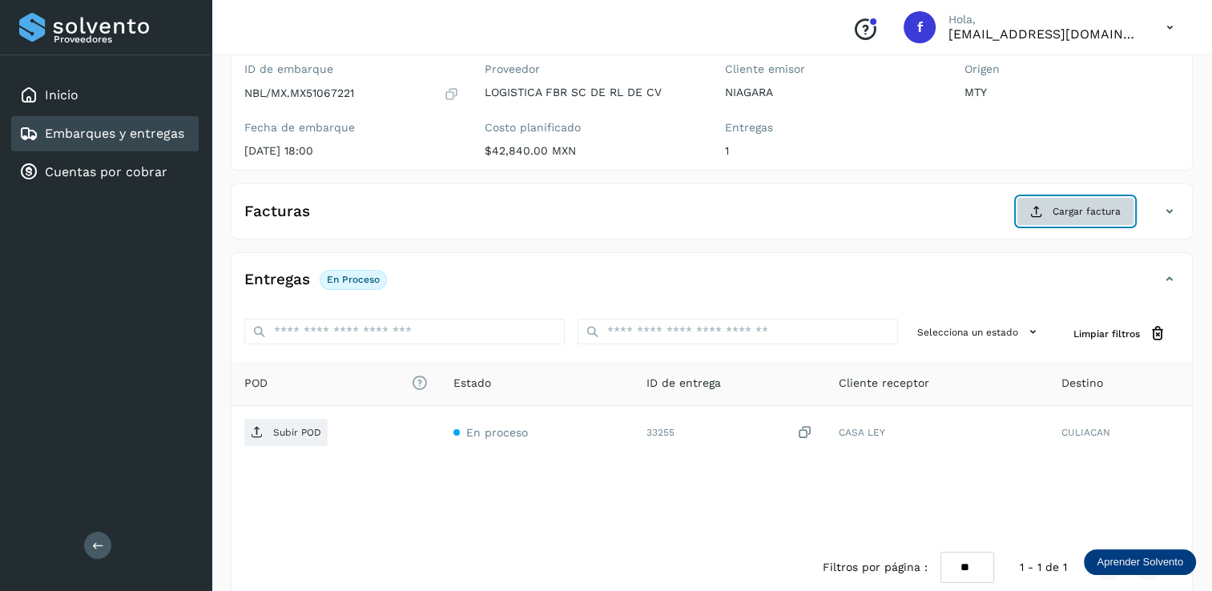
click at [1067, 213] on span "Cargar factura" at bounding box center [1087, 211] width 68 height 14
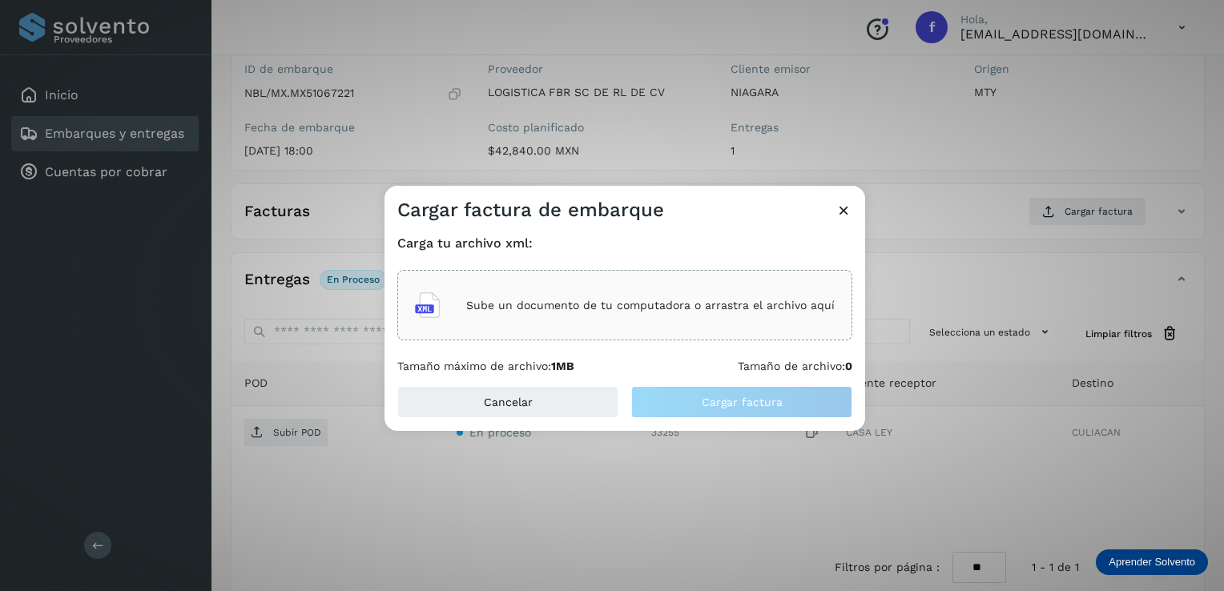
click at [559, 304] on p "Sube un documento de tu computadora o arrastra el archivo aquí" at bounding box center [650, 306] width 369 height 14
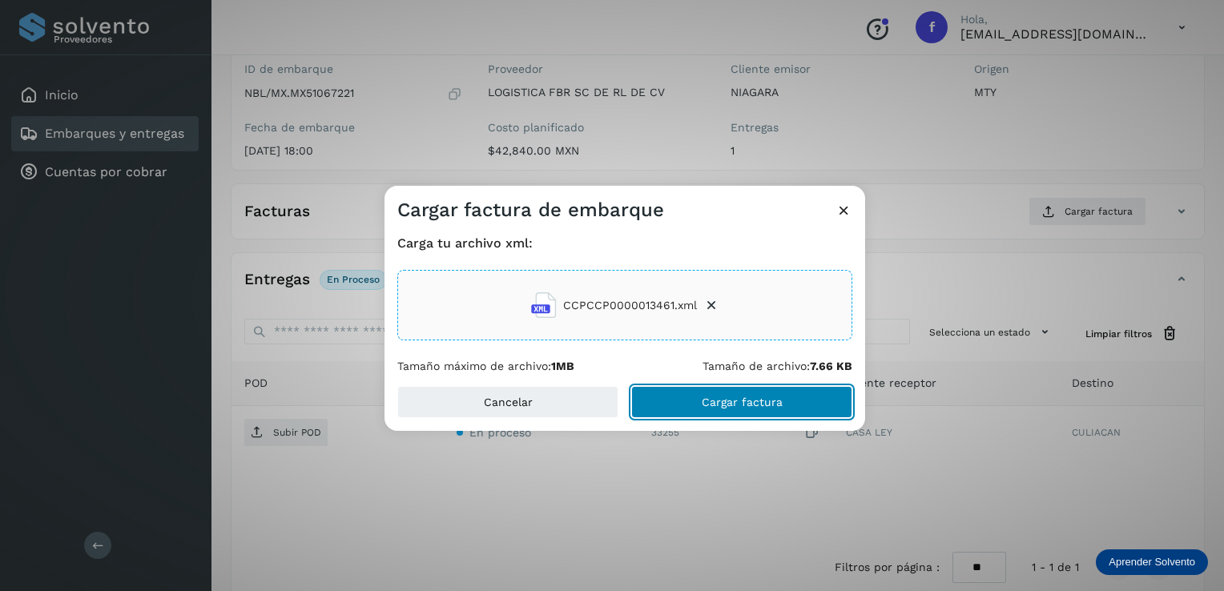
click at [729, 401] on span "Cargar factura" at bounding box center [742, 402] width 81 height 11
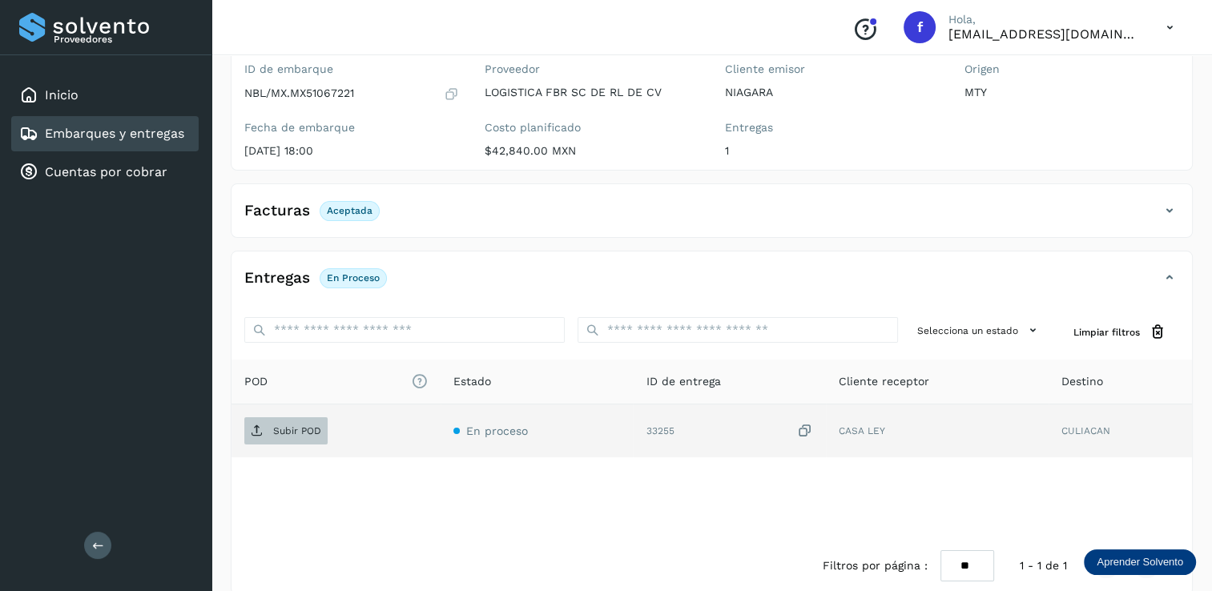
scroll to position [166, 0]
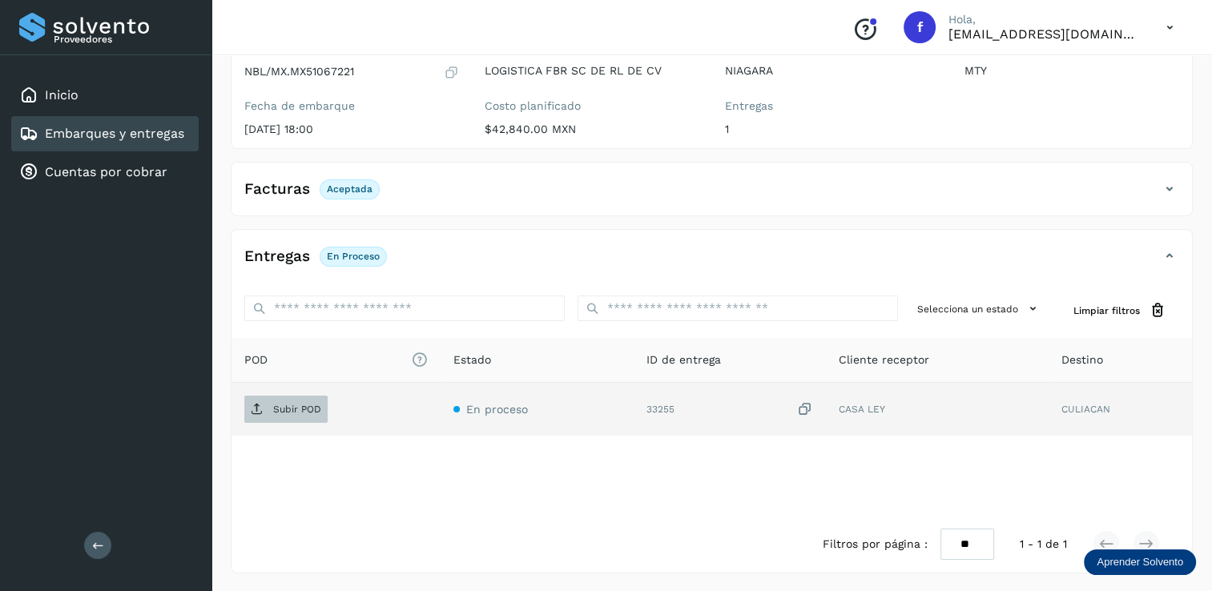
click at [292, 409] on p "Subir POD" at bounding box center [297, 409] width 48 height 11
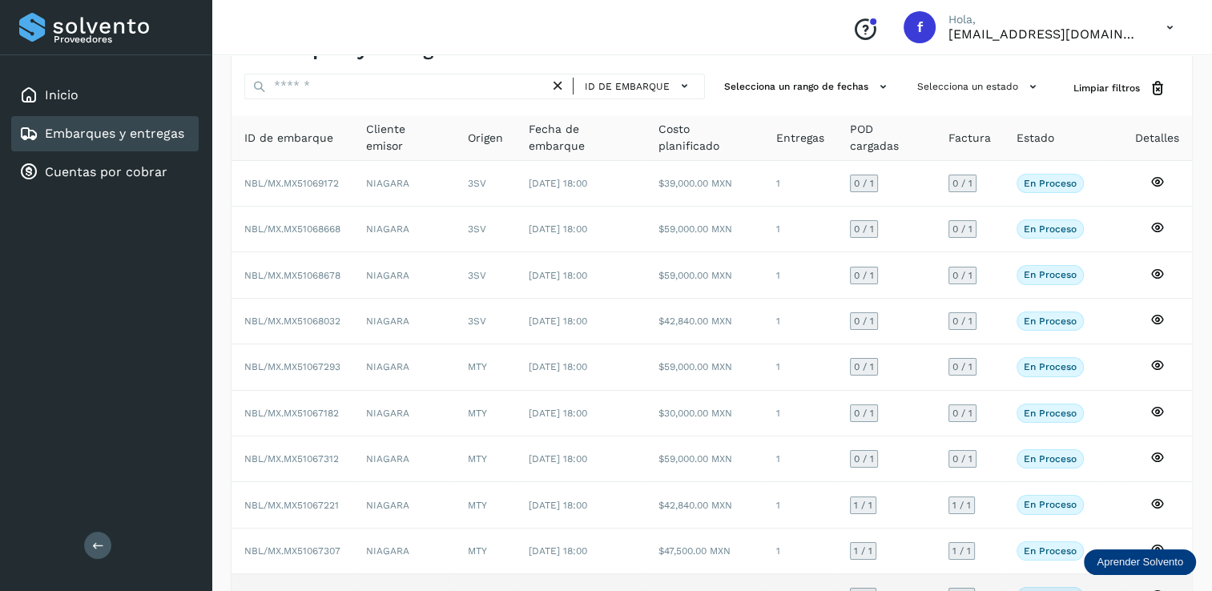
scroll to position [144, 0]
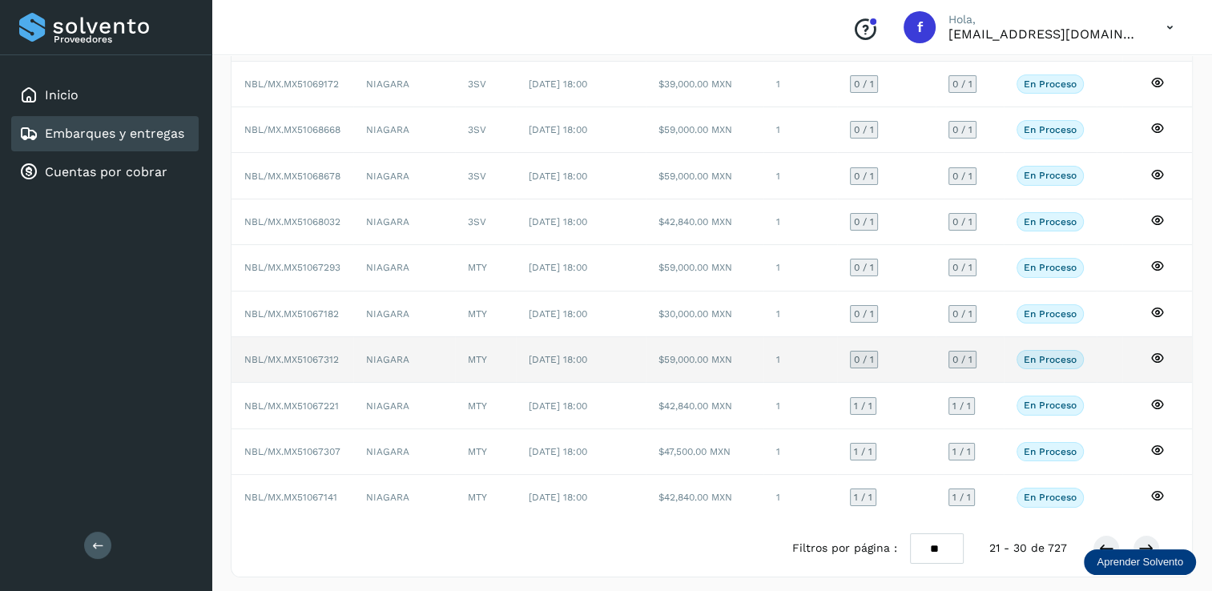
click at [870, 355] on span "0 / 1" at bounding box center [864, 360] width 20 height 10
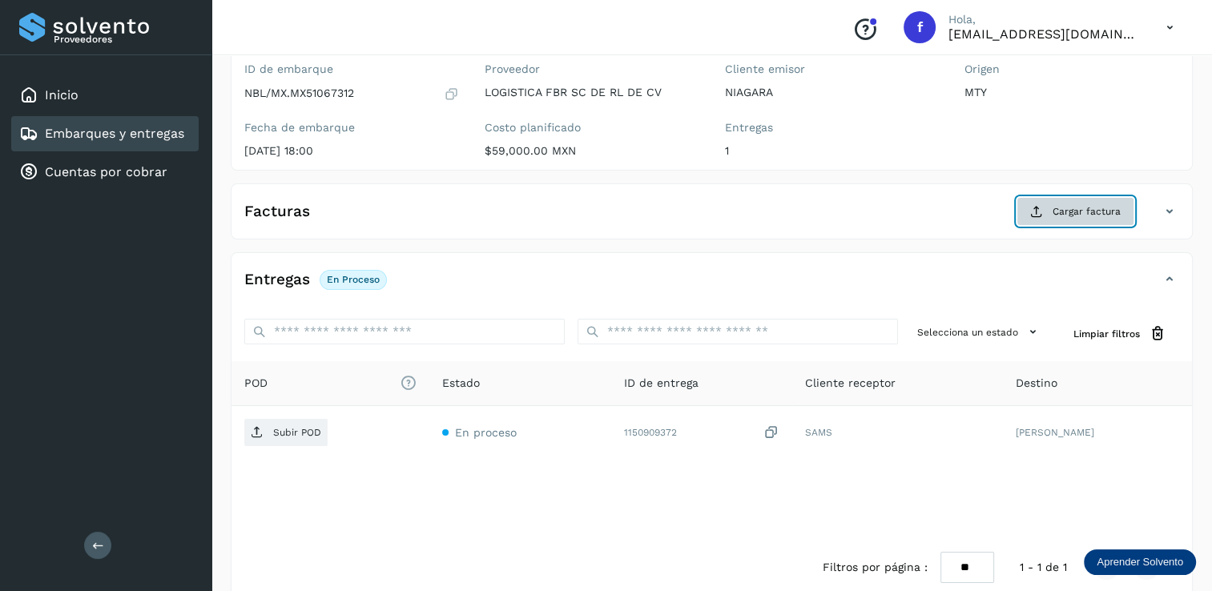
click at [1068, 208] on span "Cargar factura" at bounding box center [1087, 211] width 68 height 14
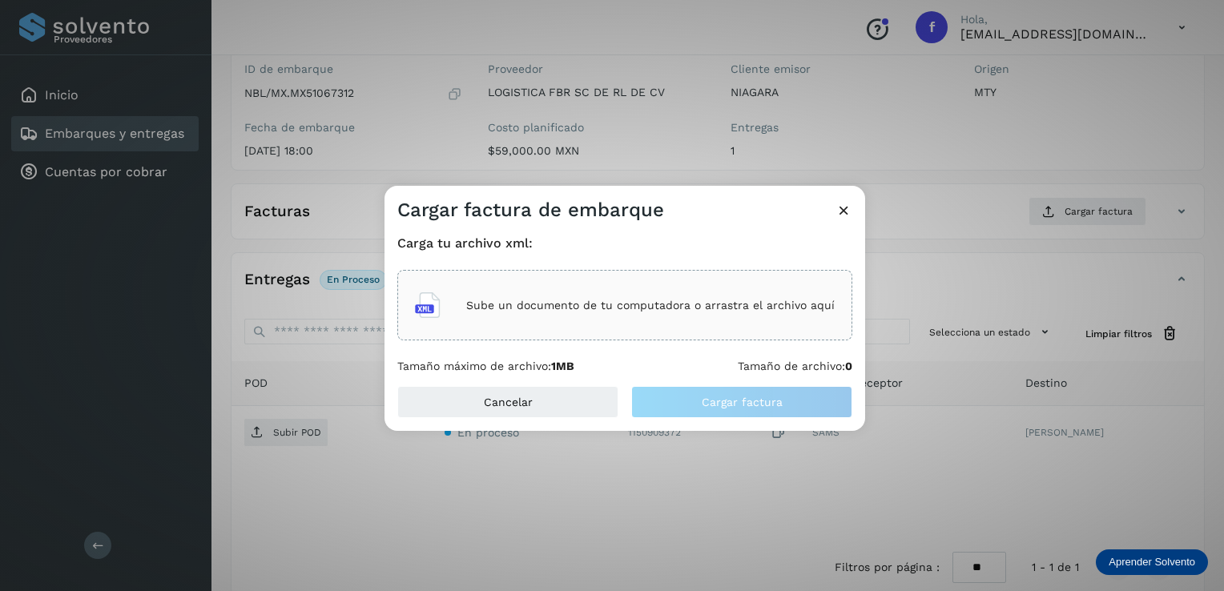
click at [542, 303] on p "Sube un documento de tu computadora o arrastra el archivo aquí" at bounding box center [650, 306] width 369 height 14
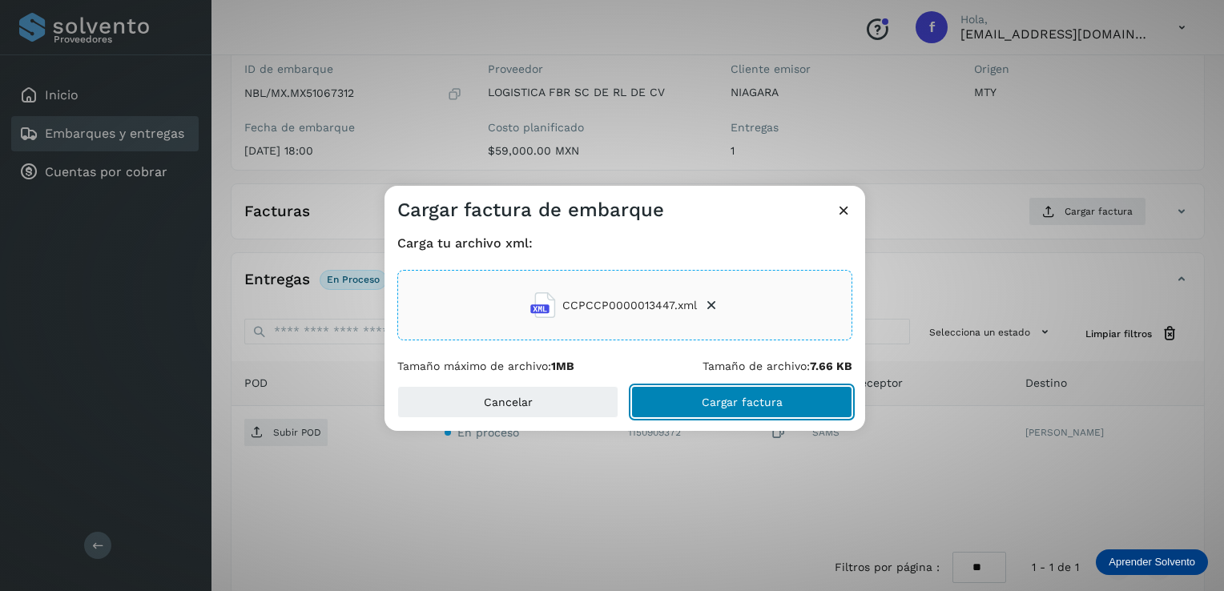
click at [732, 393] on button "Cargar factura" at bounding box center [741, 402] width 221 height 32
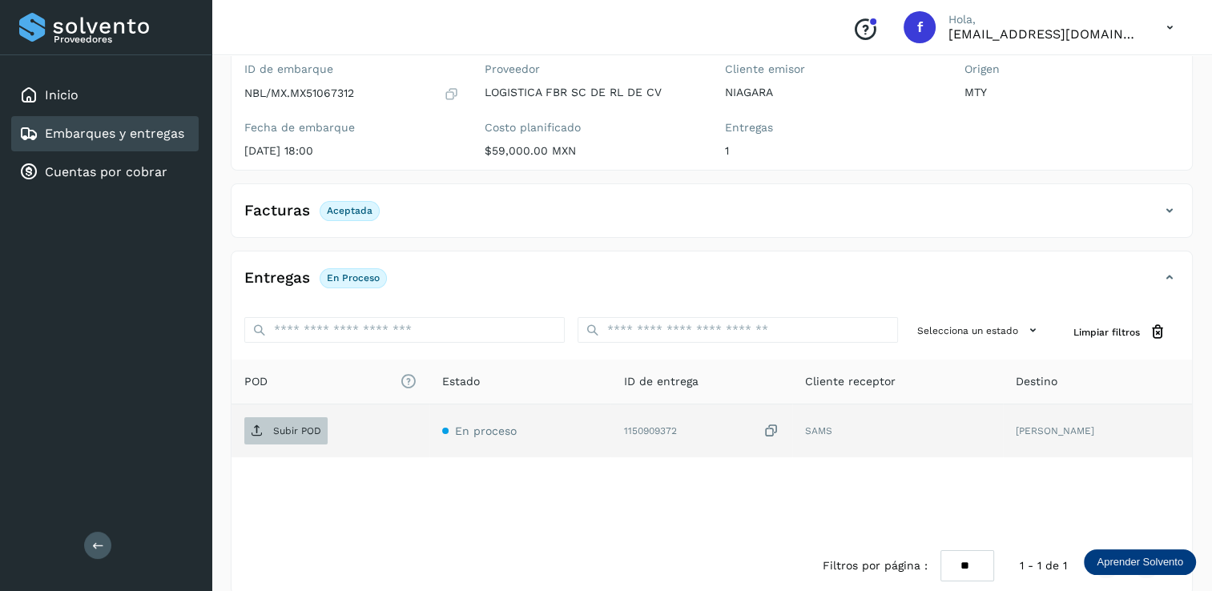
click at [301, 425] on p "Subir POD" at bounding box center [297, 430] width 48 height 11
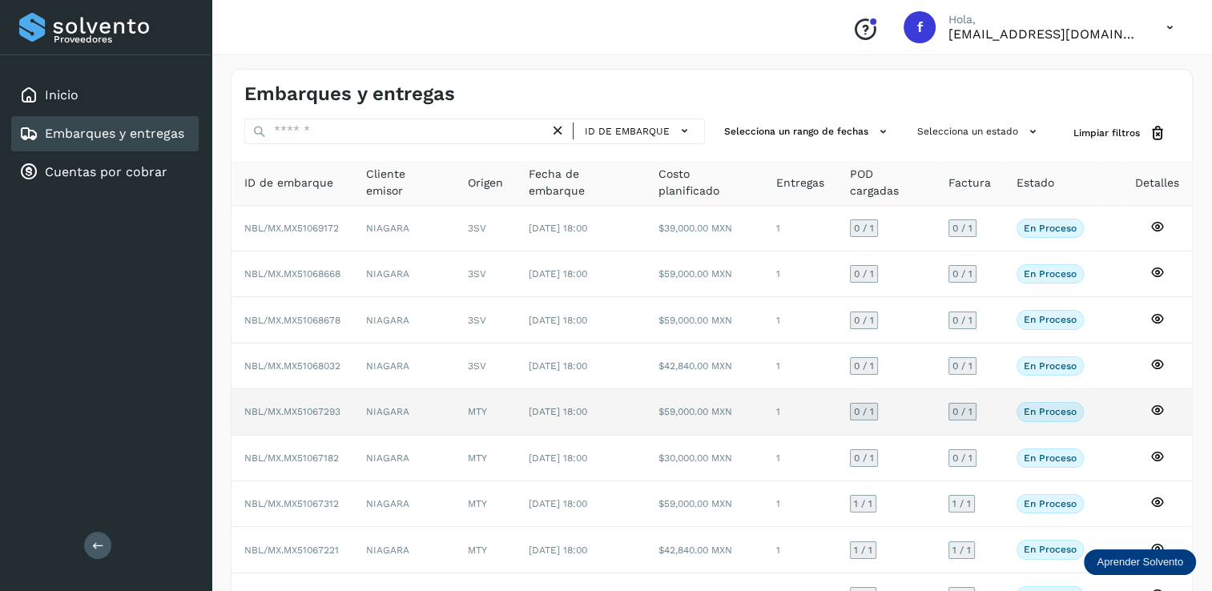
scroll to position [144, 0]
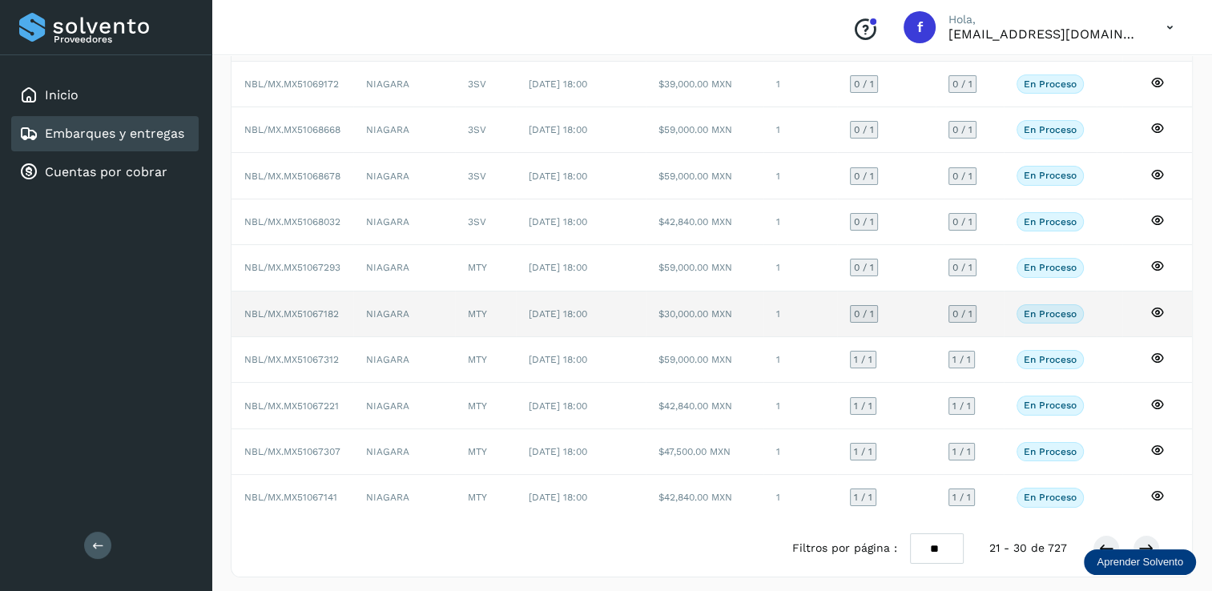
click at [869, 312] on span "0 / 1" at bounding box center [864, 314] width 20 height 10
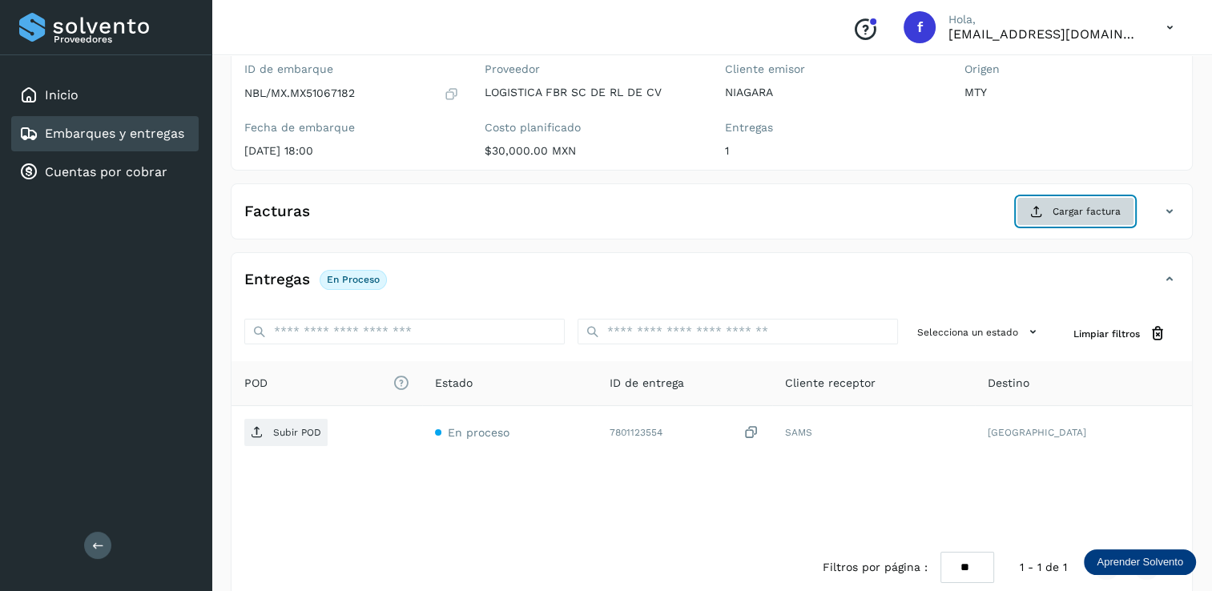
click at [1088, 212] on span "Cargar factura" at bounding box center [1087, 211] width 68 height 14
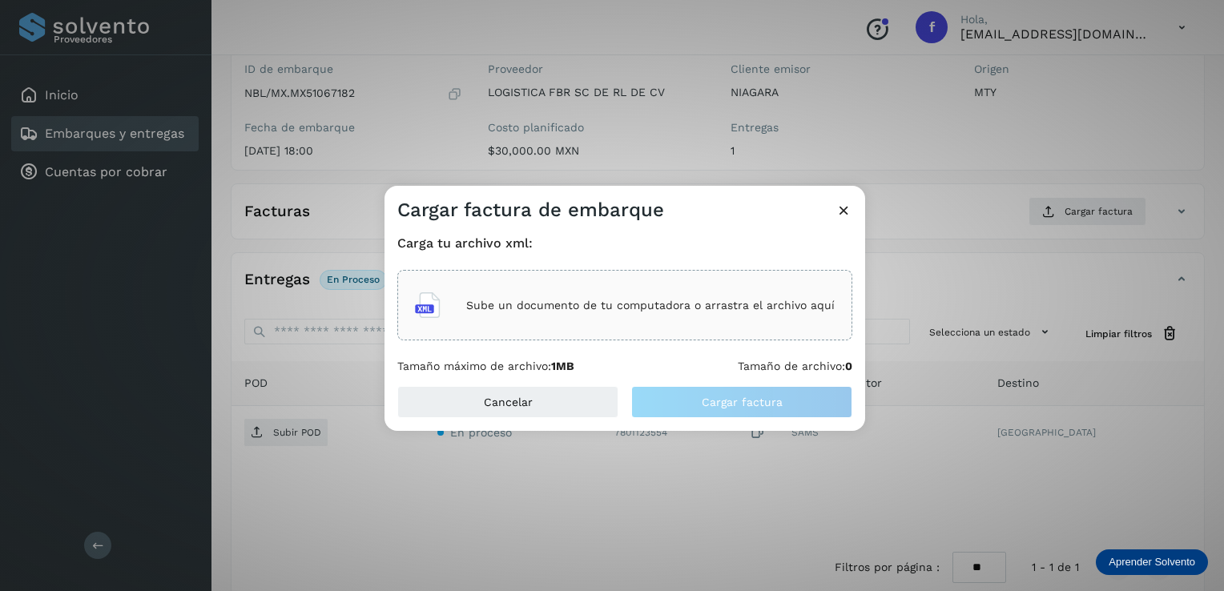
click at [545, 301] on p "Sube un documento de tu computadora o arrastra el archivo aquí" at bounding box center [650, 306] width 369 height 14
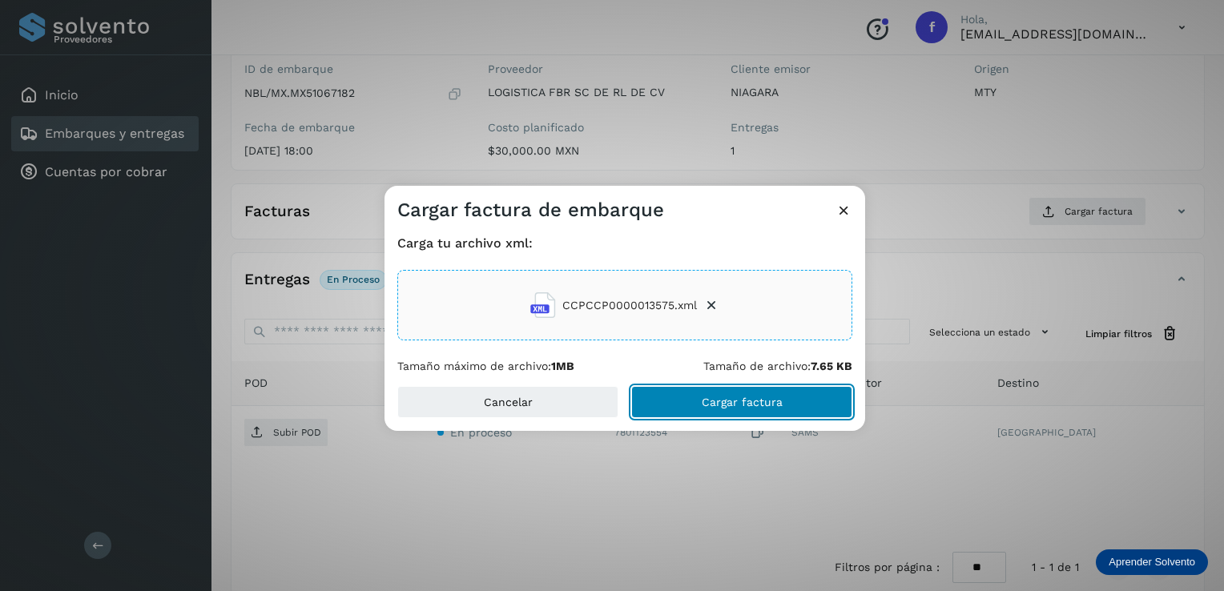
click at [732, 397] on span "Cargar factura" at bounding box center [742, 402] width 81 height 11
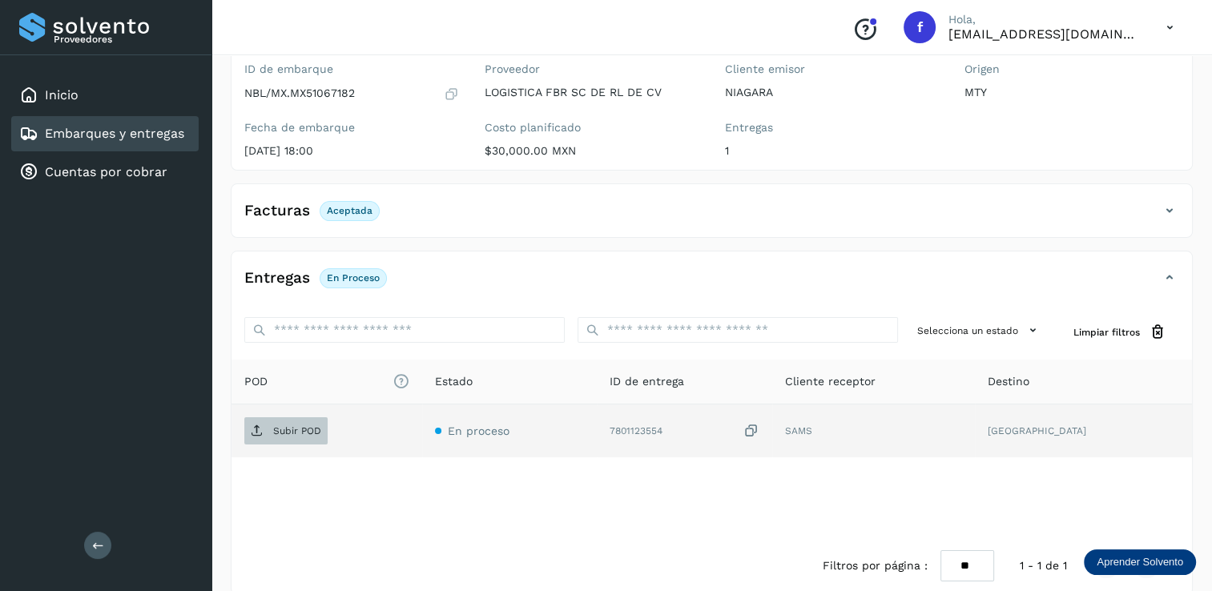
click at [303, 425] on p "Subir POD" at bounding box center [297, 430] width 48 height 11
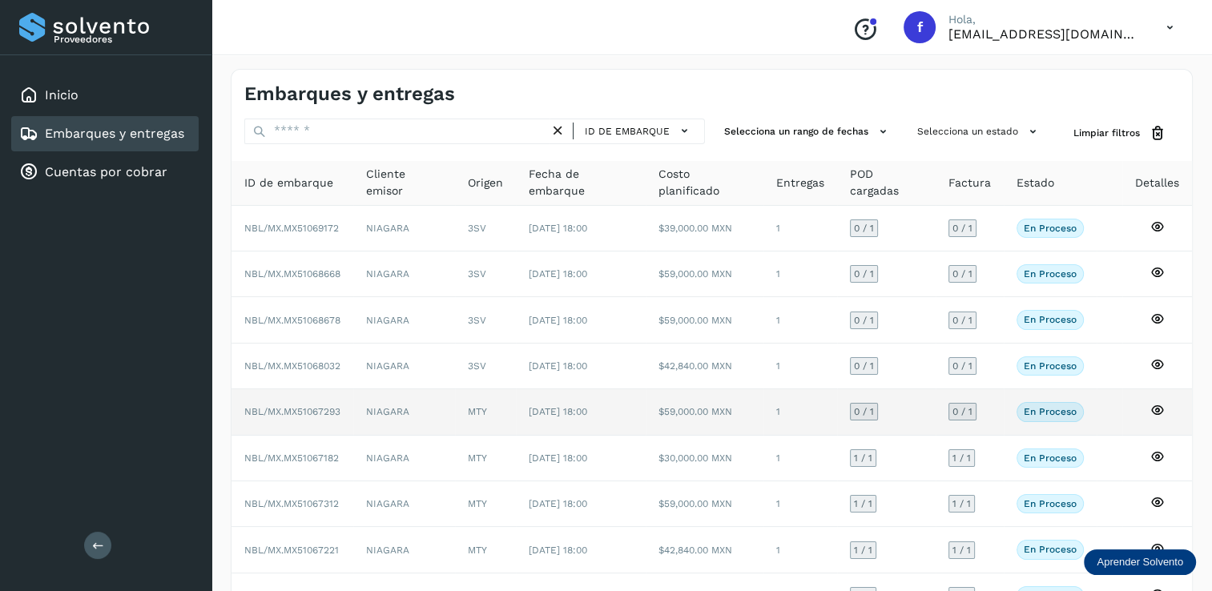
click at [871, 409] on span "0 / 1" at bounding box center [864, 412] width 20 height 10
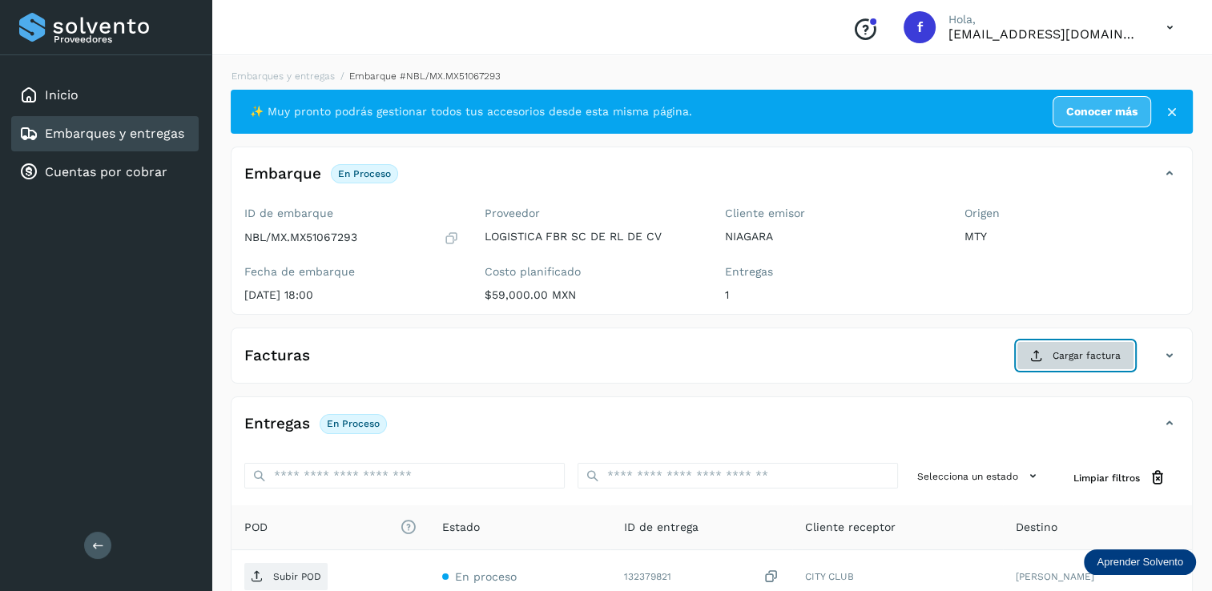
click at [1067, 357] on span "Cargar factura" at bounding box center [1087, 356] width 68 height 14
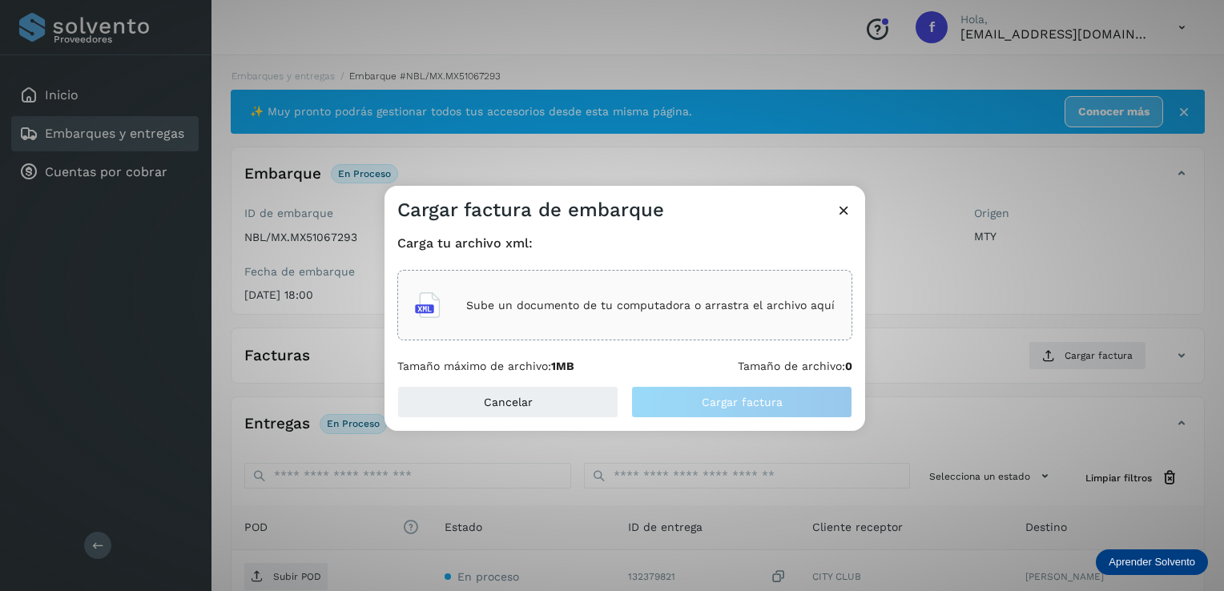
click at [538, 302] on p "Sube un documento de tu computadora o arrastra el archivo aquí" at bounding box center [650, 306] width 369 height 14
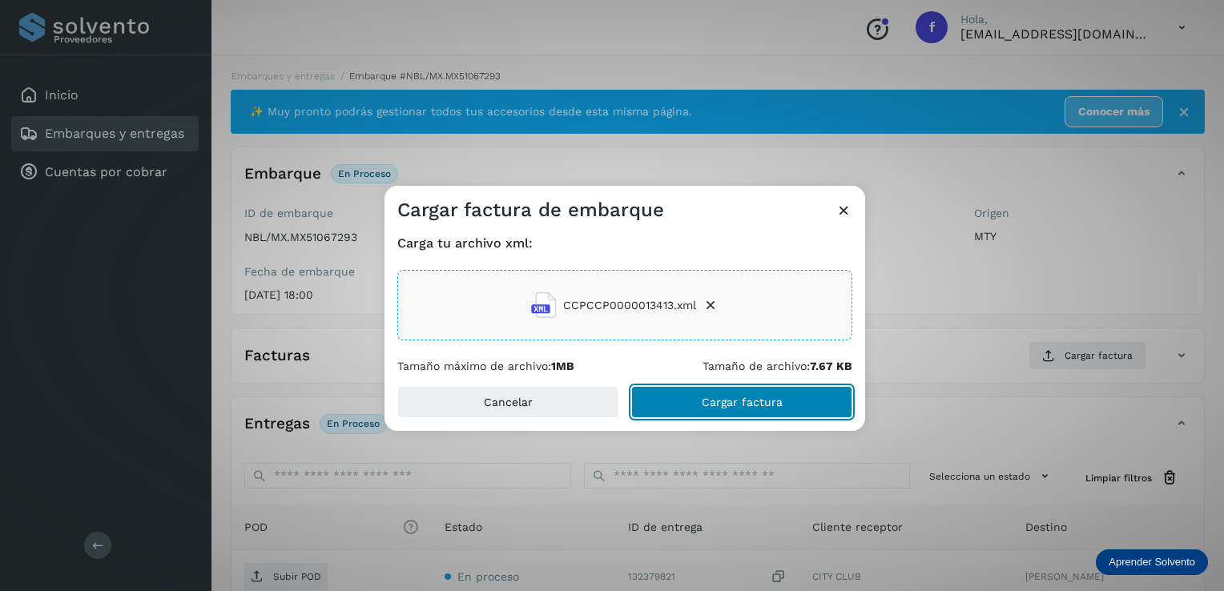
click at [750, 397] on span "Cargar factura" at bounding box center [742, 402] width 81 height 11
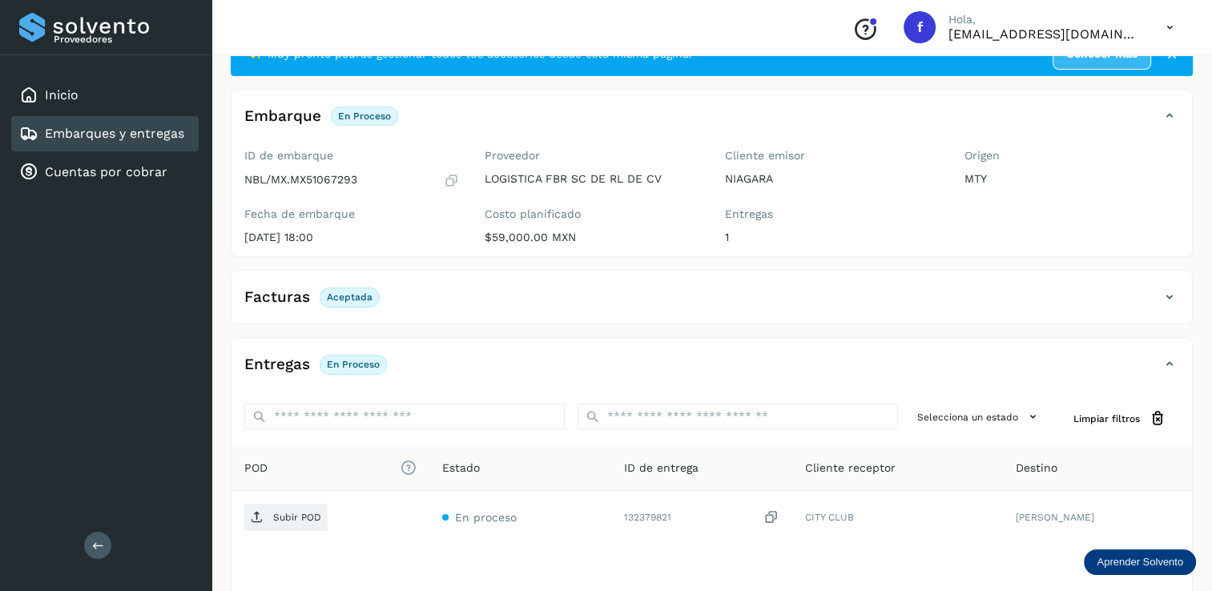
scroll to position [80, 0]
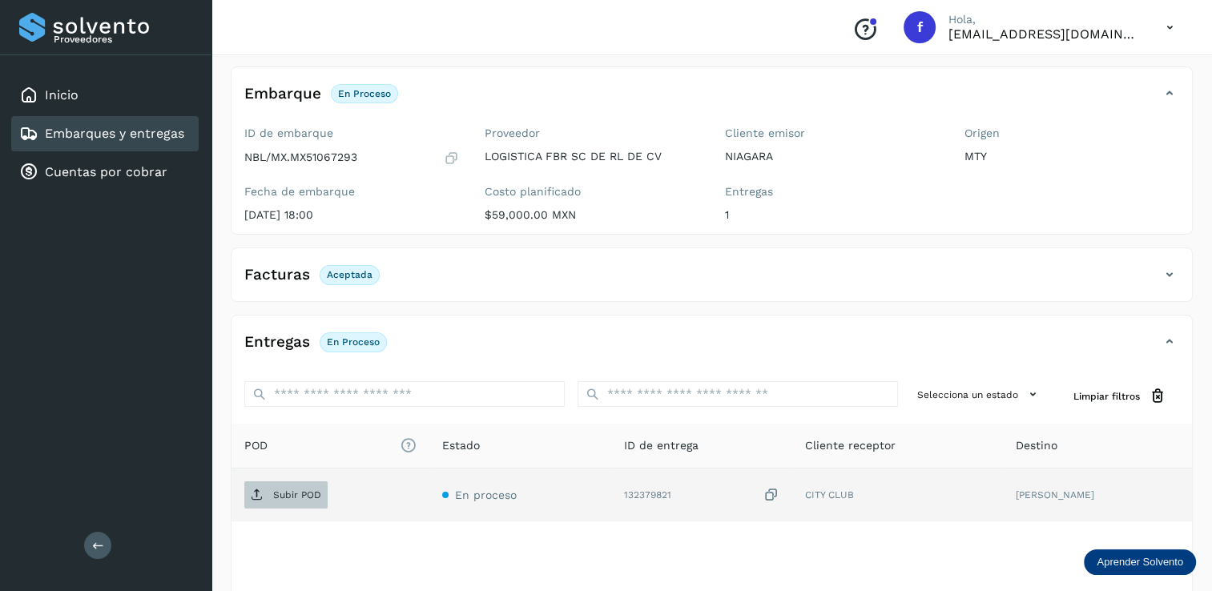
click at [295, 487] on span "Subir POD" at bounding box center [285, 495] width 83 height 26
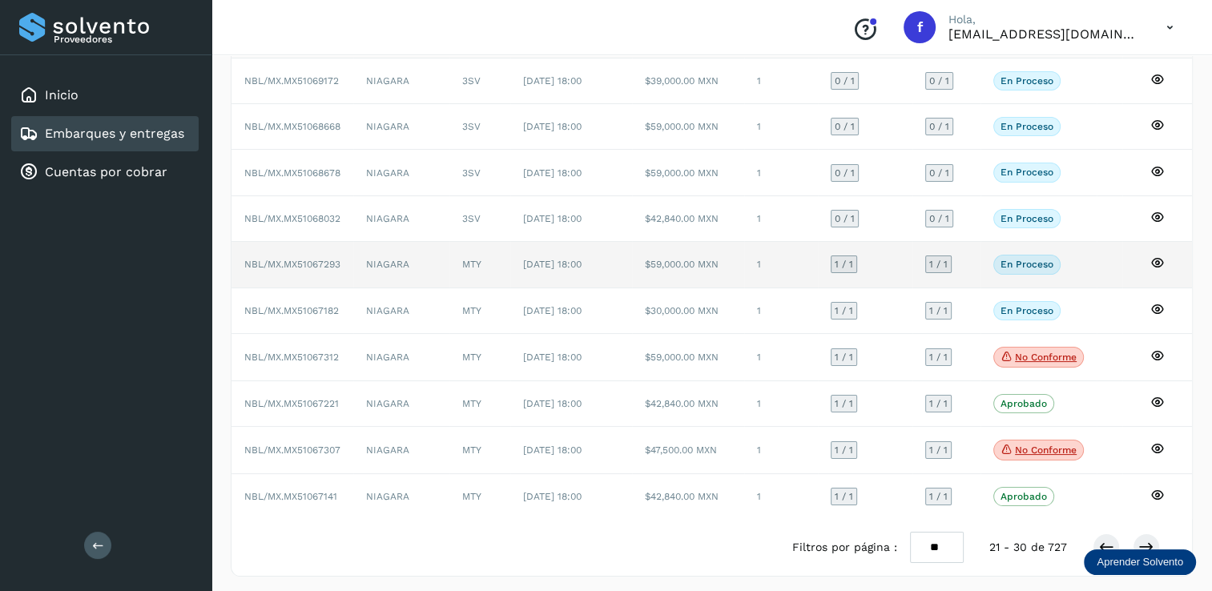
scroll to position [67, 0]
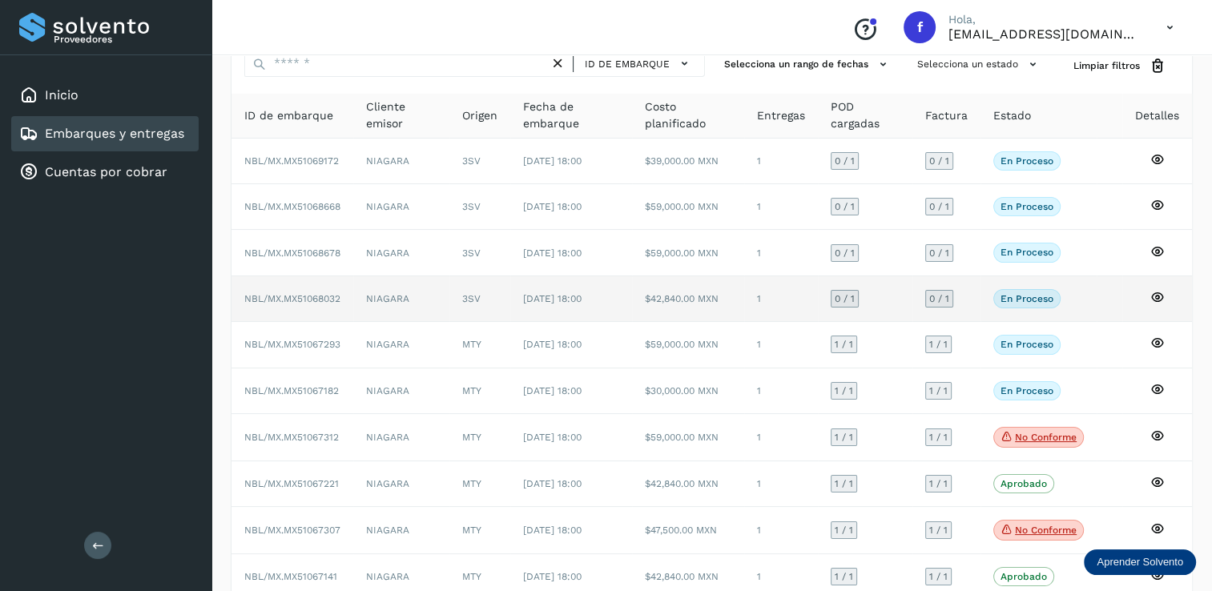
click at [843, 294] on span "0 / 1" at bounding box center [845, 299] width 20 height 10
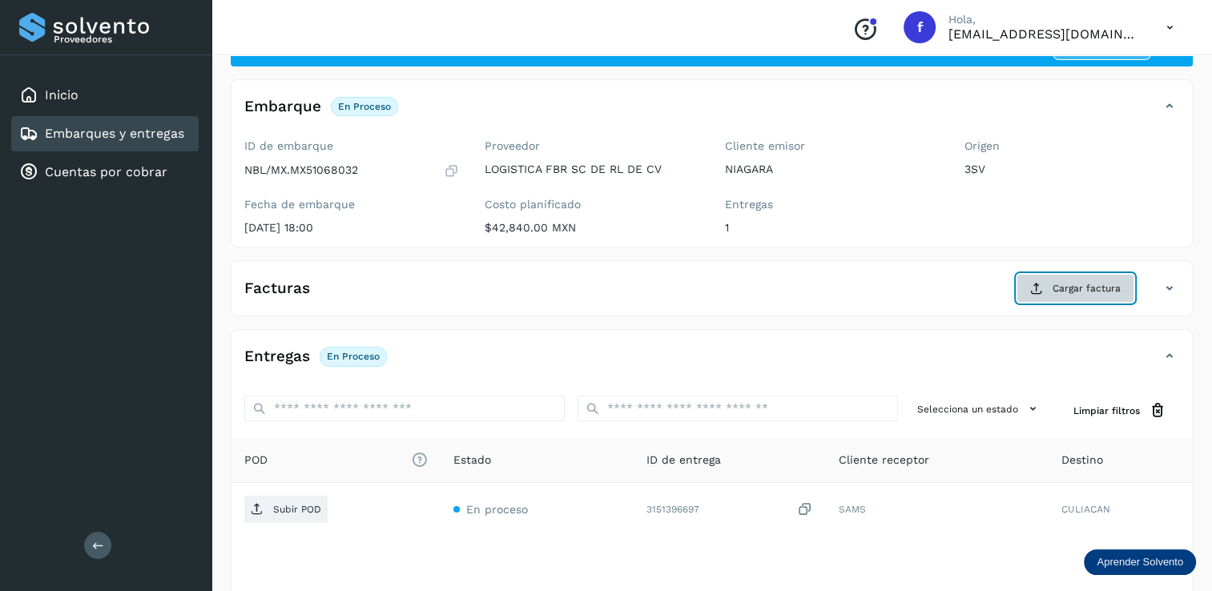
click at [1074, 284] on span "Cargar factura" at bounding box center [1087, 288] width 68 height 14
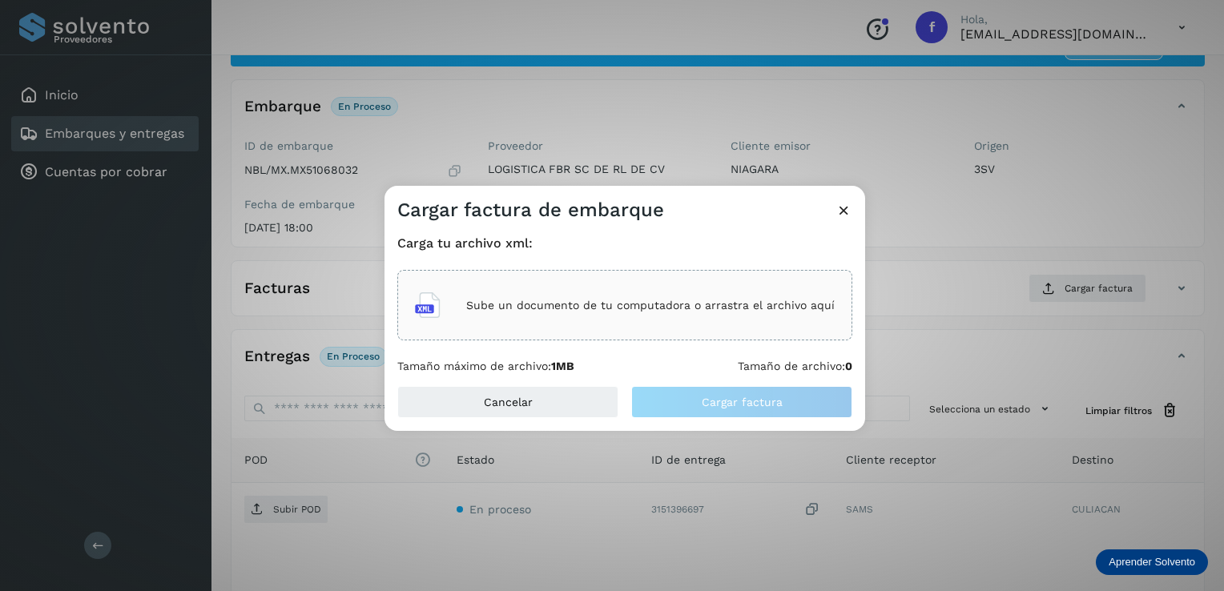
click at [529, 304] on p "Sube un documento de tu computadora o arrastra el archivo aquí" at bounding box center [650, 306] width 369 height 14
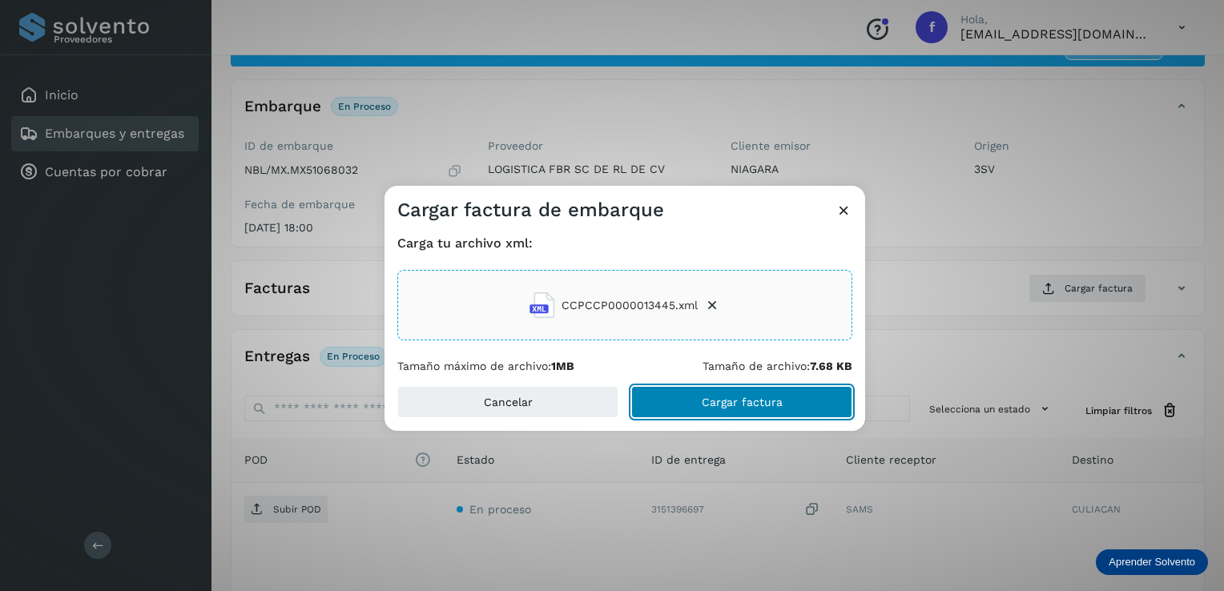
click at [712, 401] on span "Cargar factura" at bounding box center [742, 402] width 81 height 11
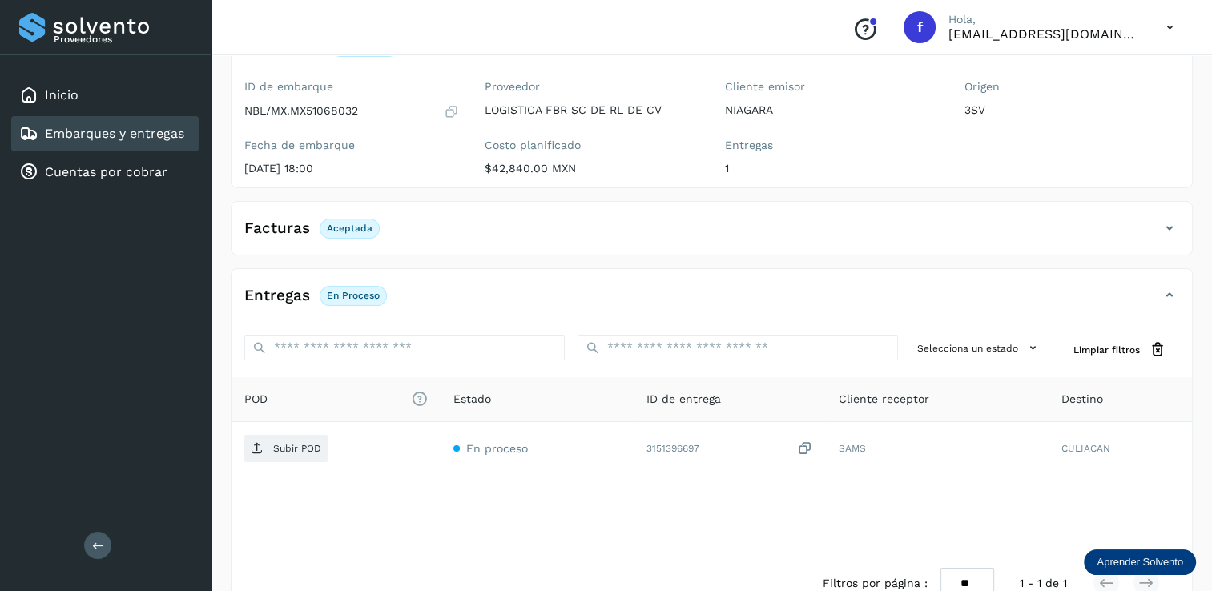
scroll to position [166, 0]
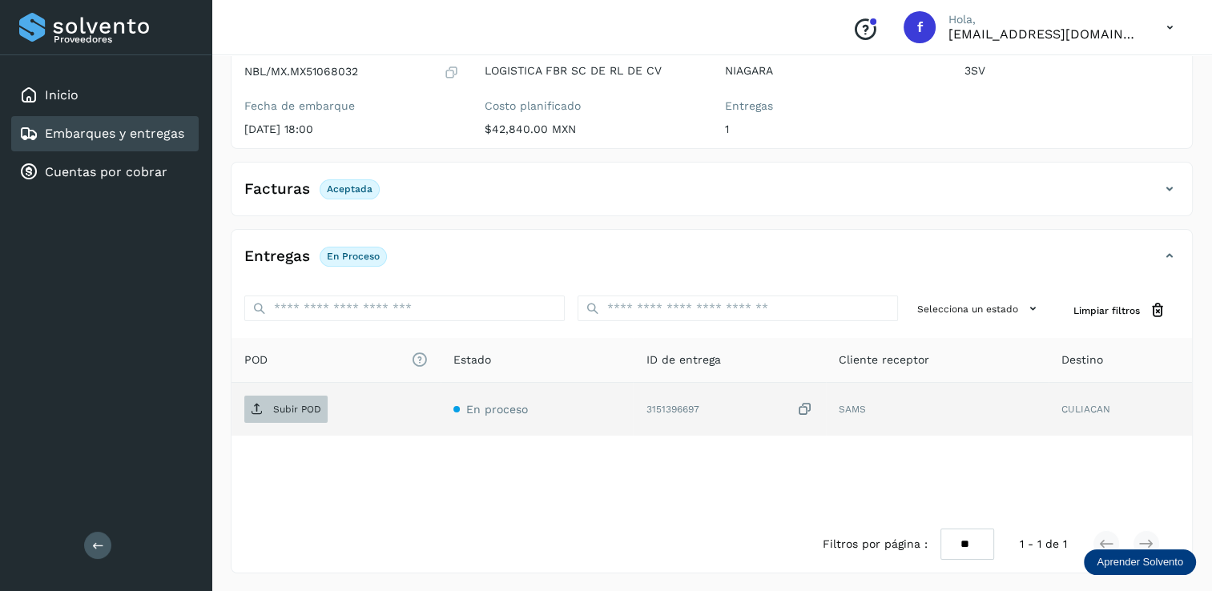
click at [292, 409] on p "Subir POD" at bounding box center [297, 409] width 48 height 11
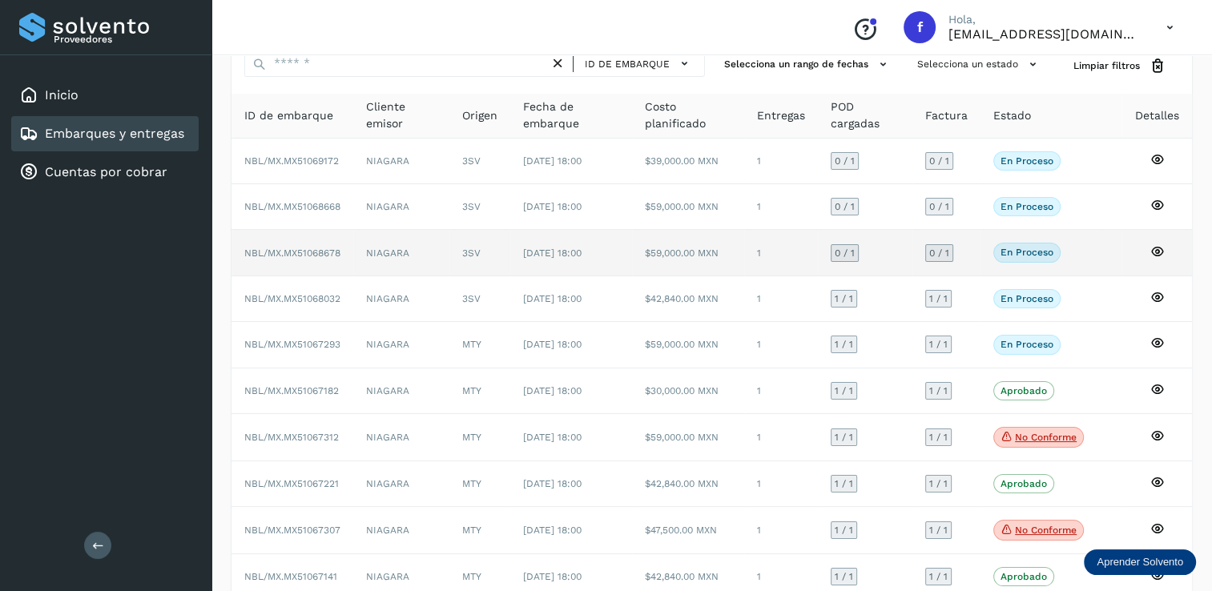
click at [852, 248] on span "0 / 1" at bounding box center [845, 253] width 20 height 10
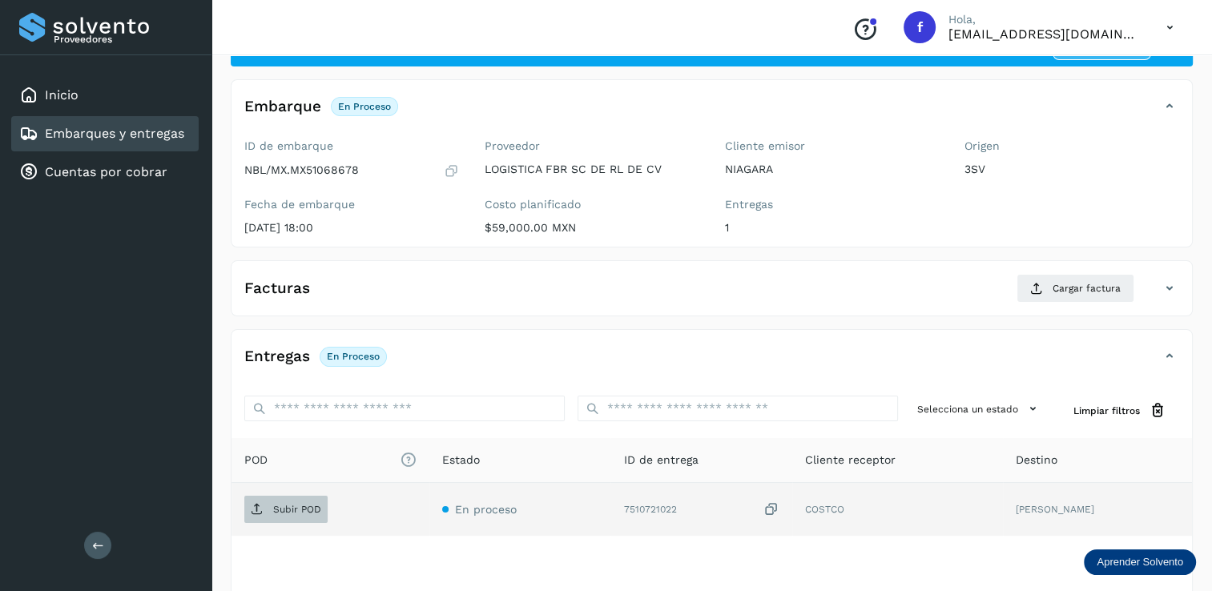
click at [284, 509] on p "Subir POD" at bounding box center [297, 509] width 48 height 11
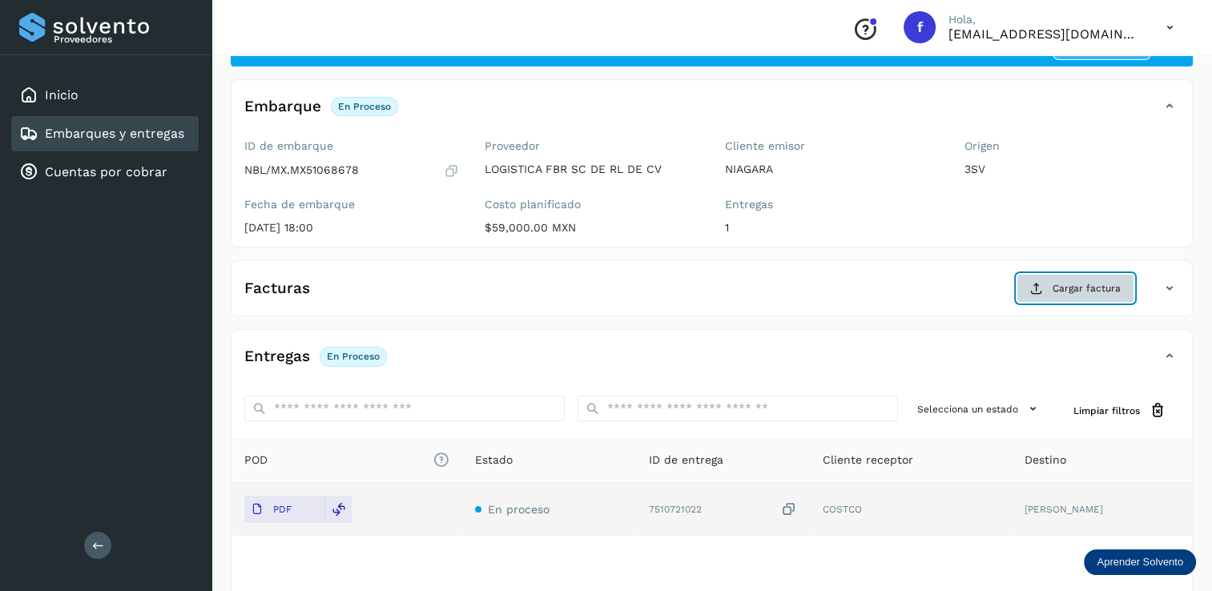
click at [1072, 284] on span "Cargar factura" at bounding box center [1087, 288] width 68 height 14
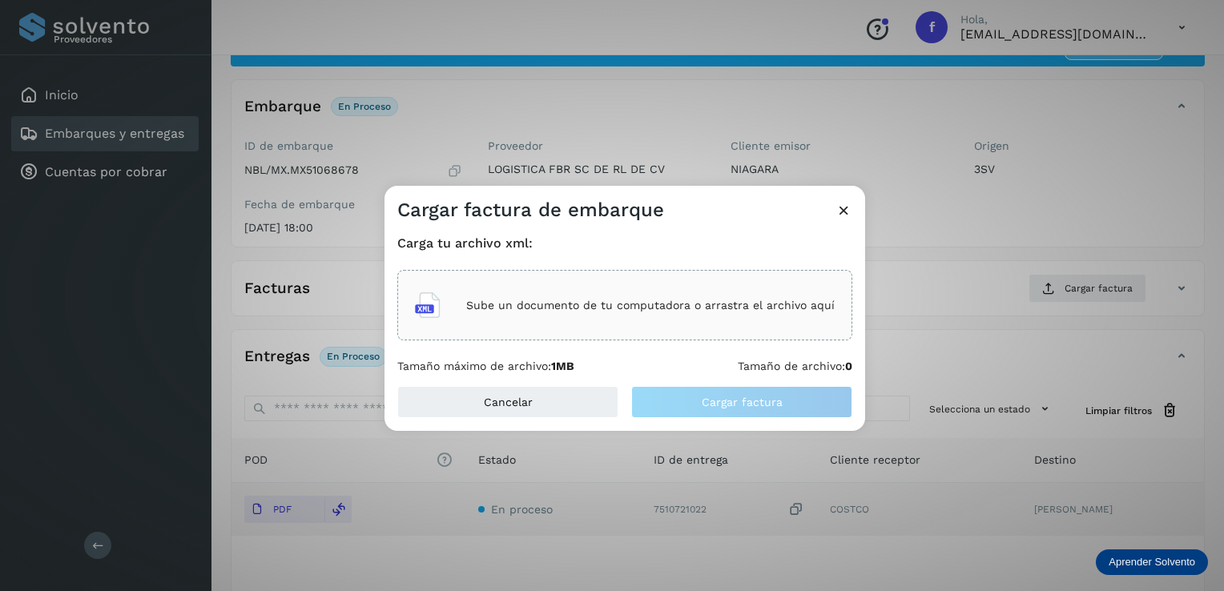
click at [532, 296] on div "Sube un documento de tu computadora o arrastra el archivo aquí" at bounding box center [625, 305] width 420 height 43
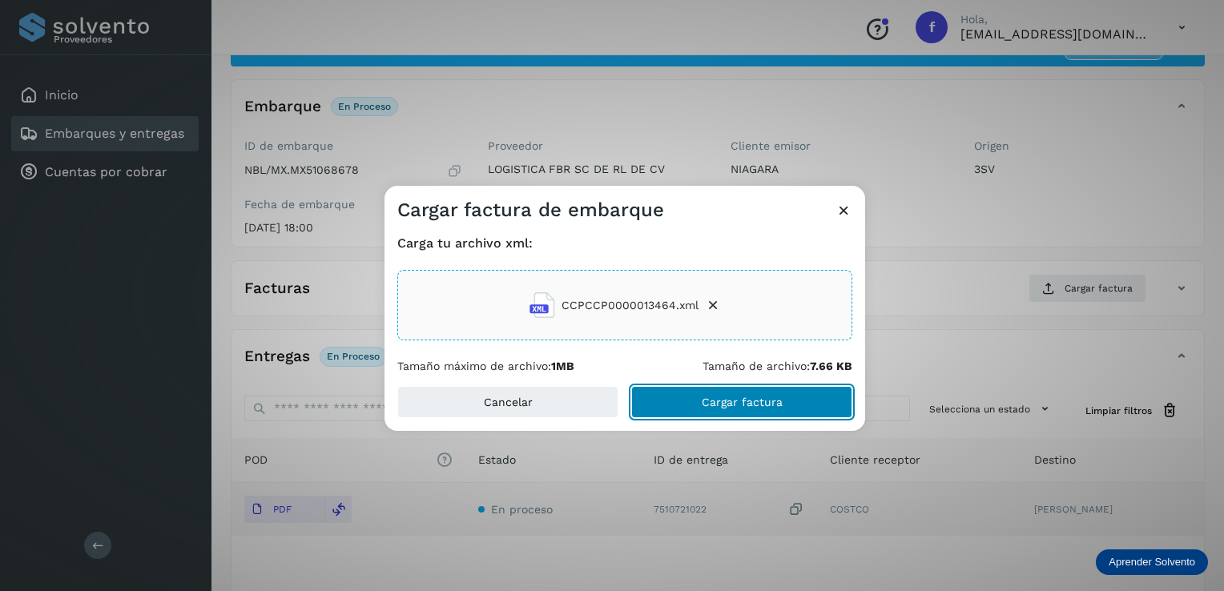
click at [752, 397] on span "Cargar factura" at bounding box center [742, 402] width 81 height 11
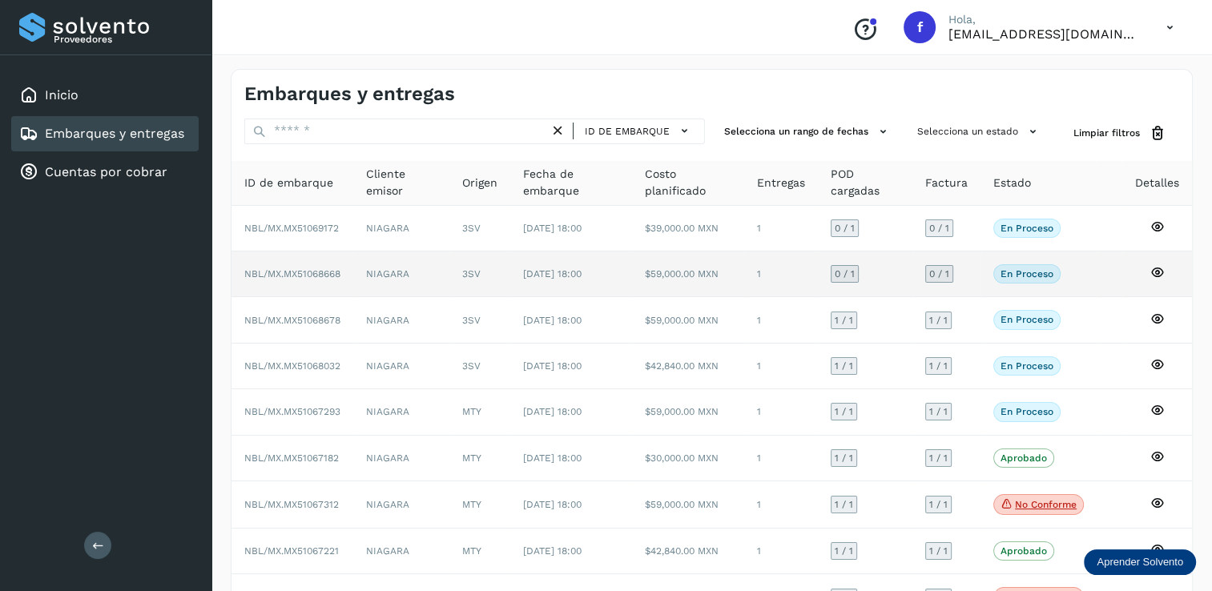
click at [849, 270] on span "0 / 1" at bounding box center [845, 274] width 20 height 10
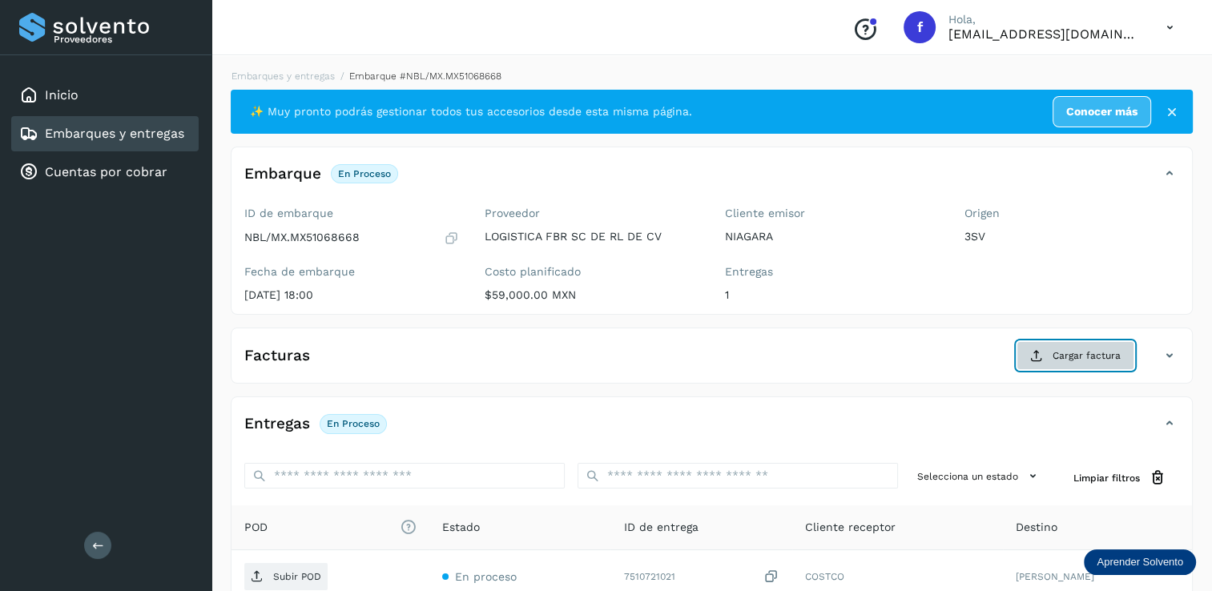
click at [1042, 348] on button "Cargar factura" at bounding box center [1076, 355] width 118 height 29
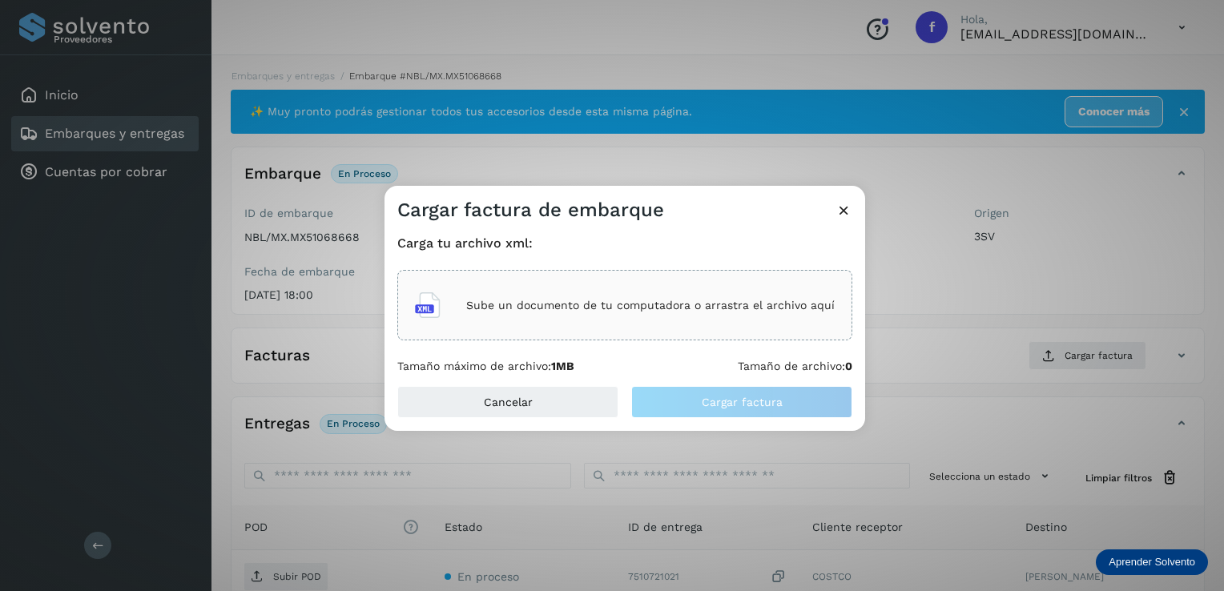
click at [581, 306] on p "Sube un documento de tu computadora o arrastra el archivo aquí" at bounding box center [650, 306] width 369 height 14
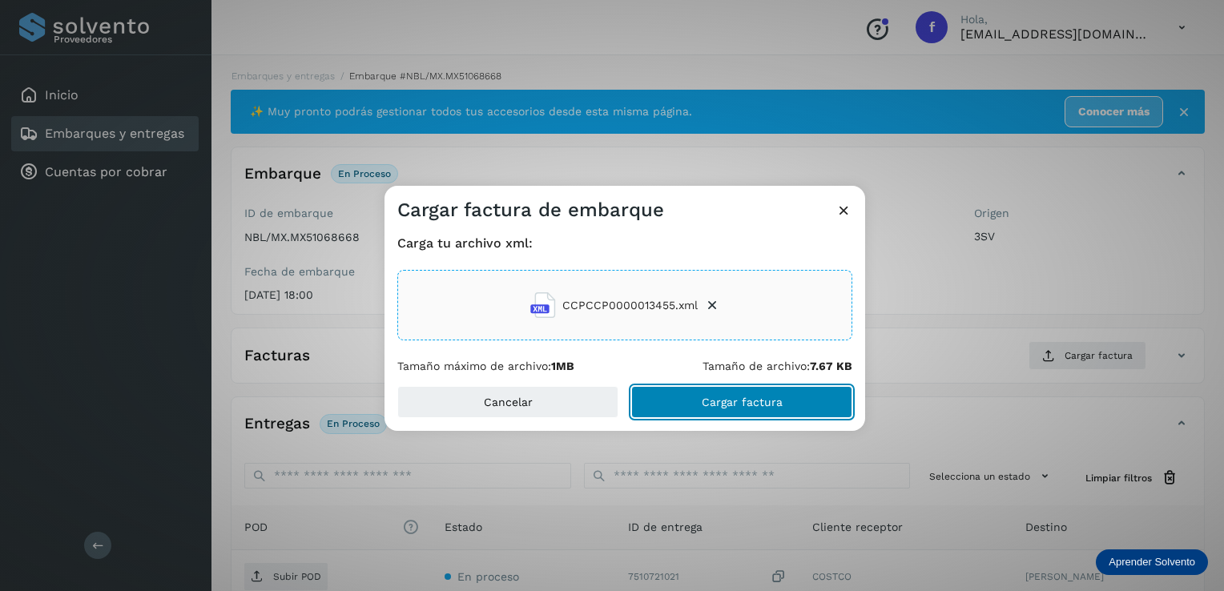
click at [741, 397] on span "Cargar factura" at bounding box center [742, 402] width 81 height 11
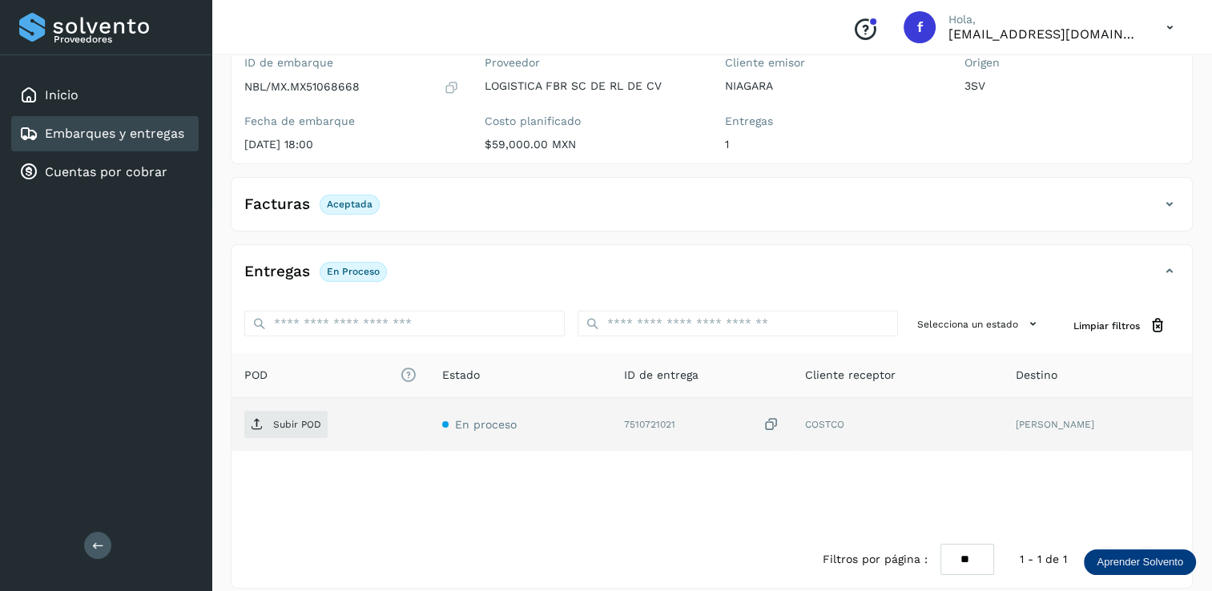
scroll to position [160, 0]
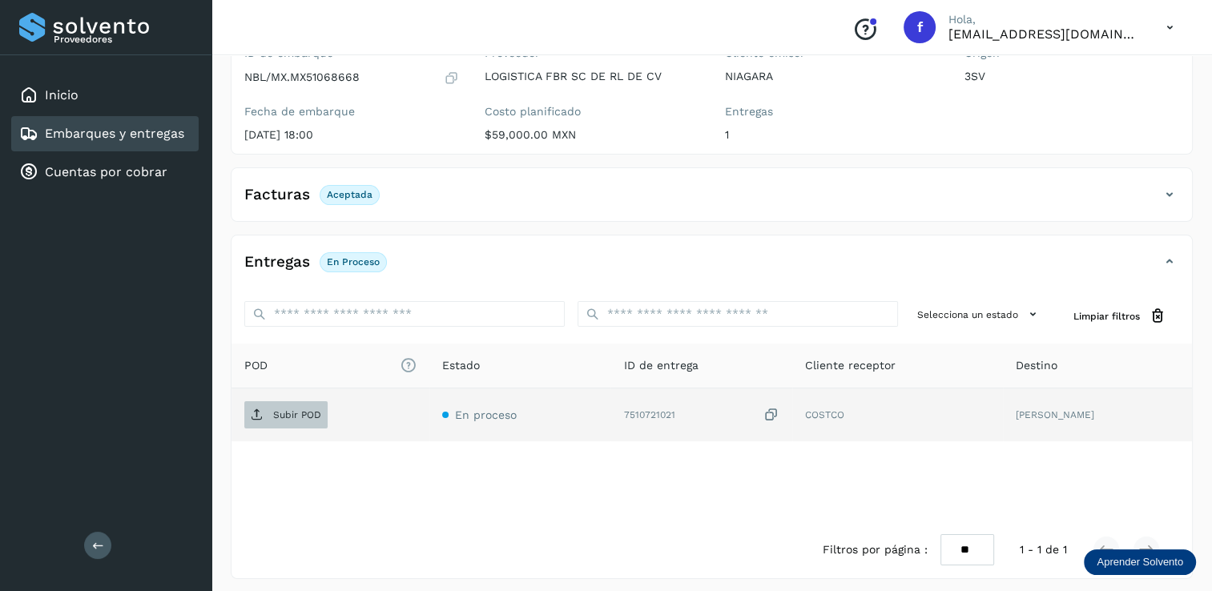
click at [304, 411] on p "Subir POD" at bounding box center [297, 414] width 48 height 11
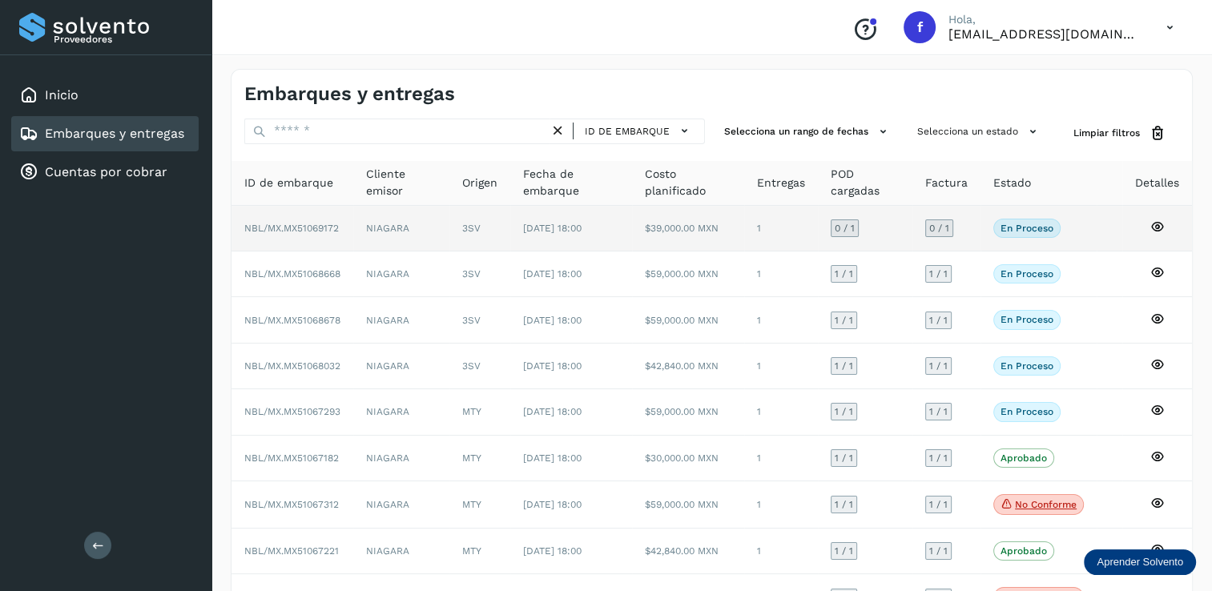
click at [851, 225] on span "0 / 1" at bounding box center [845, 229] width 20 height 10
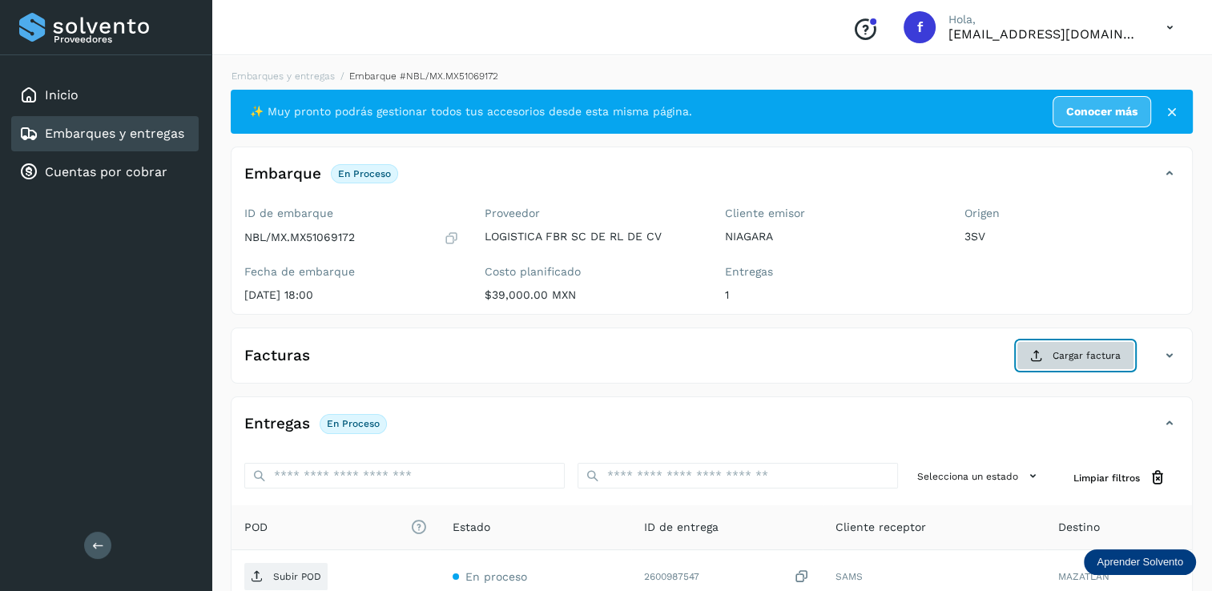
click at [1085, 355] on span "Cargar factura" at bounding box center [1087, 356] width 68 height 14
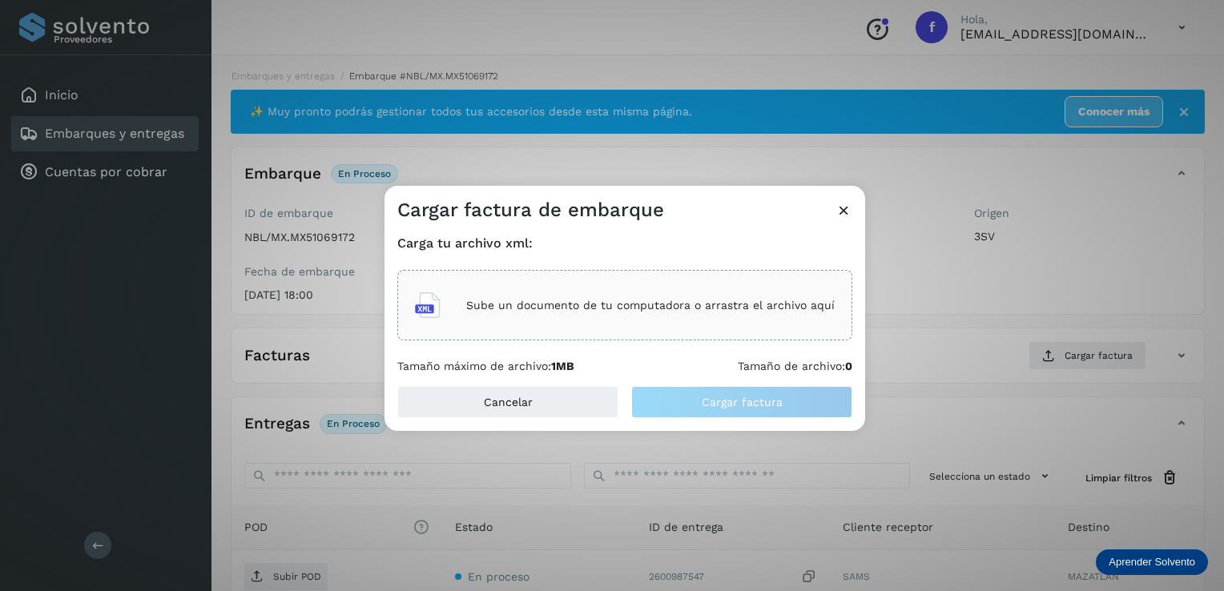
click at [532, 314] on div "Sube un documento de tu computadora o arrastra el archivo aquí" at bounding box center [625, 305] width 420 height 43
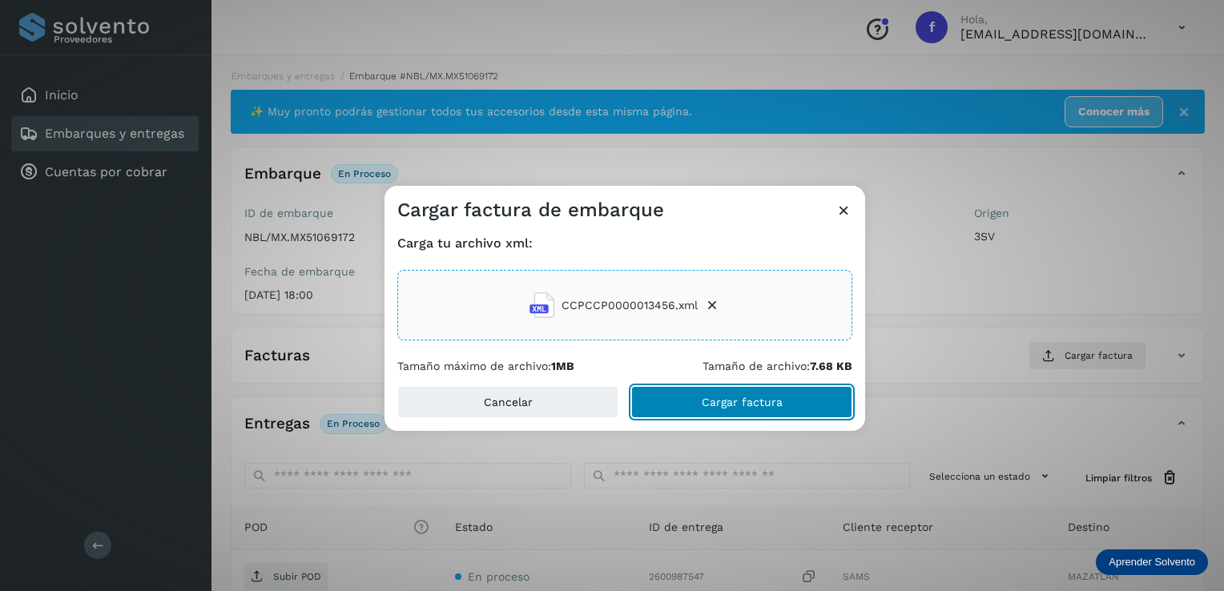
click at [711, 397] on span "Cargar factura" at bounding box center [742, 402] width 81 height 11
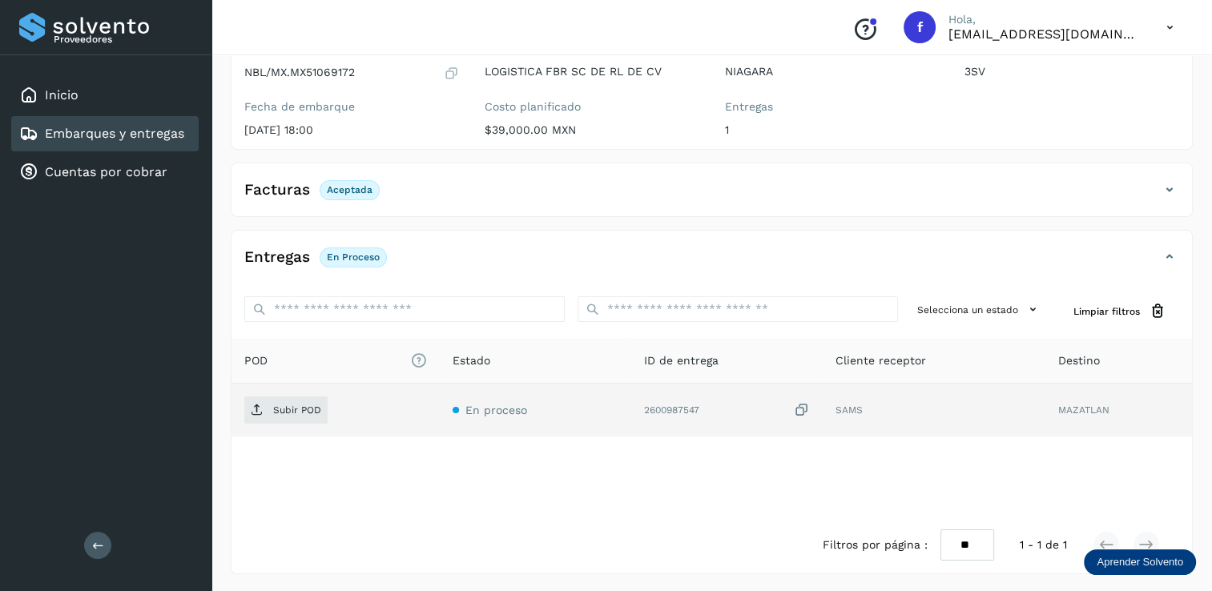
scroll to position [166, 0]
click at [284, 407] on p "Subir POD" at bounding box center [297, 409] width 48 height 11
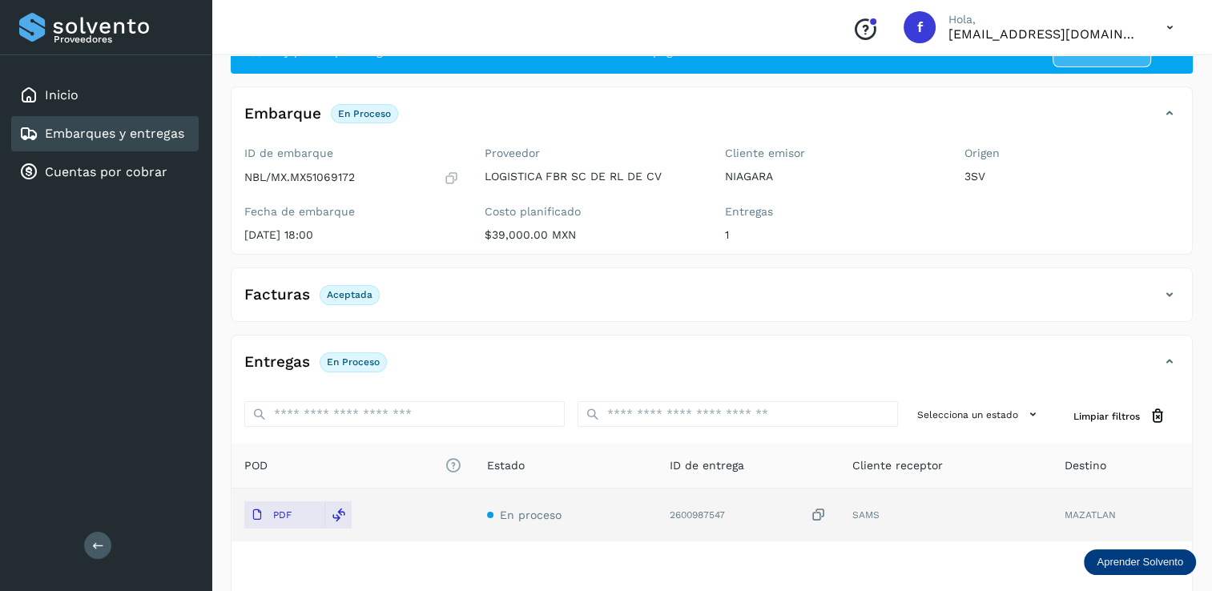
scroll to position [0, 0]
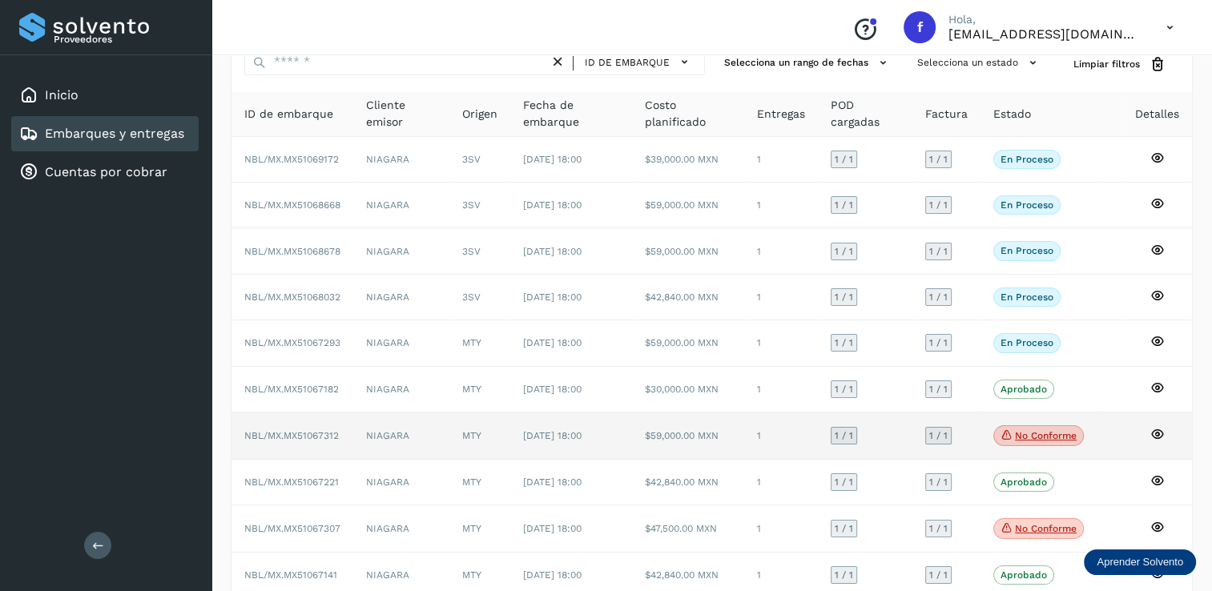
scroll to position [147, 0]
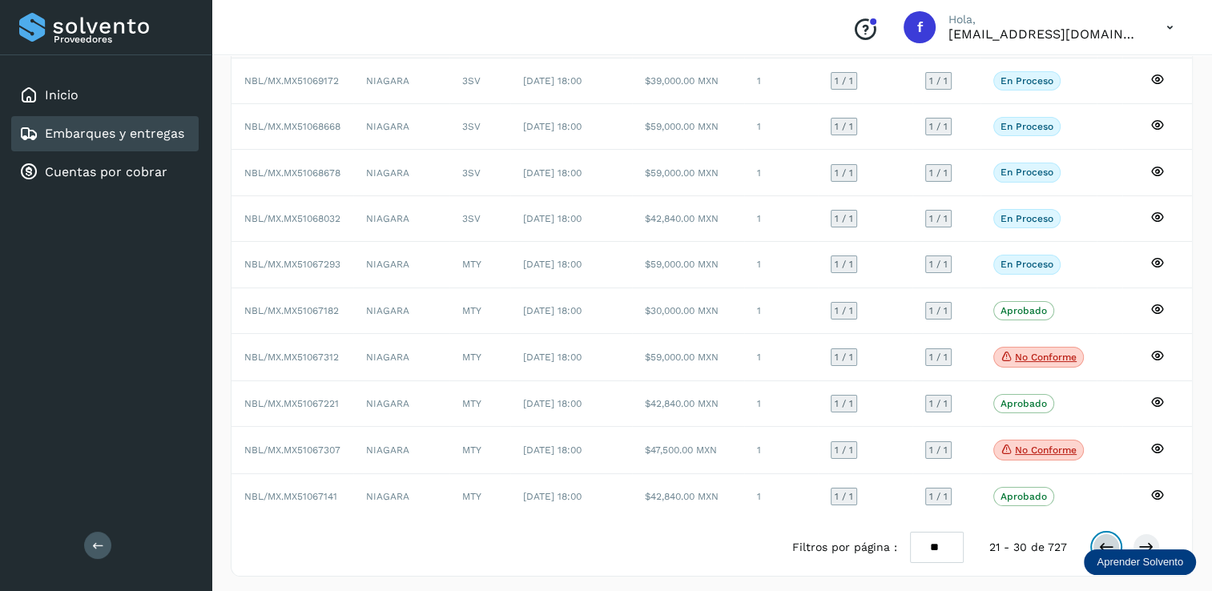
click at [1103, 539] on icon at bounding box center [1107, 547] width 16 height 16
click at [1106, 539] on icon at bounding box center [1107, 547] width 16 height 16
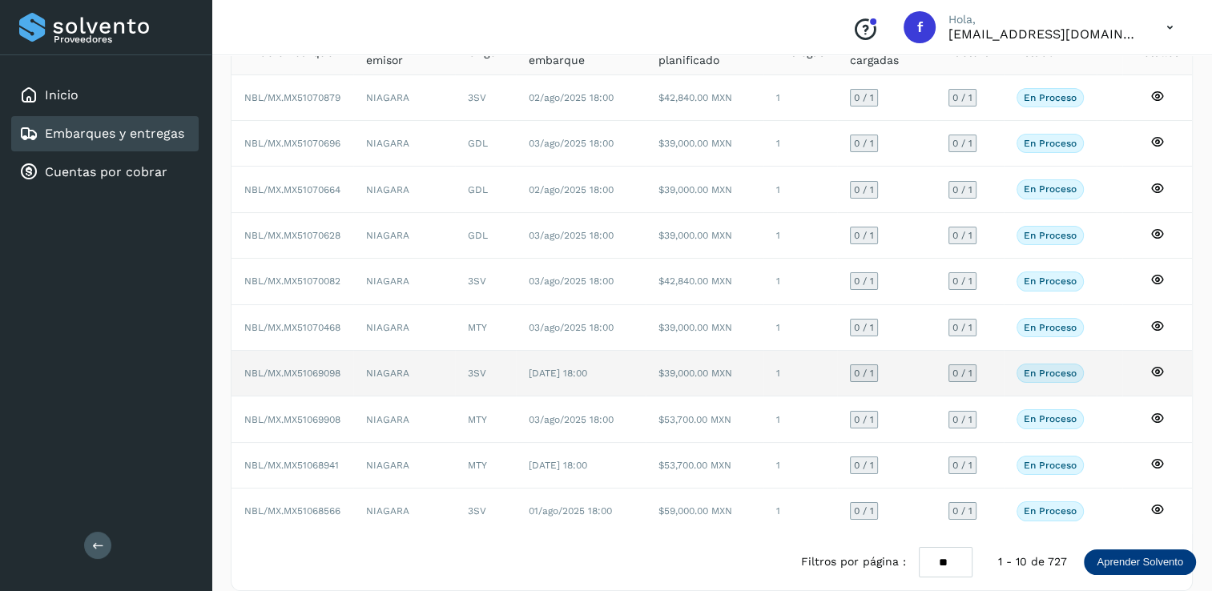
scroll to position [144, 0]
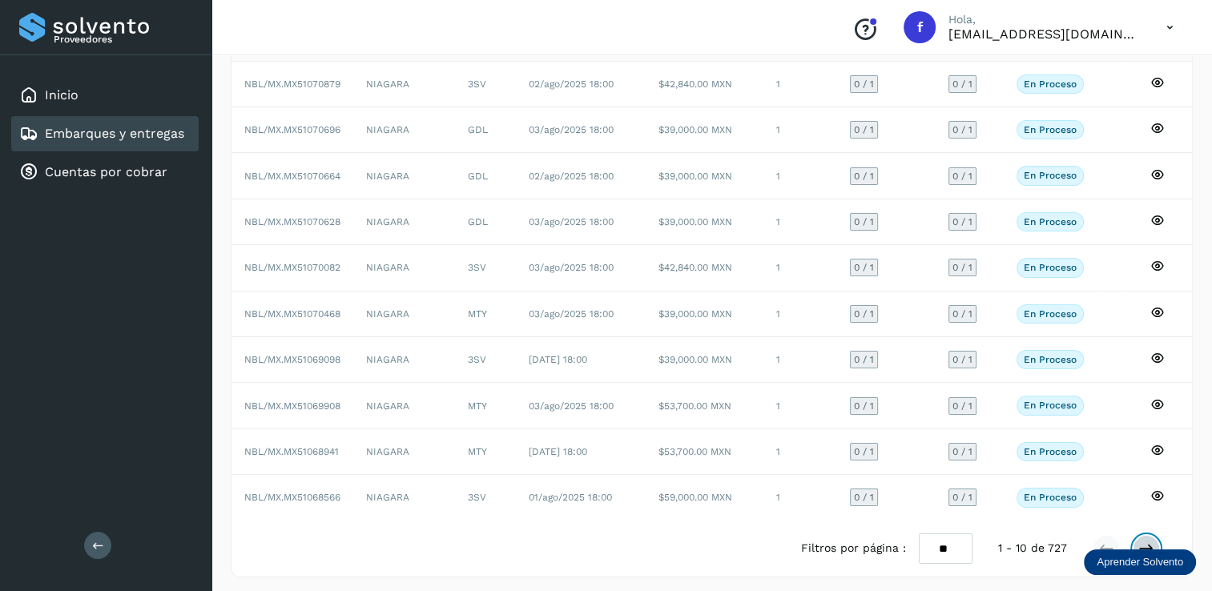
click at [1145, 541] on icon at bounding box center [1147, 549] width 16 height 16
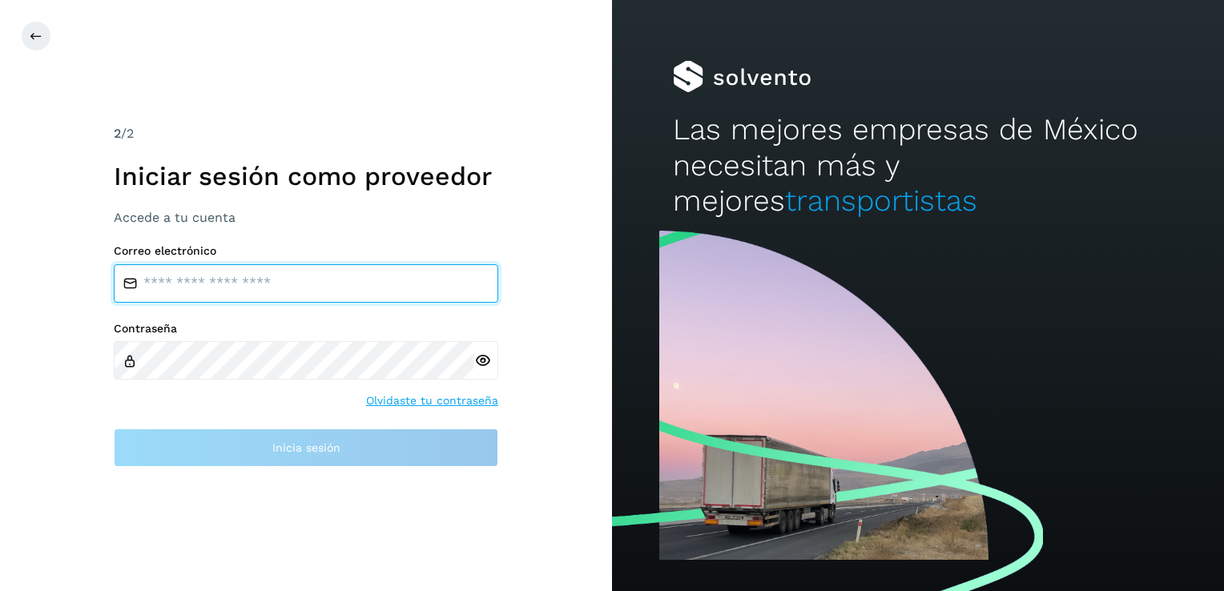
click at [152, 284] on input "email" at bounding box center [306, 283] width 385 height 38
type input "**********"
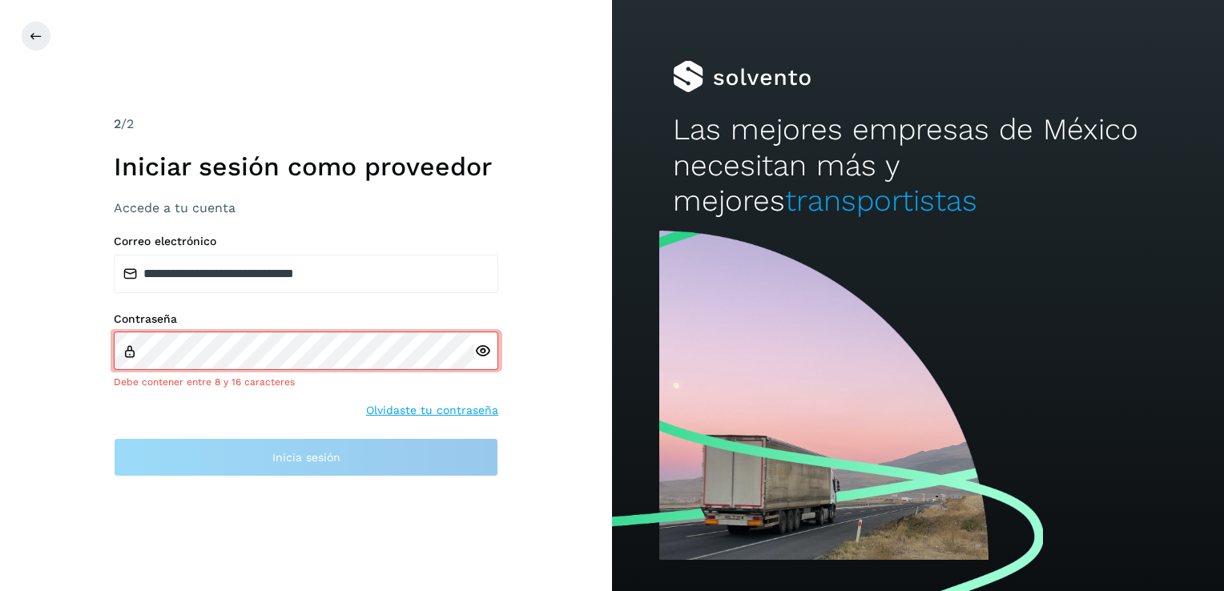
click at [481, 359] on icon at bounding box center [482, 351] width 17 height 17
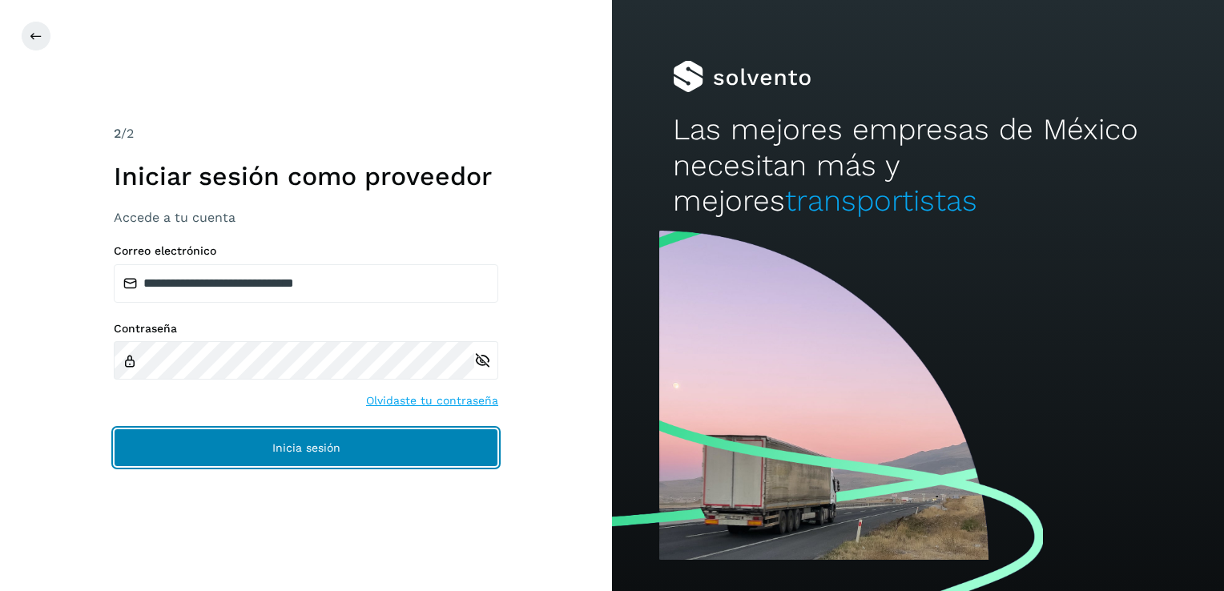
click at [282, 447] on span "Inicia sesión" at bounding box center [306, 447] width 68 height 11
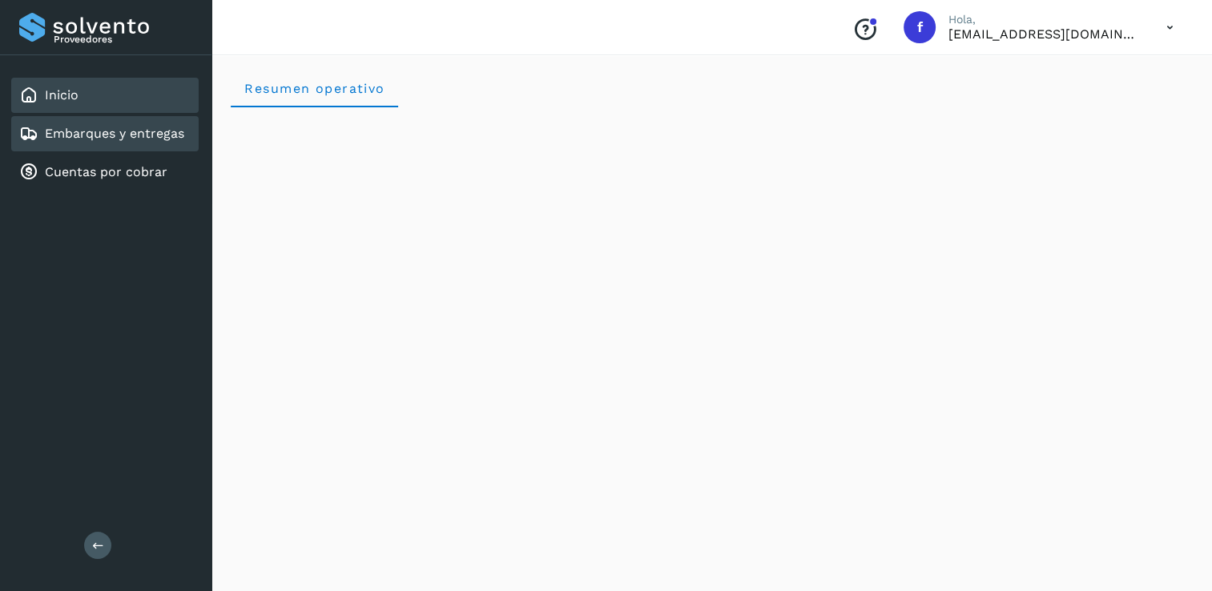
click at [96, 132] on link "Embarques y entregas" at bounding box center [114, 133] width 139 height 15
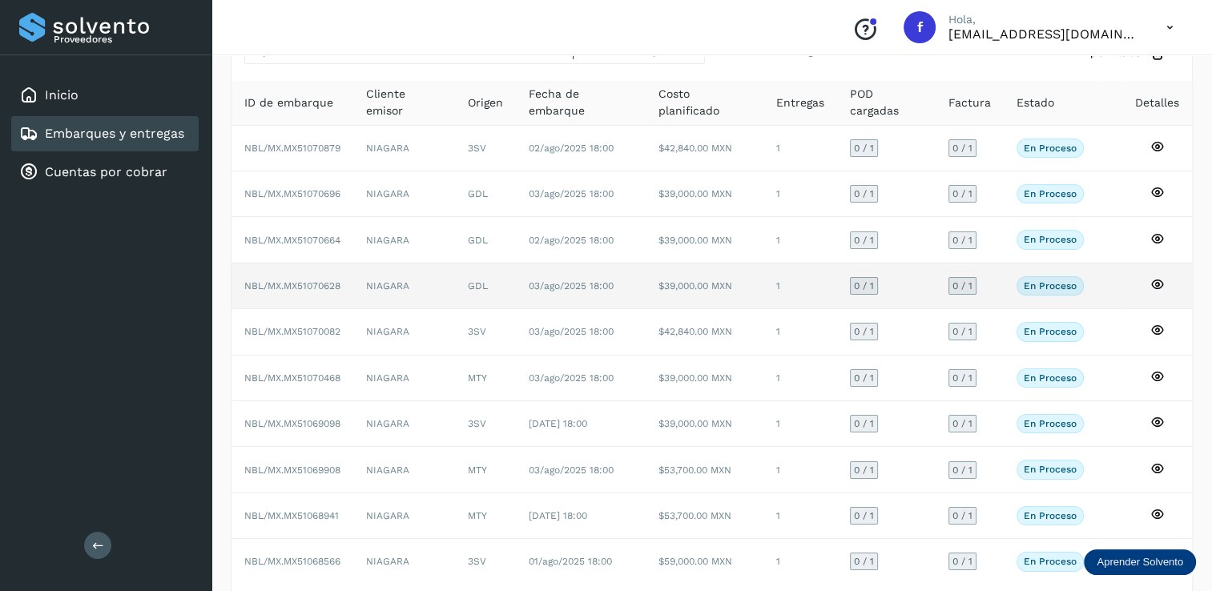
scroll to position [144, 0]
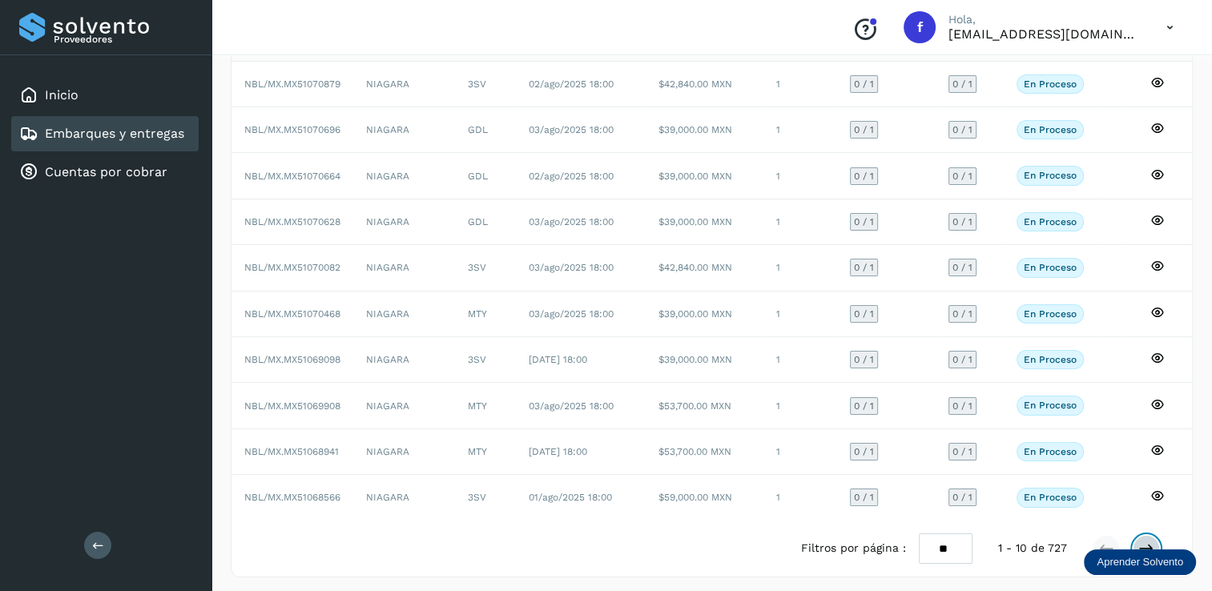
click at [1144, 541] on icon at bounding box center [1147, 549] width 16 height 16
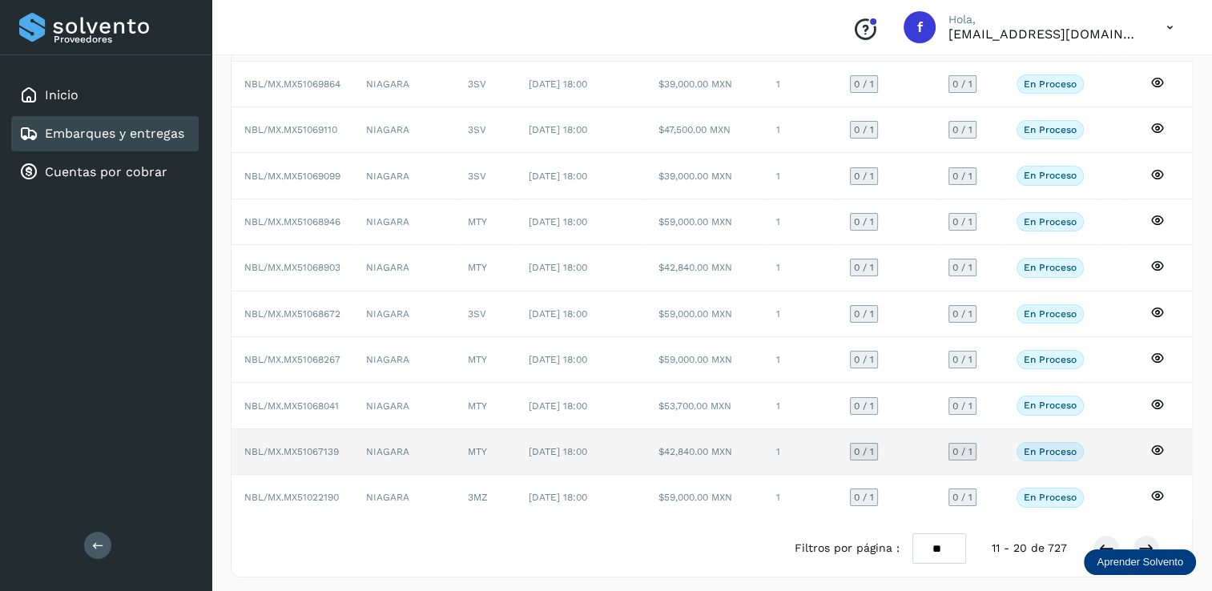
click at [864, 447] on span "0 / 1" at bounding box center [864, 452] width 20 height 10
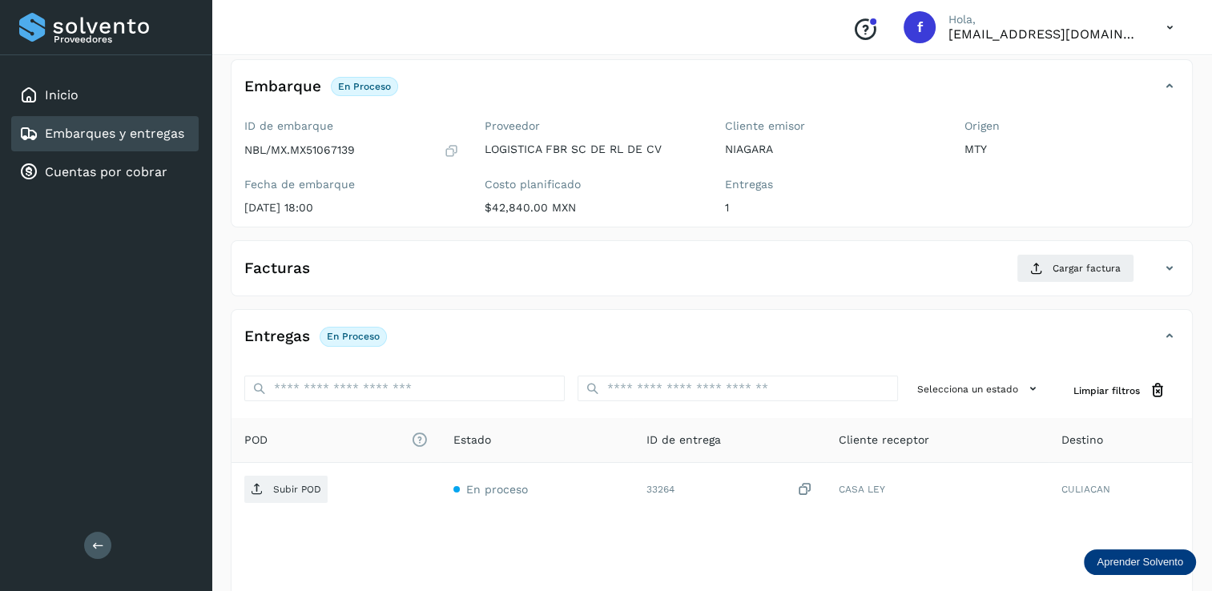
scroll to position [64, 0]
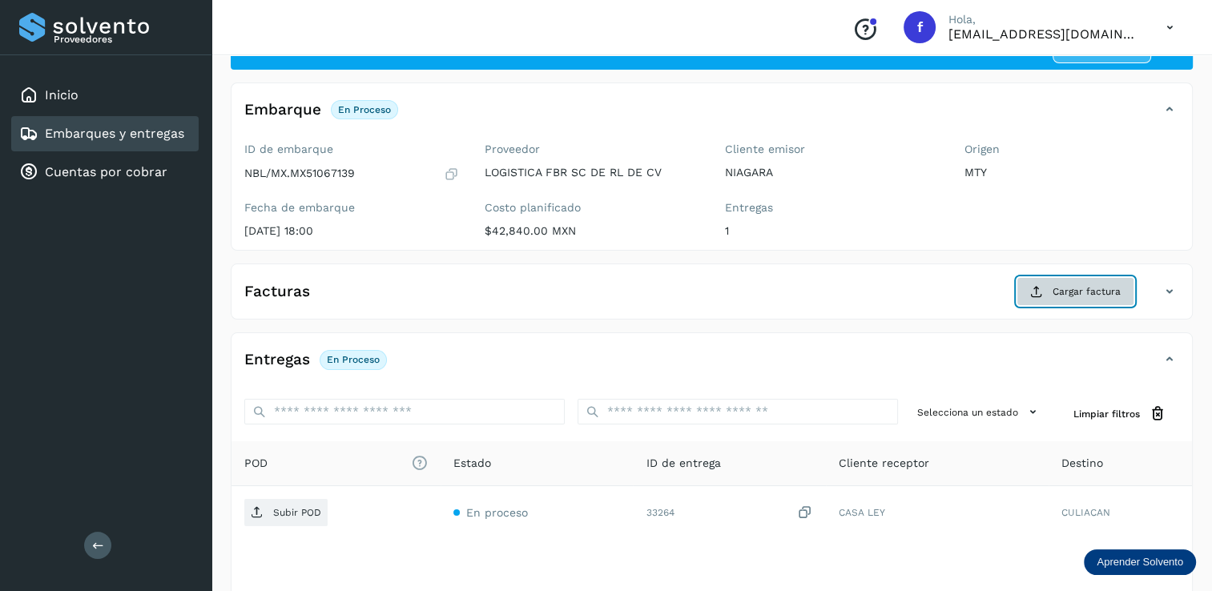
click at [1077, 289] on span "Cargar factura" at bounding box center [1087, 291] width 68 height 14
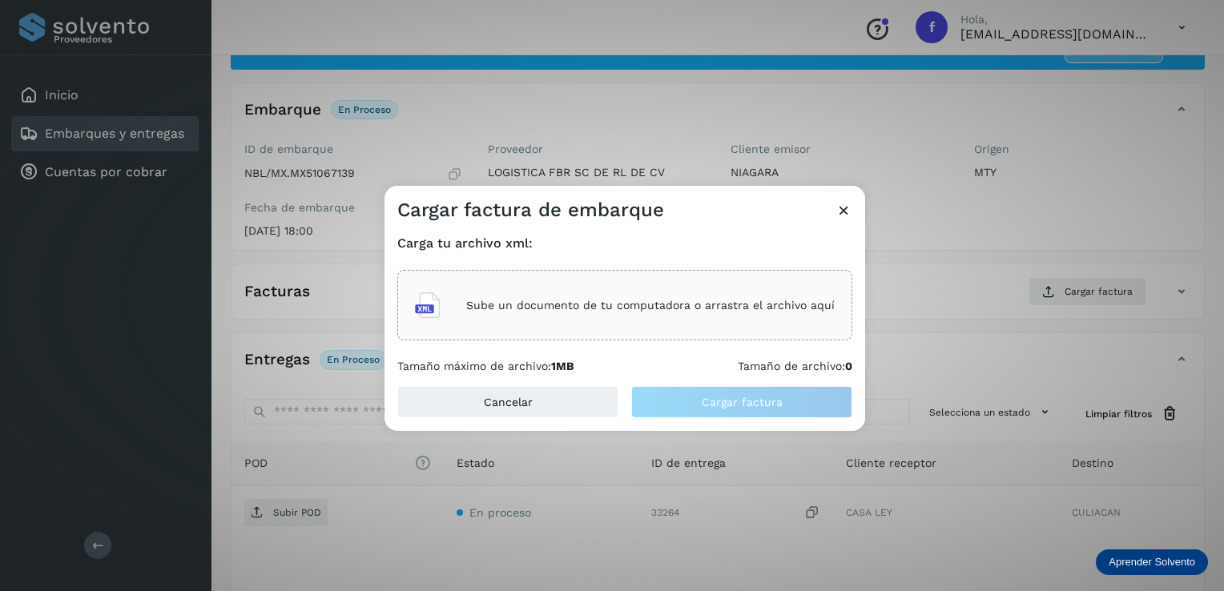
click at [597, 296] on div "Sube un documento de tu computadora o arrastra el archivo aquí" at bounding box center [625, 305] width 420 height 43
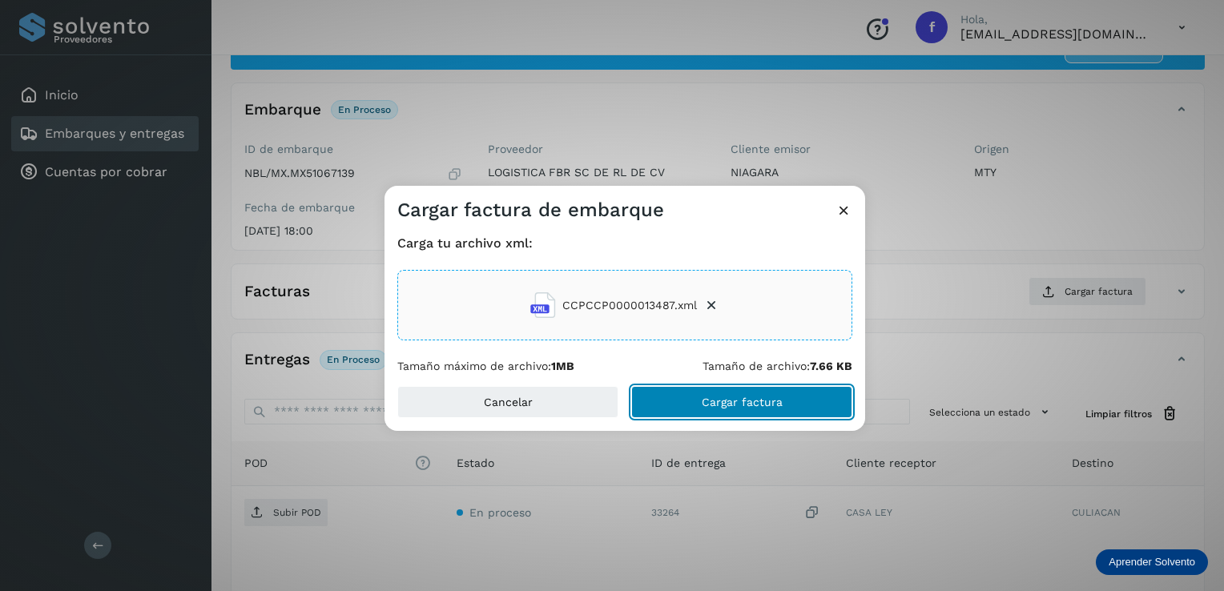
click at [750, 401] on span "Cargar factura" at bounding box center [742, 402] width 81 height 11
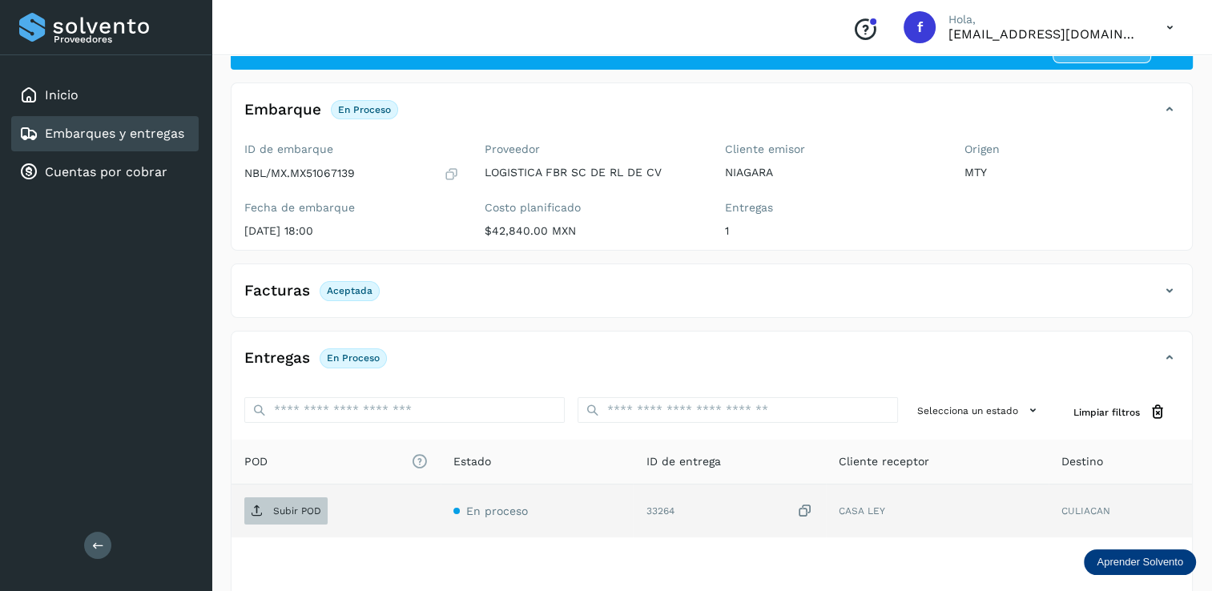
click at [286, 506] on p "Subir POD" at bounding box center [297, 511] width 48 height 11
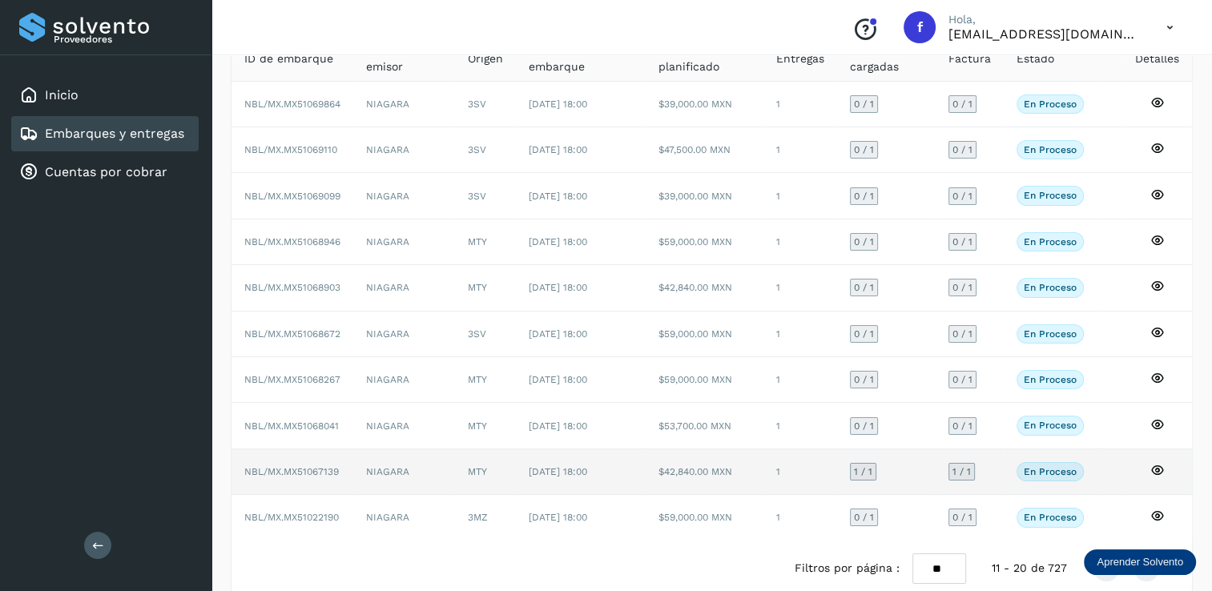
scroll to position [144, 0]
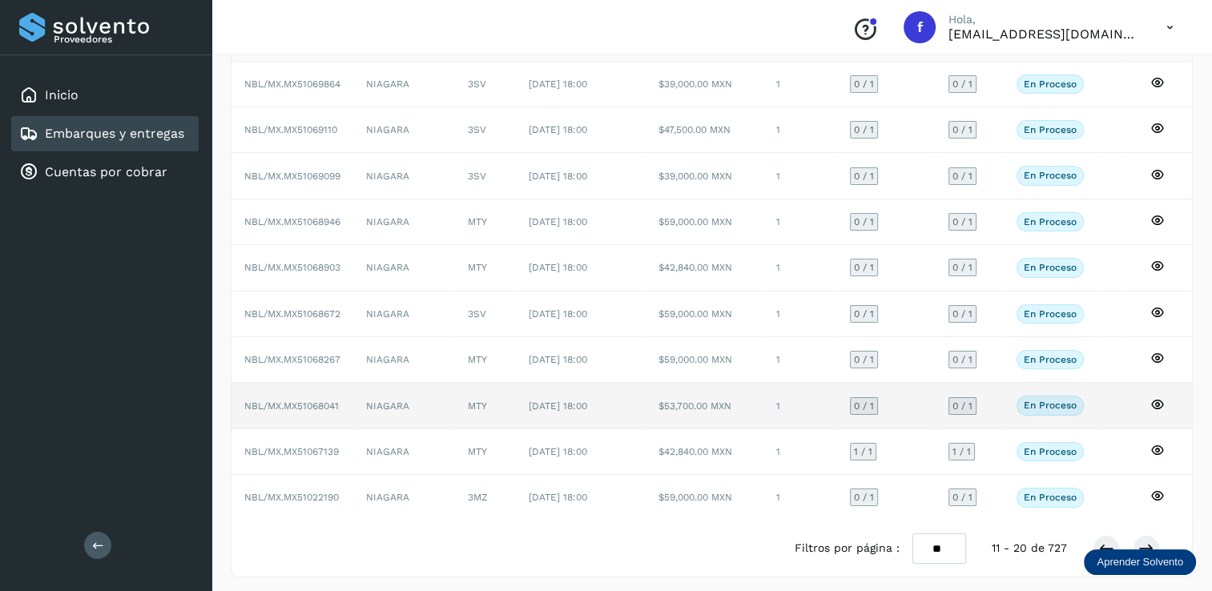
click at [861, 401] on span "0 / 1" at bounding box center [864, 406] width 20 height 10
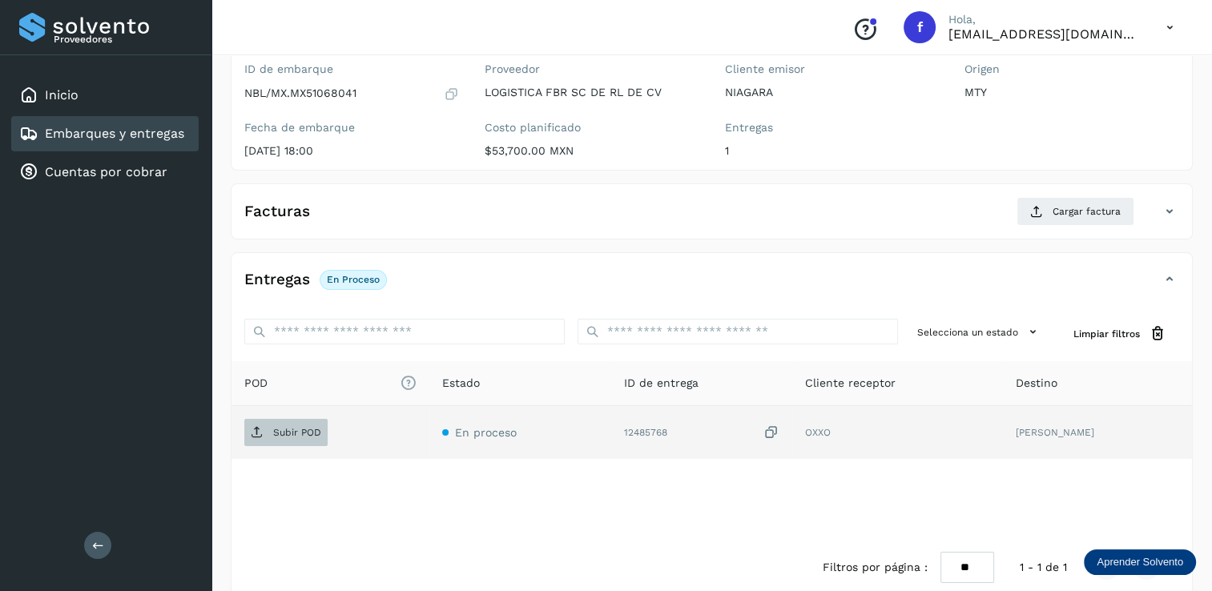
click at [288, 431] on p "Subir POD" at bounding box center [297, 432] width 48 height 11
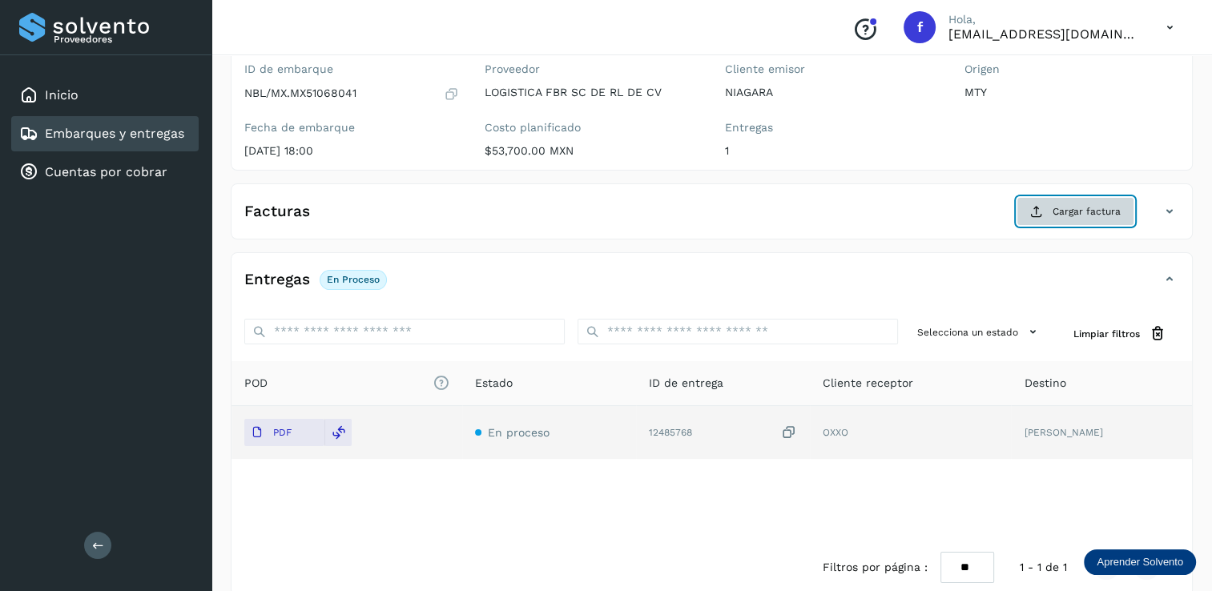
click at [1080, 206] on span "Cargar factura" at bounding box center [1087, 211] width 68 height 14
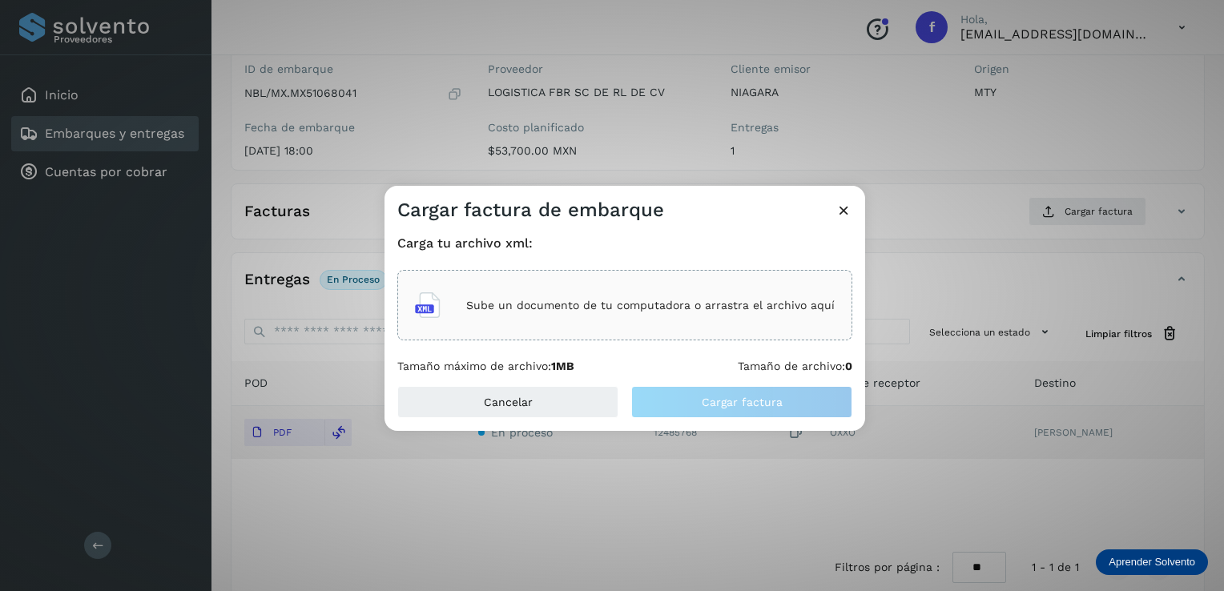
click at [522, 320] on div "Sube un documento de tu computadora o arrastra el archivo aquí" at bounding box center [625, 305] width 420 height 43
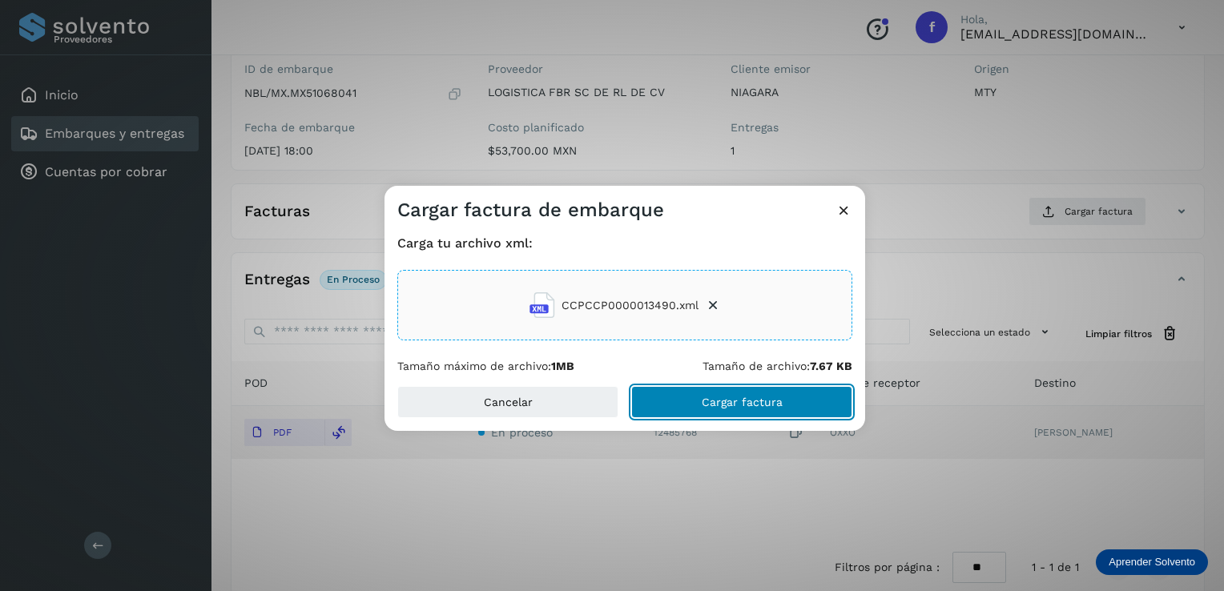
click at [719, 390] on button "Cargar factura" at bounding box center [741, 402] width 221 height 32
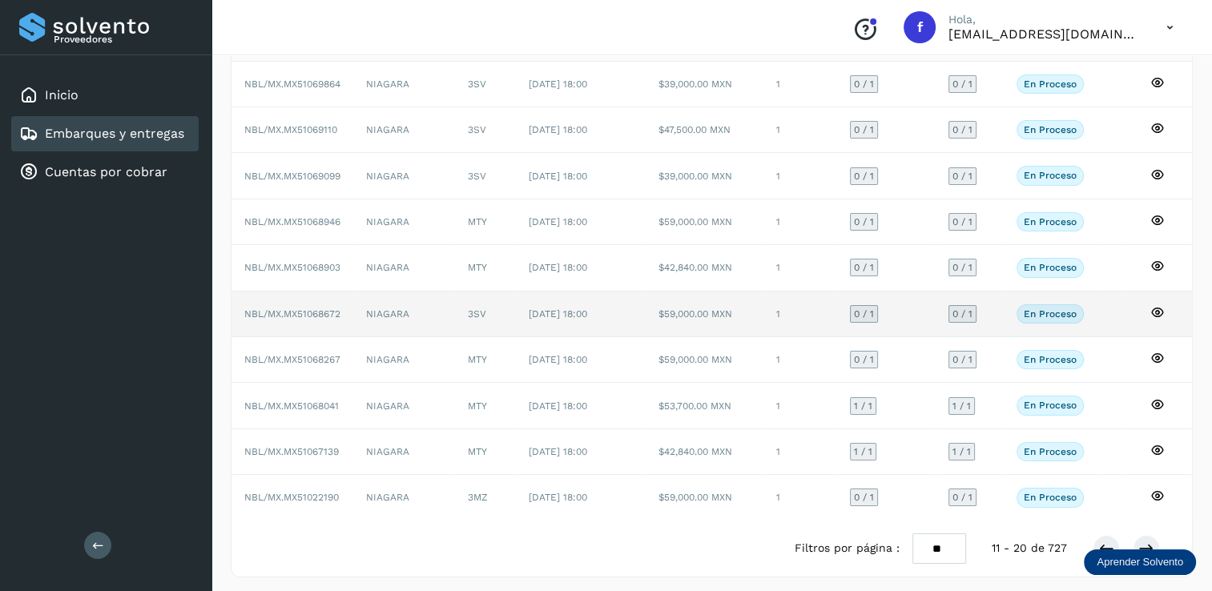
scroll to position [144, 0]
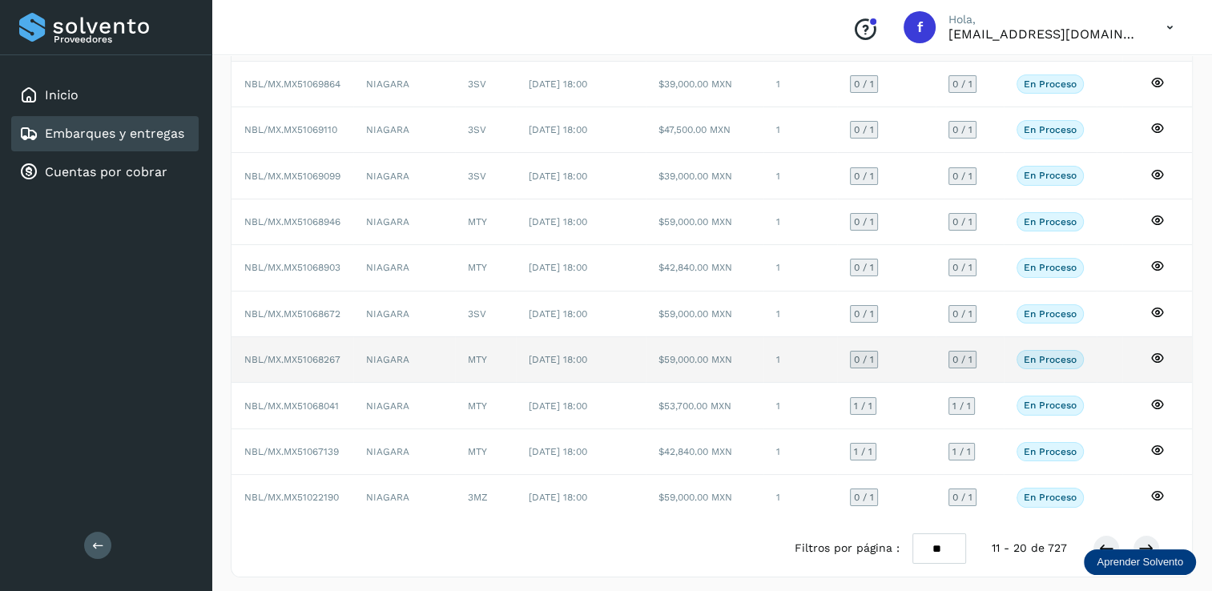
click at [867, 355] on span "0 / 1" at bounding box center [864, 360] width 20 height 10
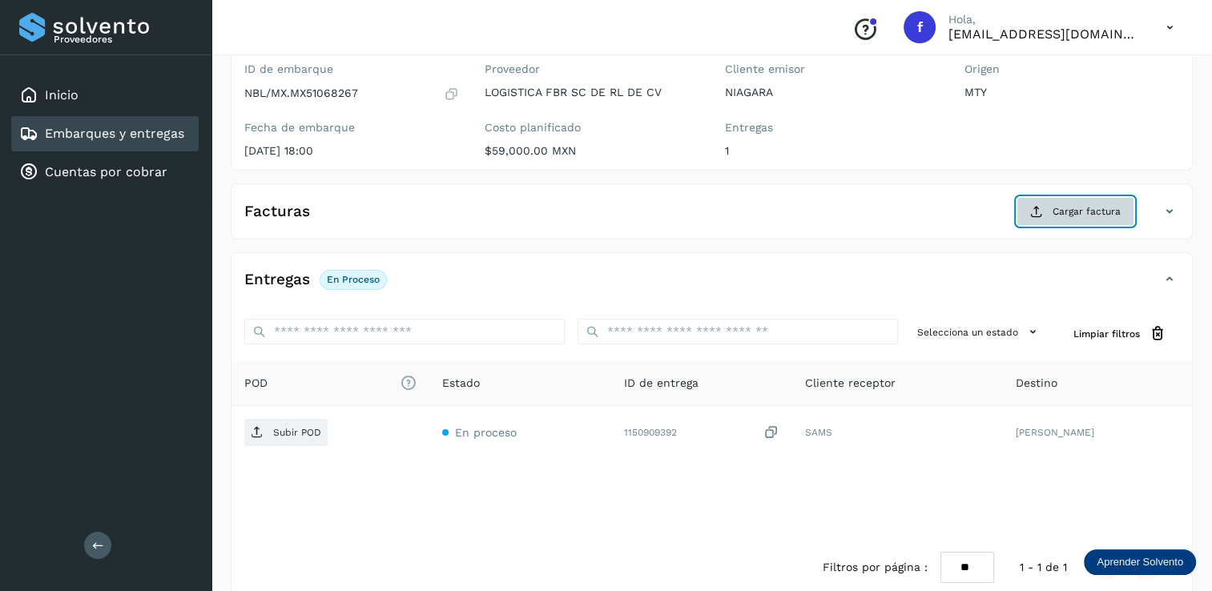
click at [1091, 212] on span "Cargar factura" at bounding box center [1087, 211] width 68 height 14
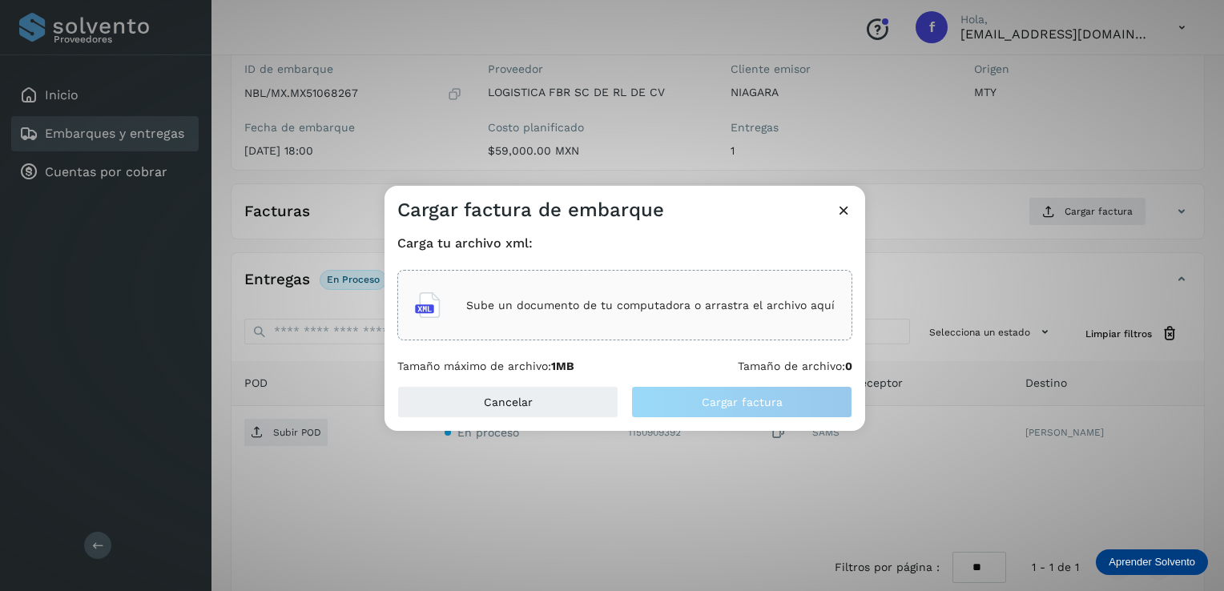
click at [542, 295] on div "Sube un documento de tu computadora o arrastra el archivo aquí" at bounding box center [625, 305] width 420 height 43
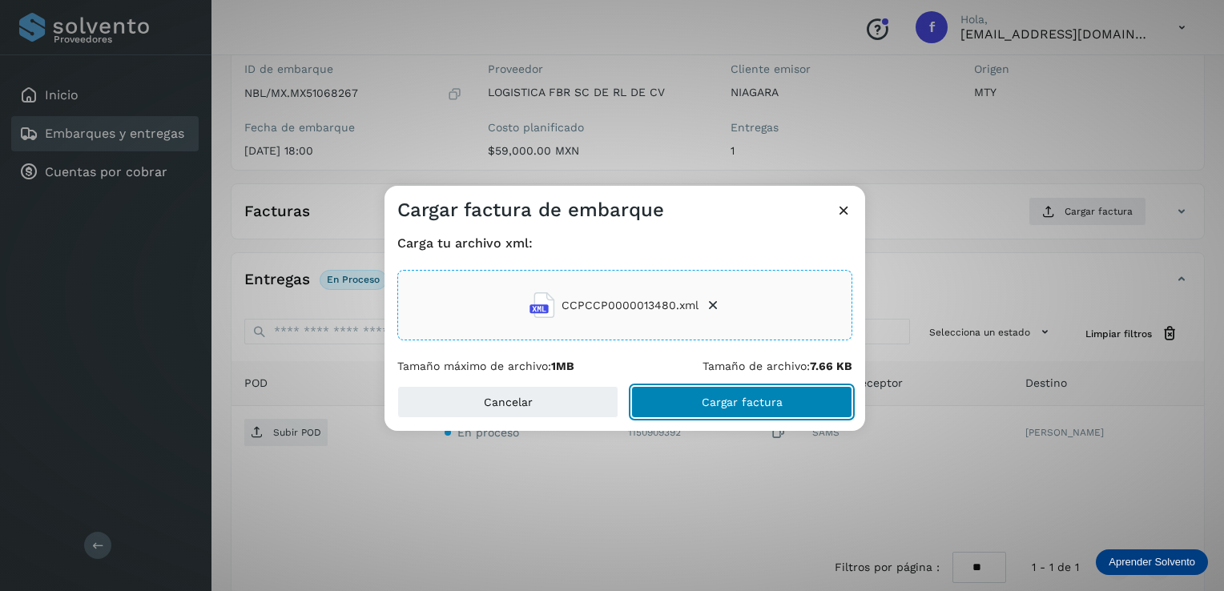
click at [737, 400] on span "Cargar factura" at bounding box center [742, 402] width 81 height 11
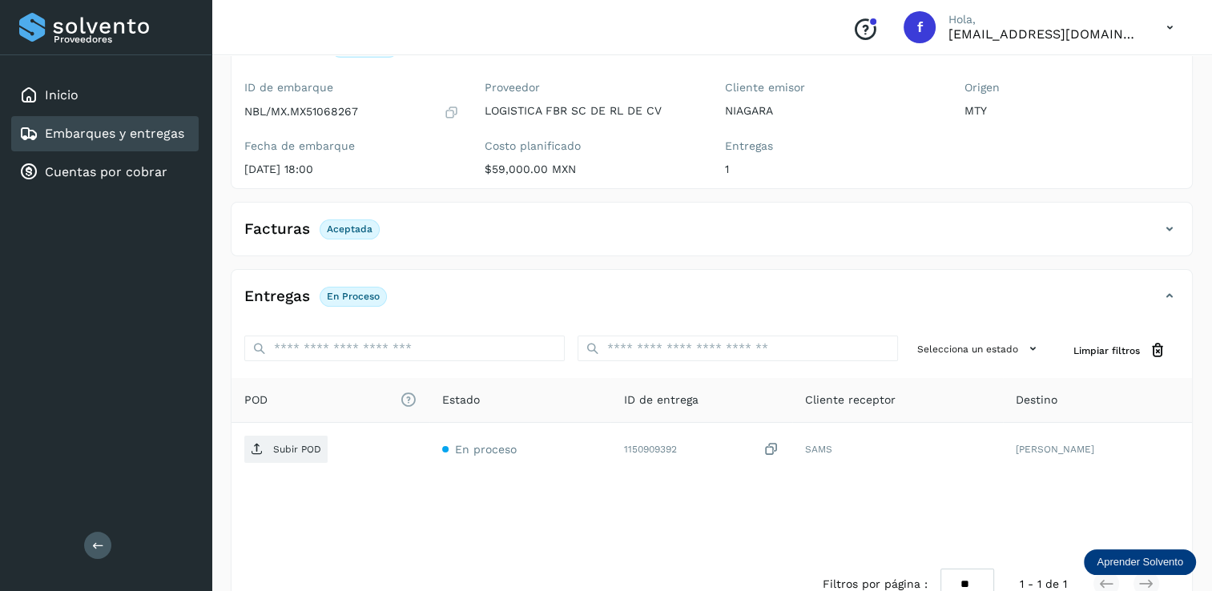
scroll to position [160, 0]
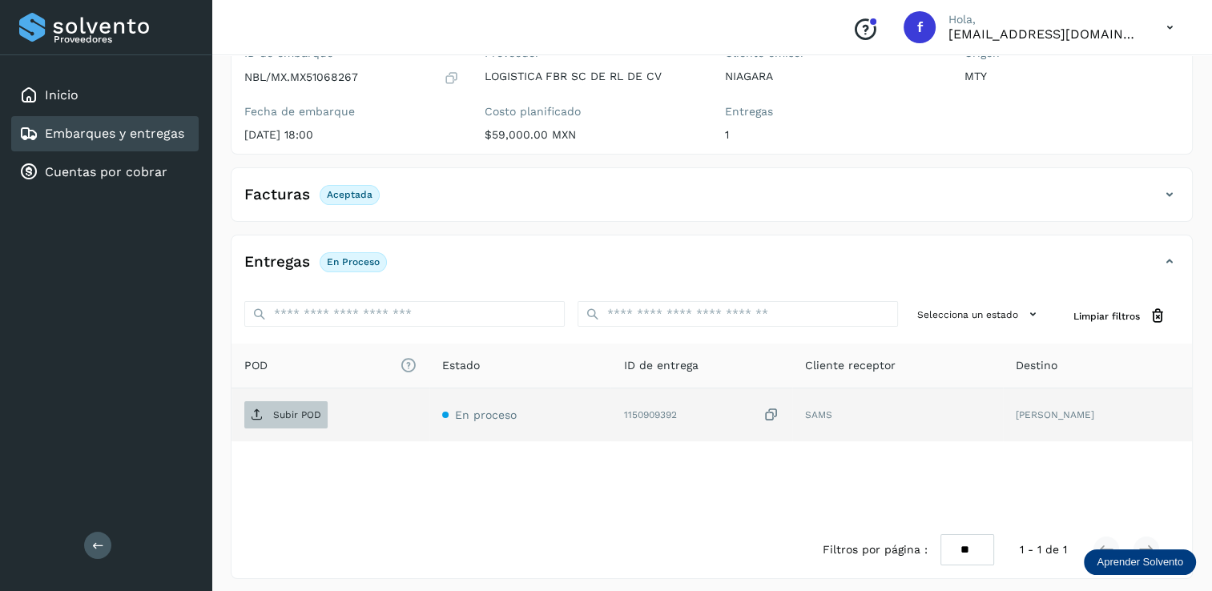
click at [284, 416] on p "Subir POD" at bounding box center [297, 414] width 48 height 11
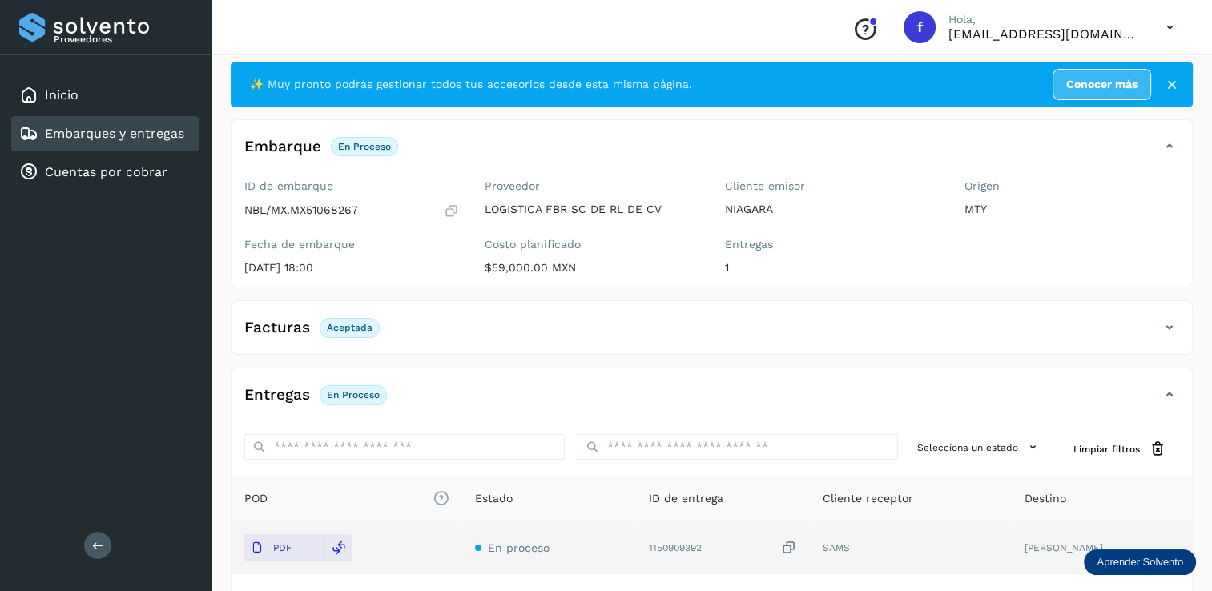
scroll to position [0, 0]
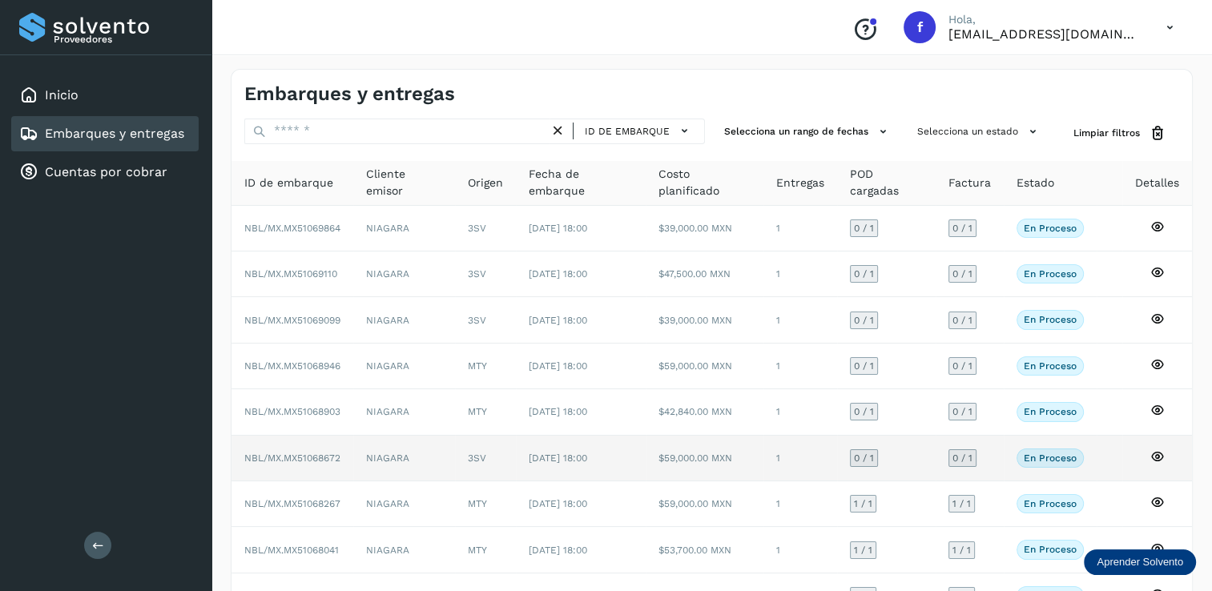
click at [856, 455] on span "0 / 1" at bounding box center [864, 459] width 20 height 10
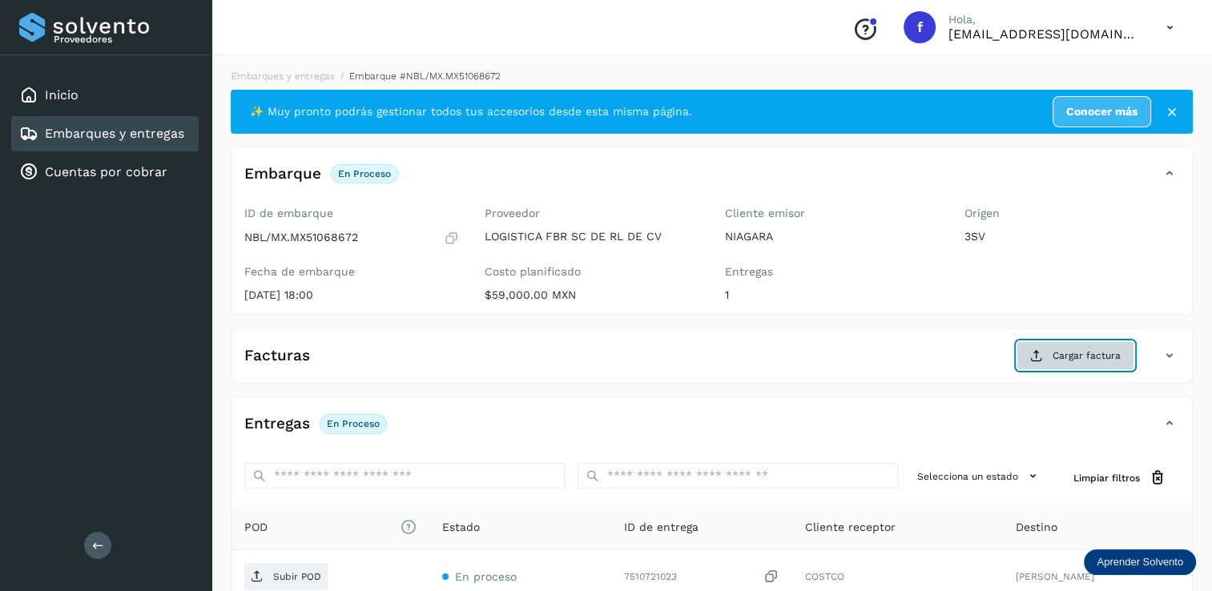
click at [1077, 351] on span "Cargar factura" at bounding box center [1087, 356] width 68 height 14
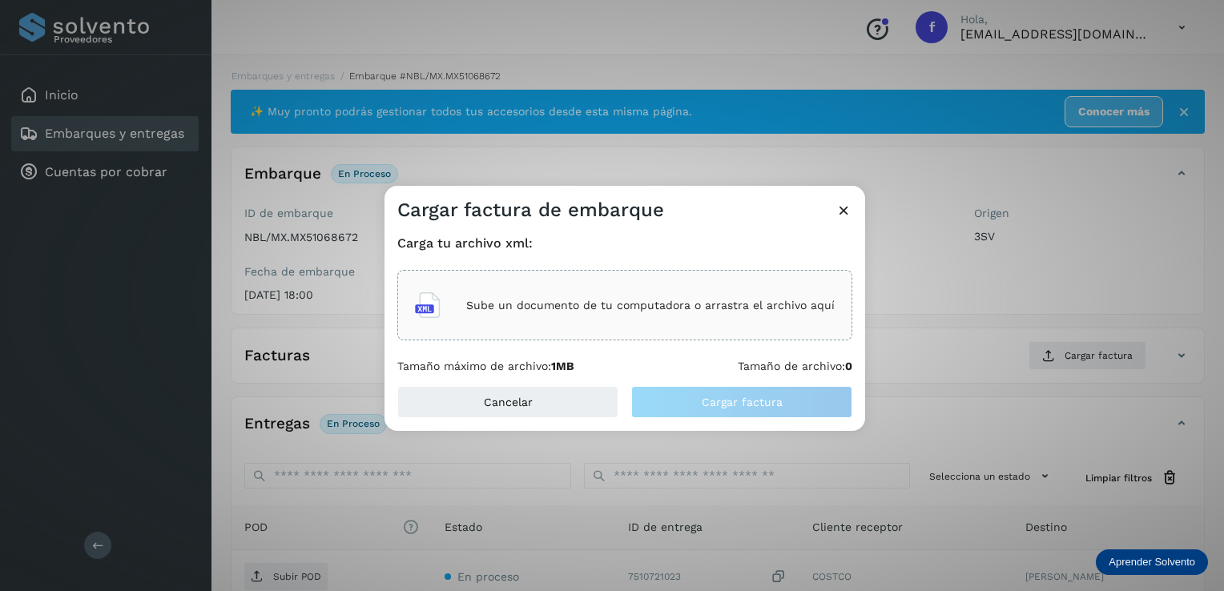
click at [542, 295] on div "Sube un documento de tu computadora o arrastra el archivo aquí" at bounding box center [625, 305] width 420 height 43
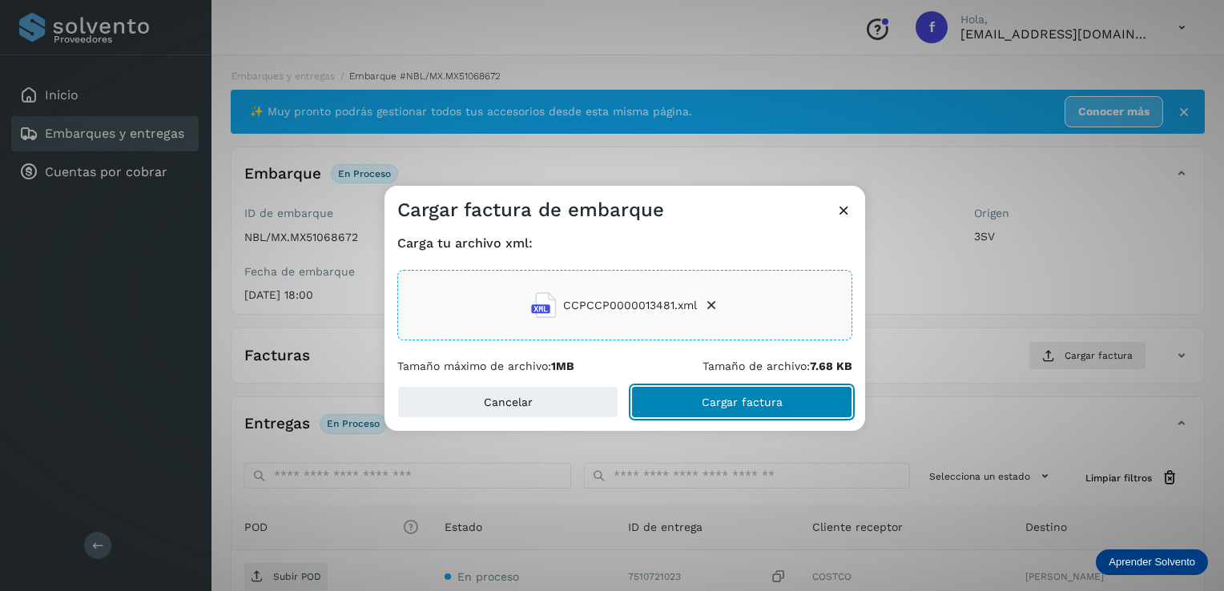
click at [728, 398] on span "Cargar factura" at bounding box center [742, 402] width 81 height 11
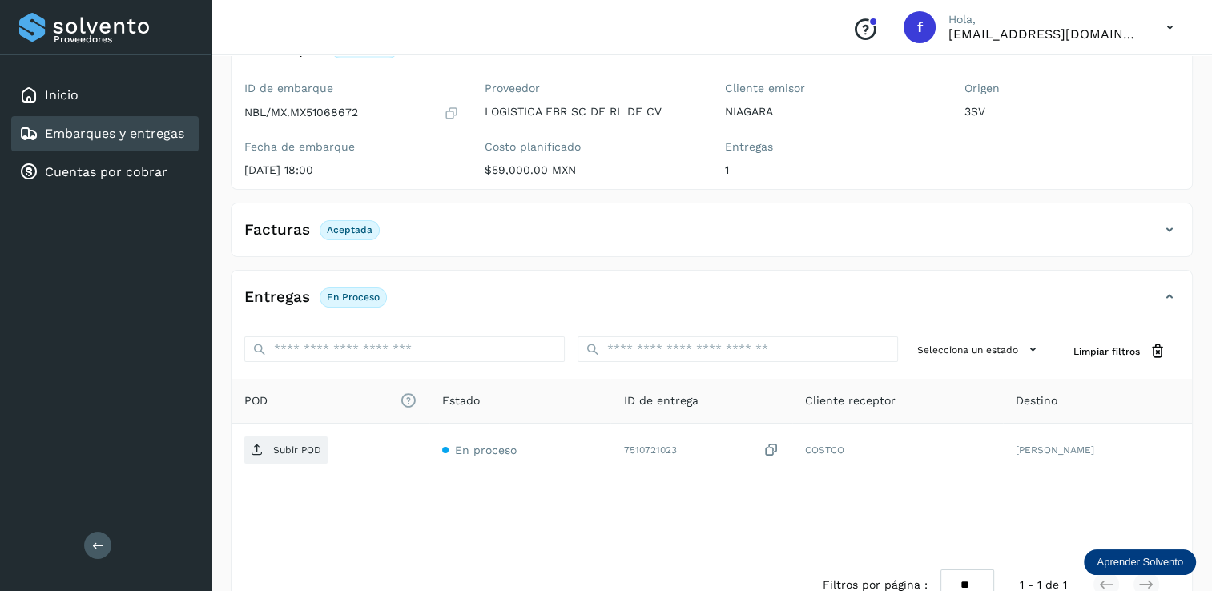
scroll to position [160, 0]
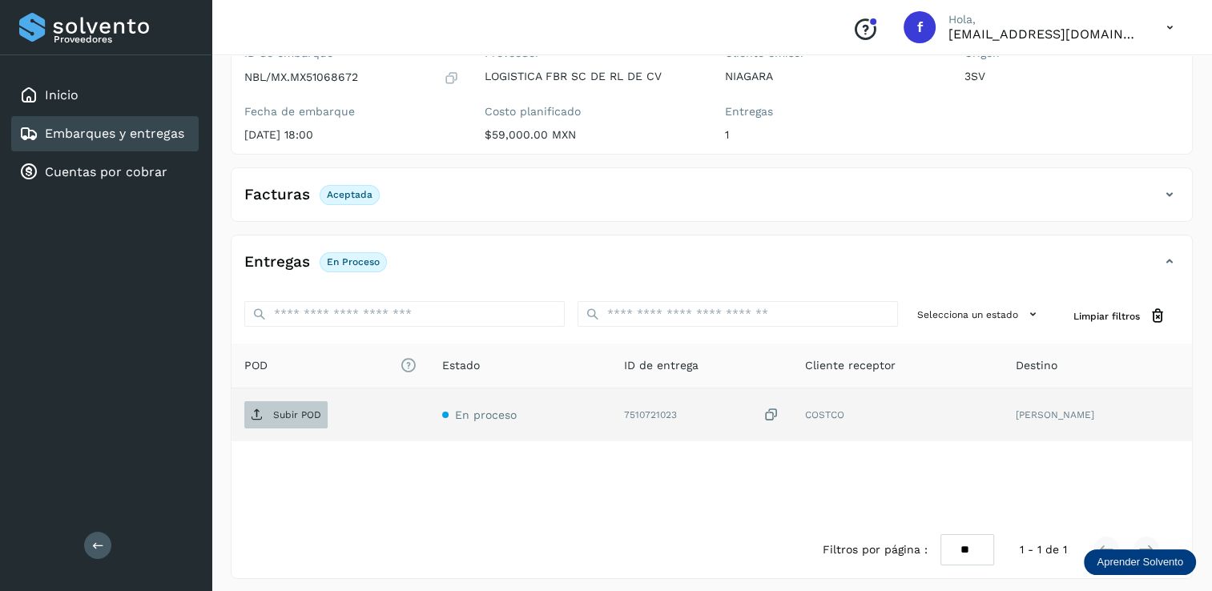
click at [303, 414] on p "Subir POD" at bounding box center [297, 414] width 48 height 11
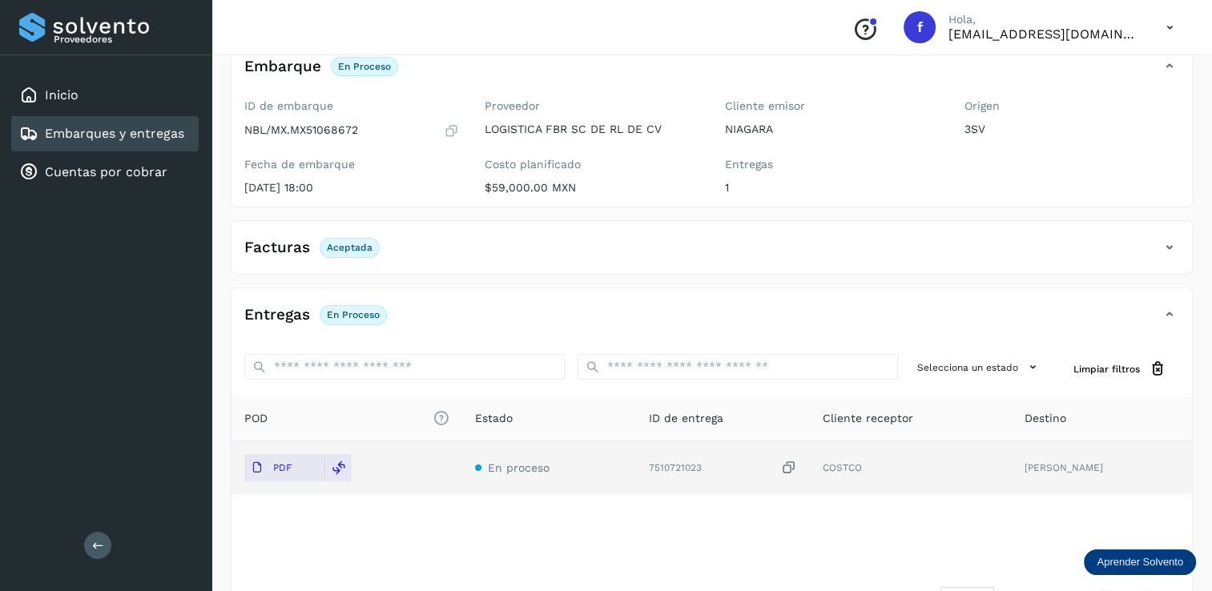
scroll to position [0, 0]
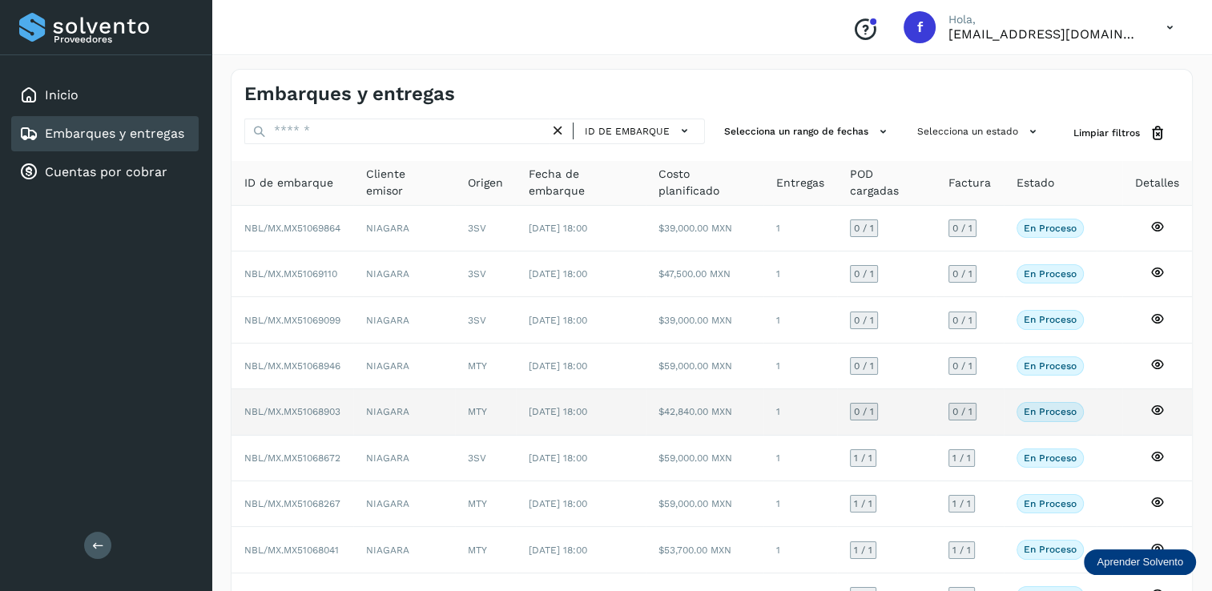
click at [872, 407] on span "0 / 1" at bounding box center [864, 412] width 20 height 10
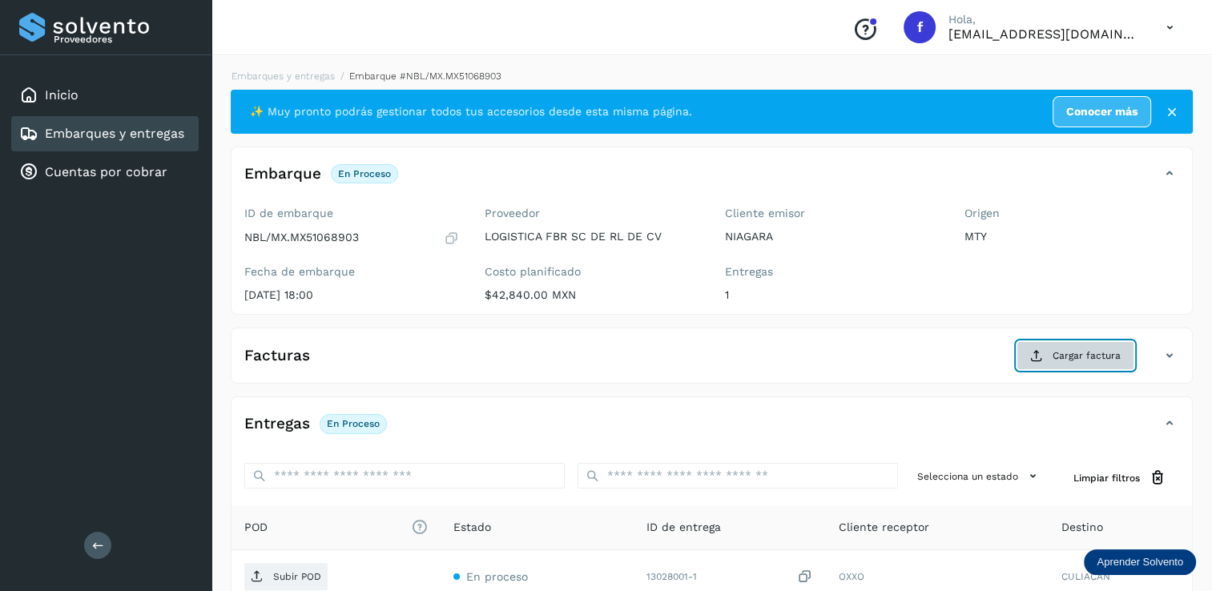
click at [1056, 357] on span "Cargar factura" at bounding box center [1087, 356] width 68 height 14
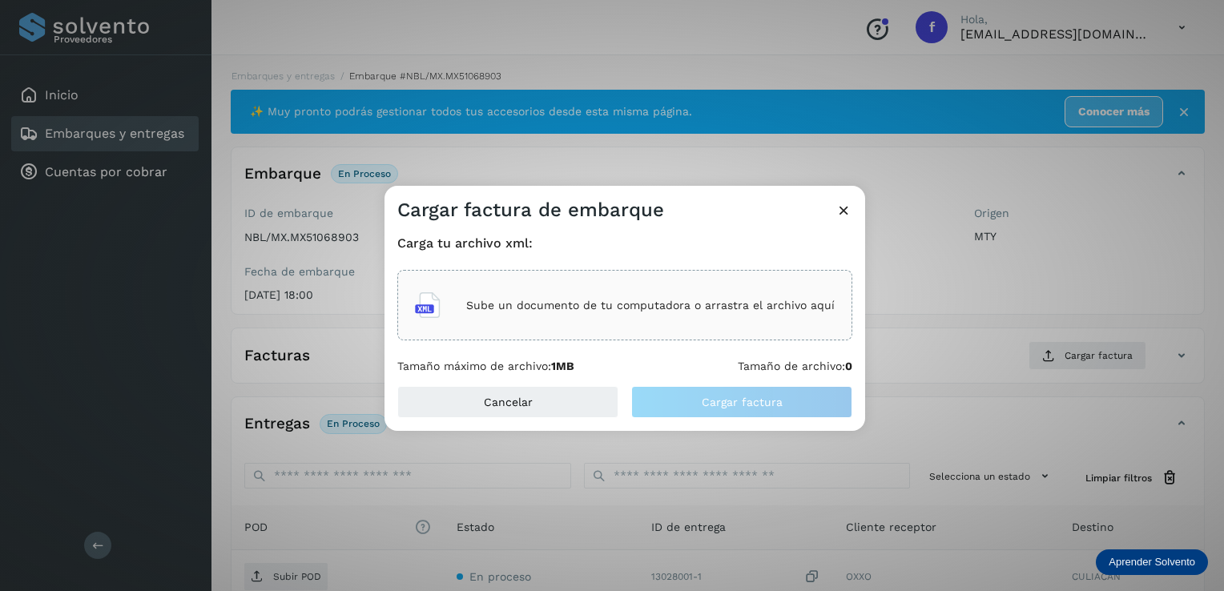
click at [550, 300] on p "Sube un documento de tu computadora o arrastra el archivo aquí" at bounding box center [650, 306] width 369 height 14
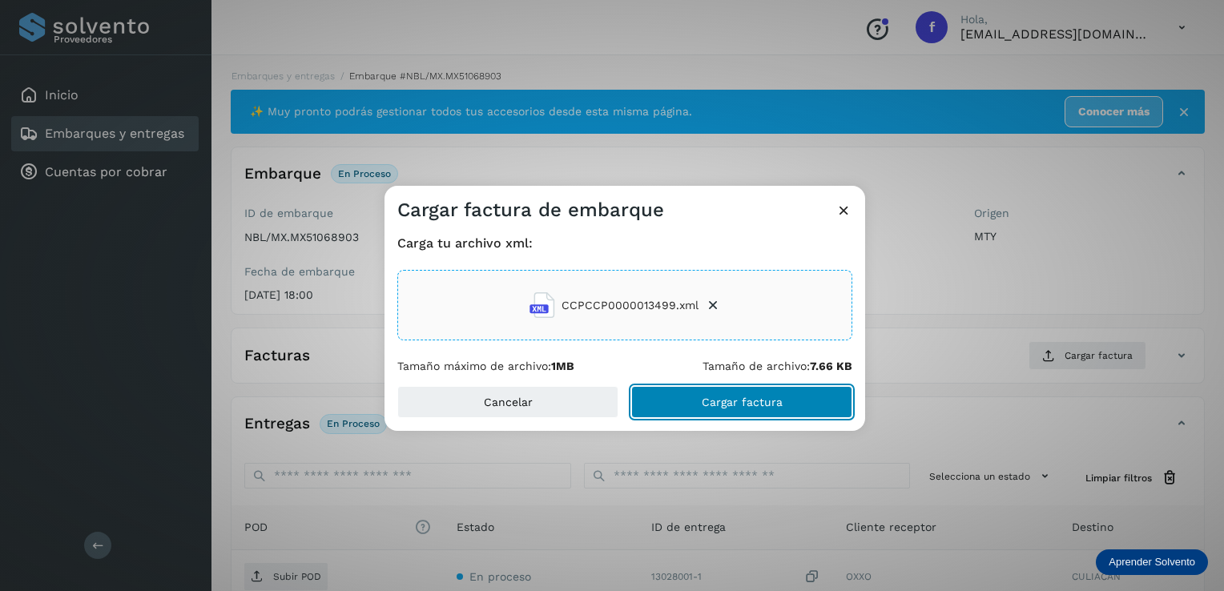
click at [724, 403] on span "Cargar factura" at bounding box center [742, 402] width 81 height 11
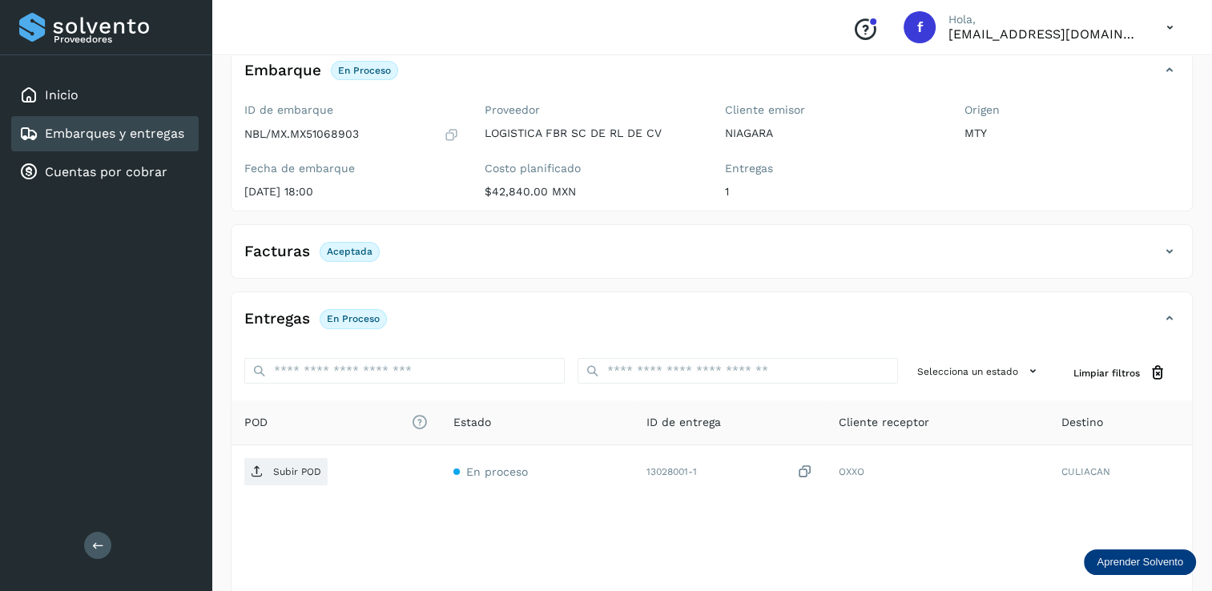
scroll to position [166, 0]
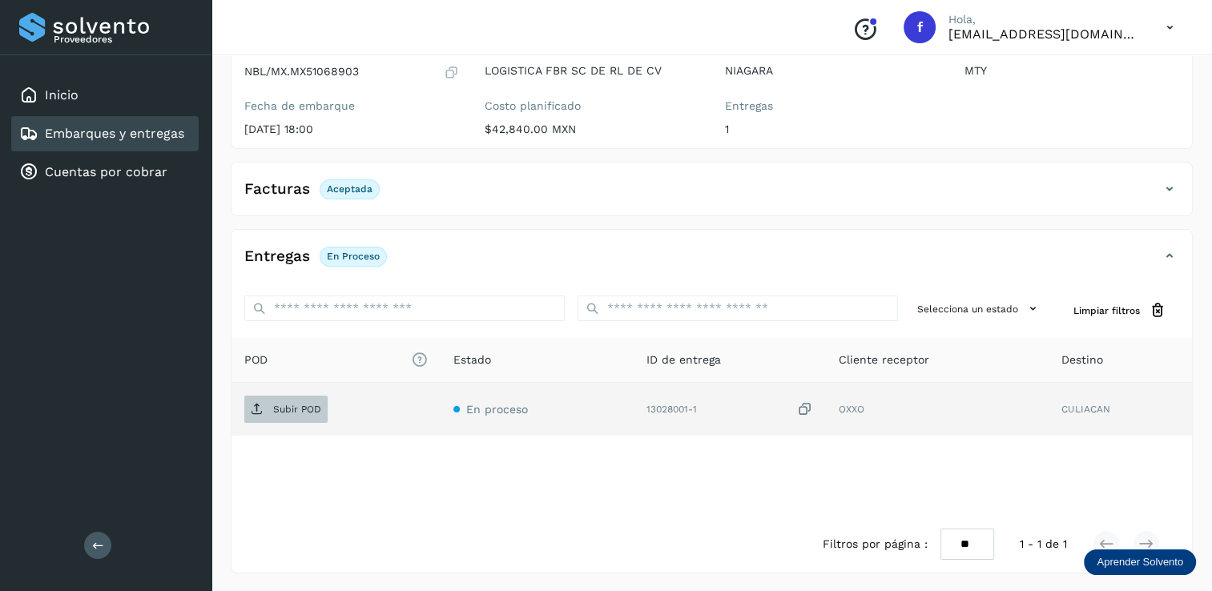
click at [292, 404] on p "Subir POD" at bounding box center [297, 409] width 48 height 11
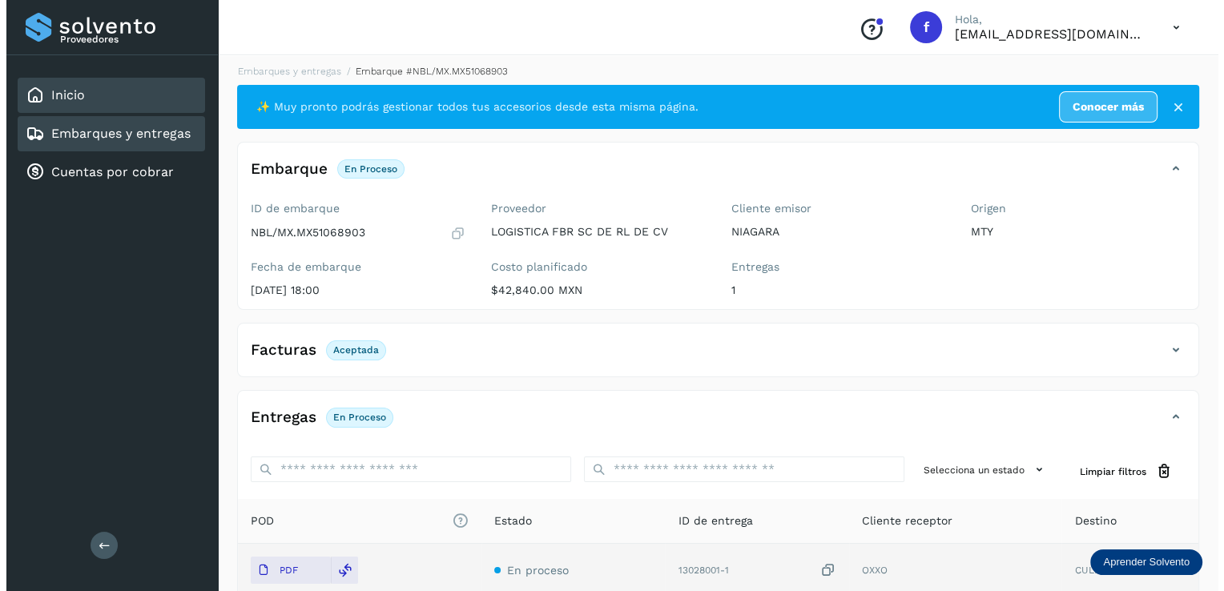
scroll to position [0, 0]
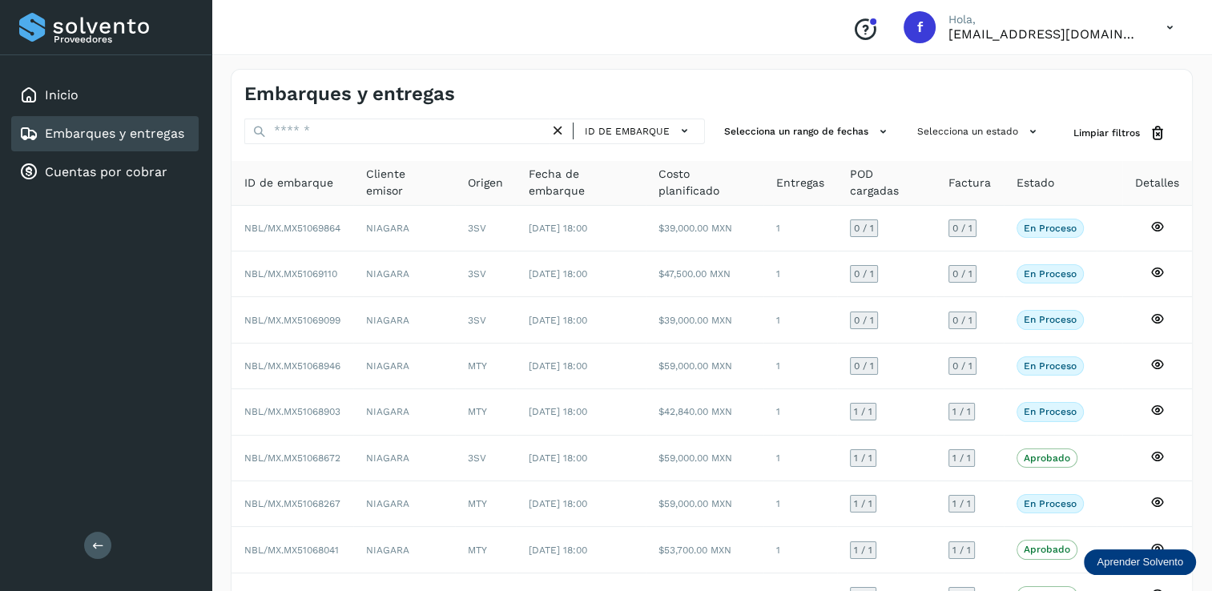
click at [1170, 24] on icon at bounding box center [1170, 27] width 33 height 33
click at [1053, 68] on div "Cerrar sesión" at bounding box center [1090, 72] width 191 height 30
